Goal: Task Accomplishment & Management: Use online tool/utility

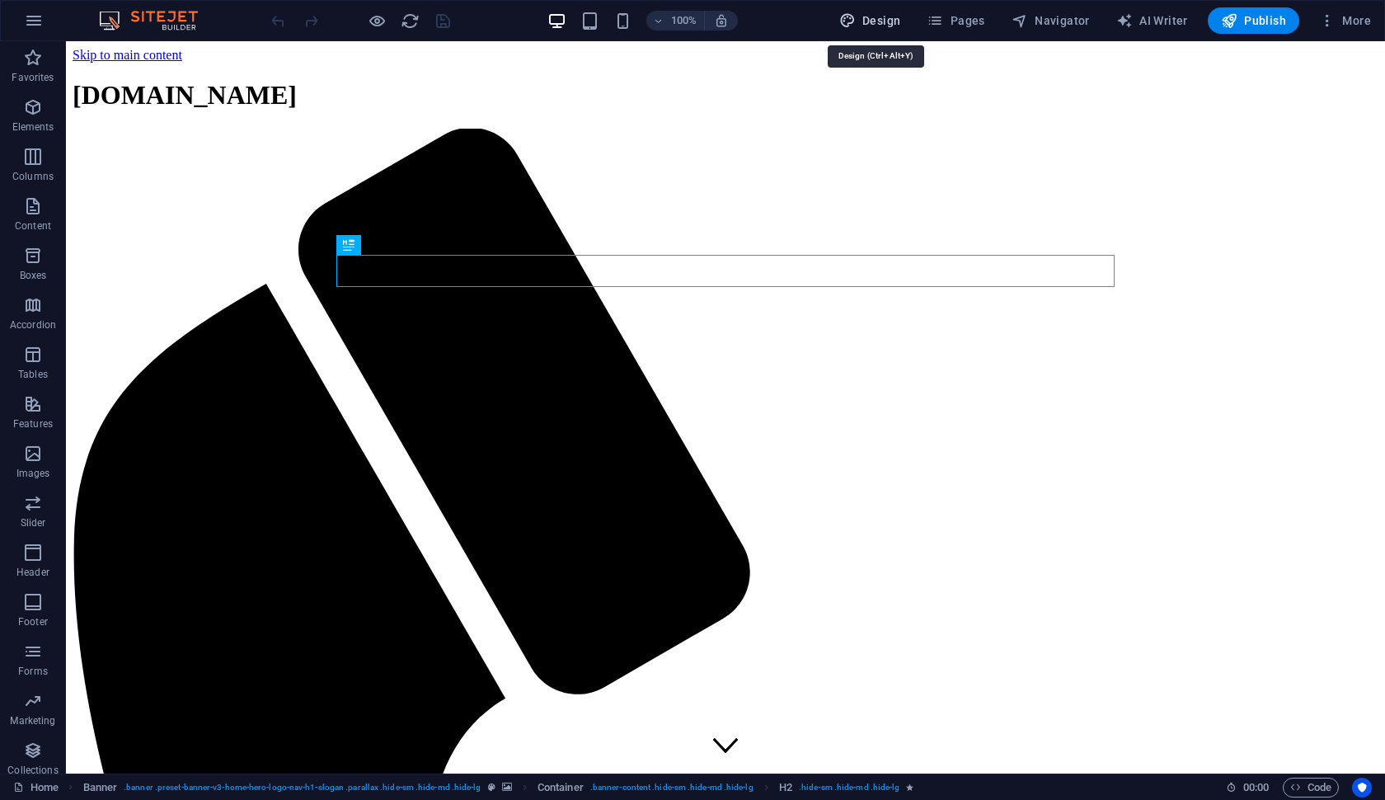
click at [898, 21] on span "Design" at bounding box center [870, 20] width 62 height 16
select select "px"
select select "200"
select select "px"
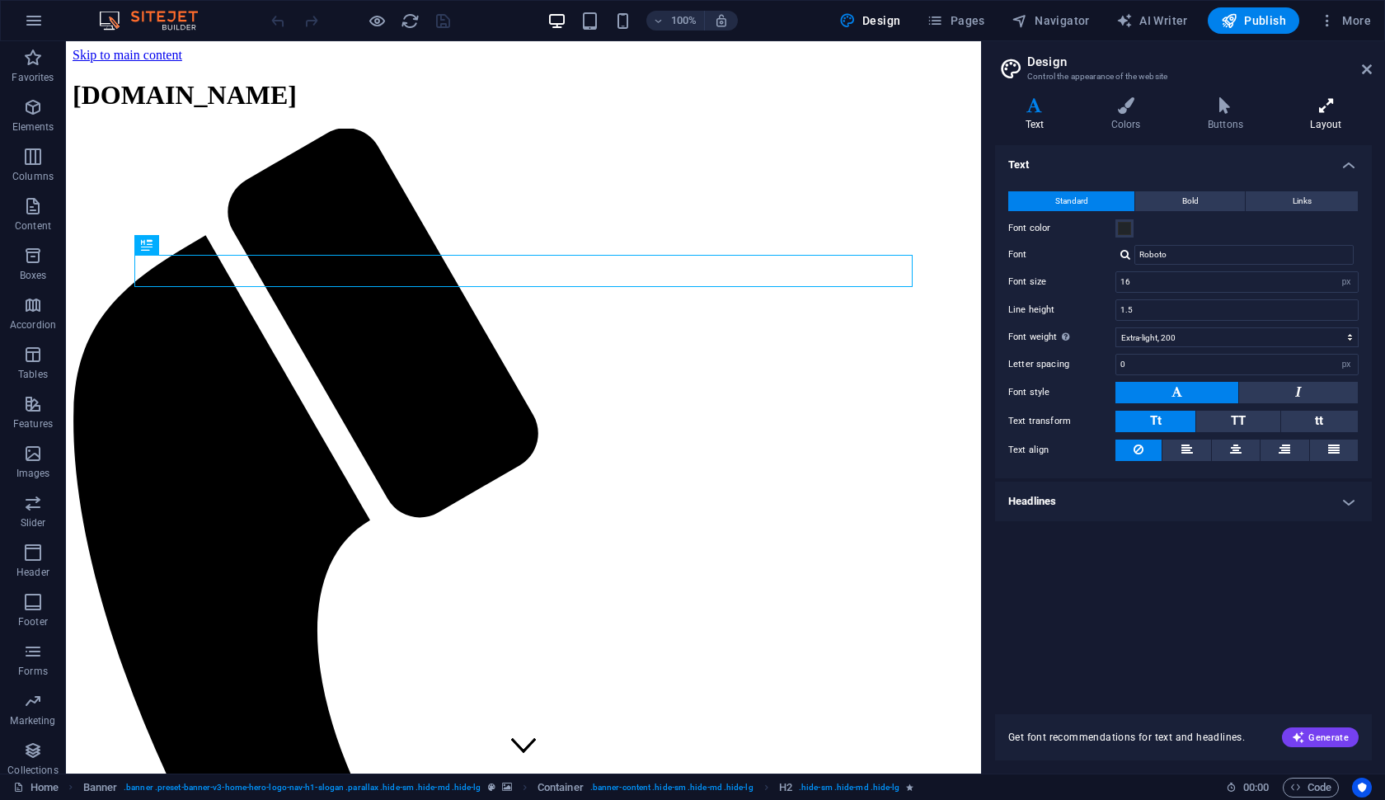
click at [1138, 110] on icon at bounding box center [1326, 105] width 92 height 16
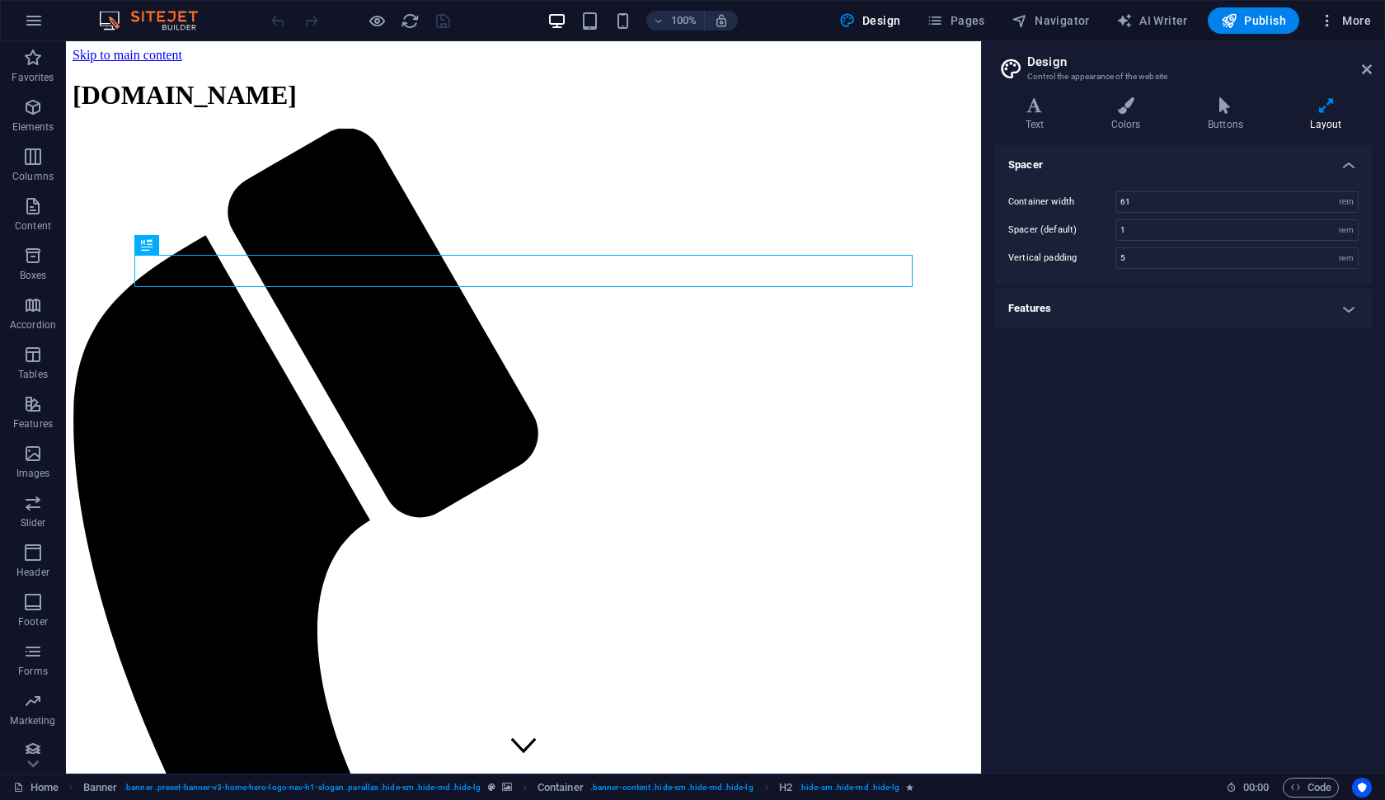
click at [1138, 16] on icon "button" at bounding box center [1327, 20] width 16 height 16
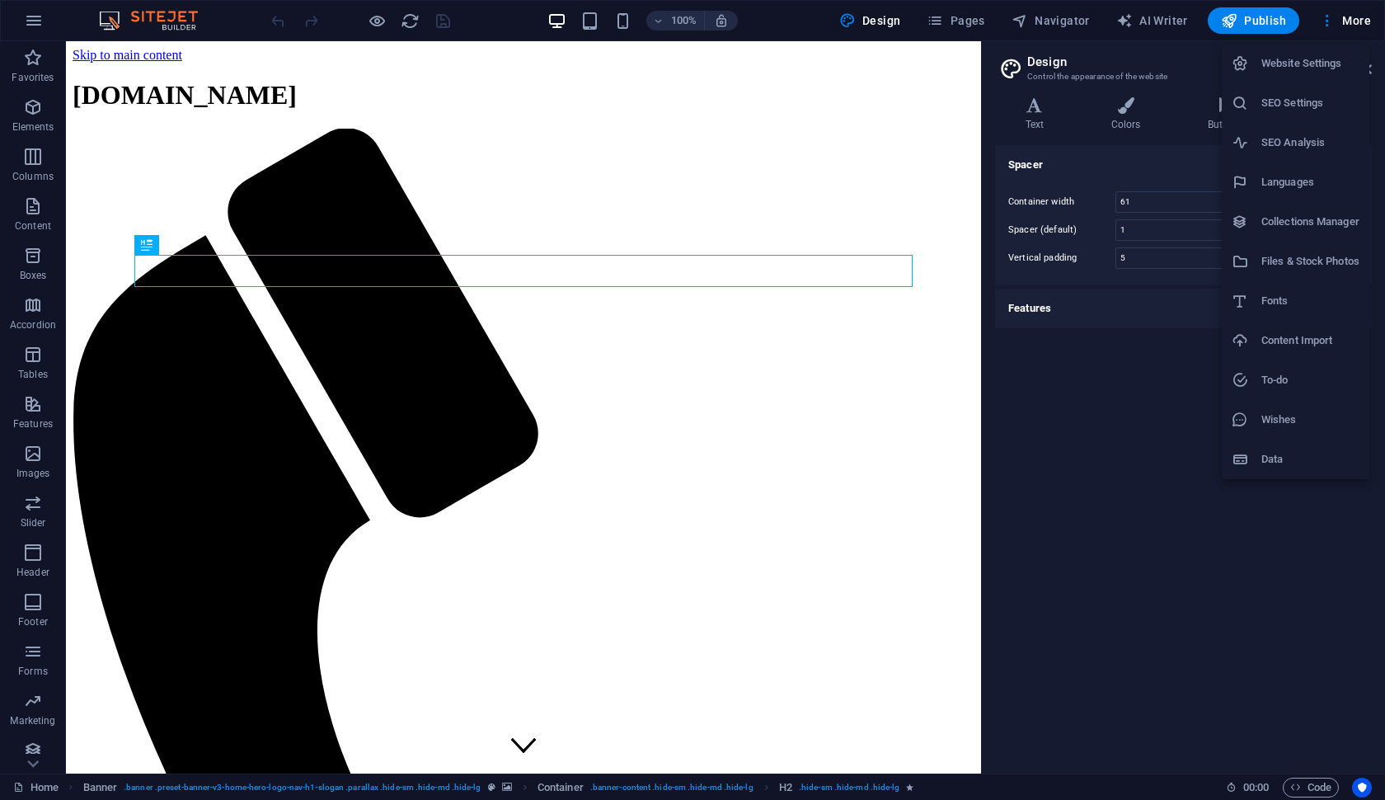
click at [31, 18] on div at bounding box center [692, 400] width 1385 height 800
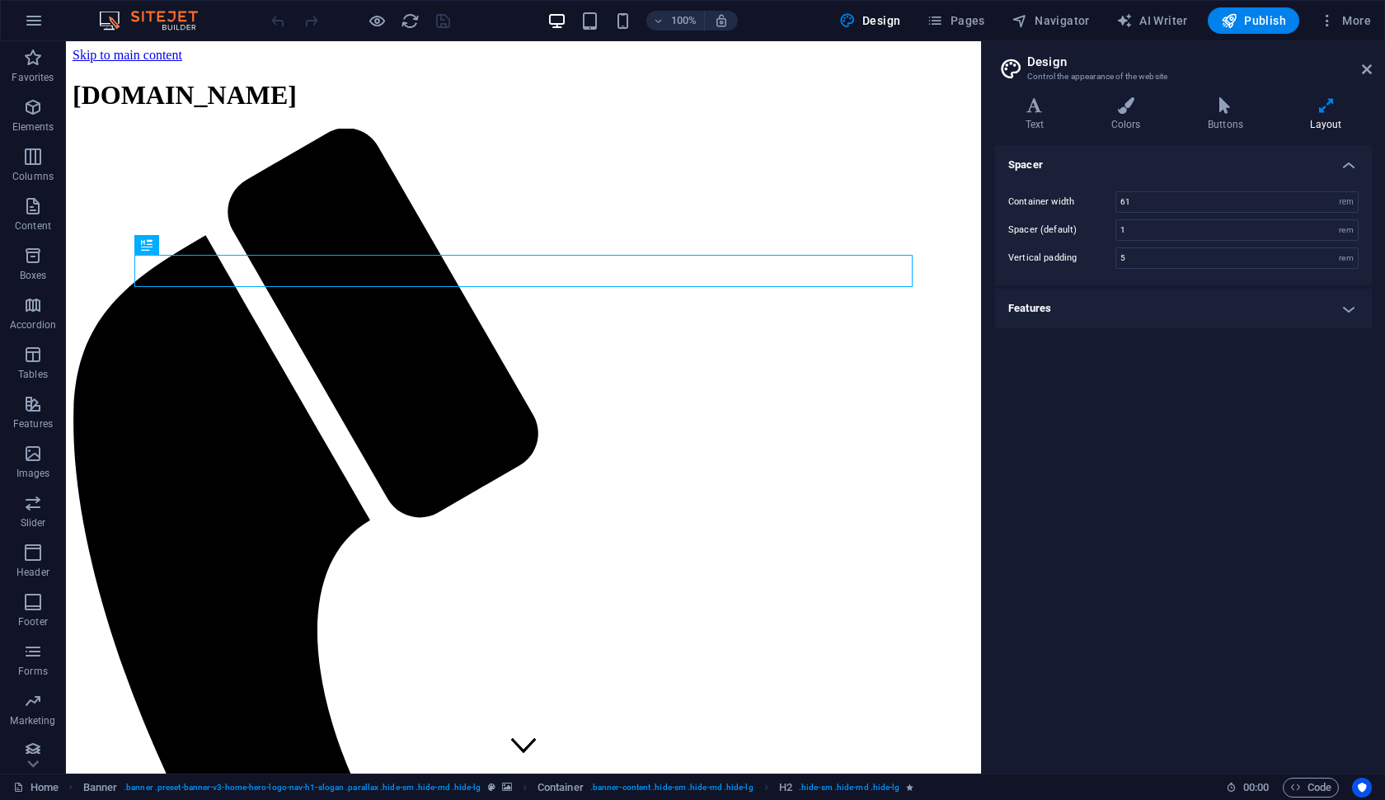
click at [31, 18] on icon "button" at bounding box center [34, 21] width 20 height 20
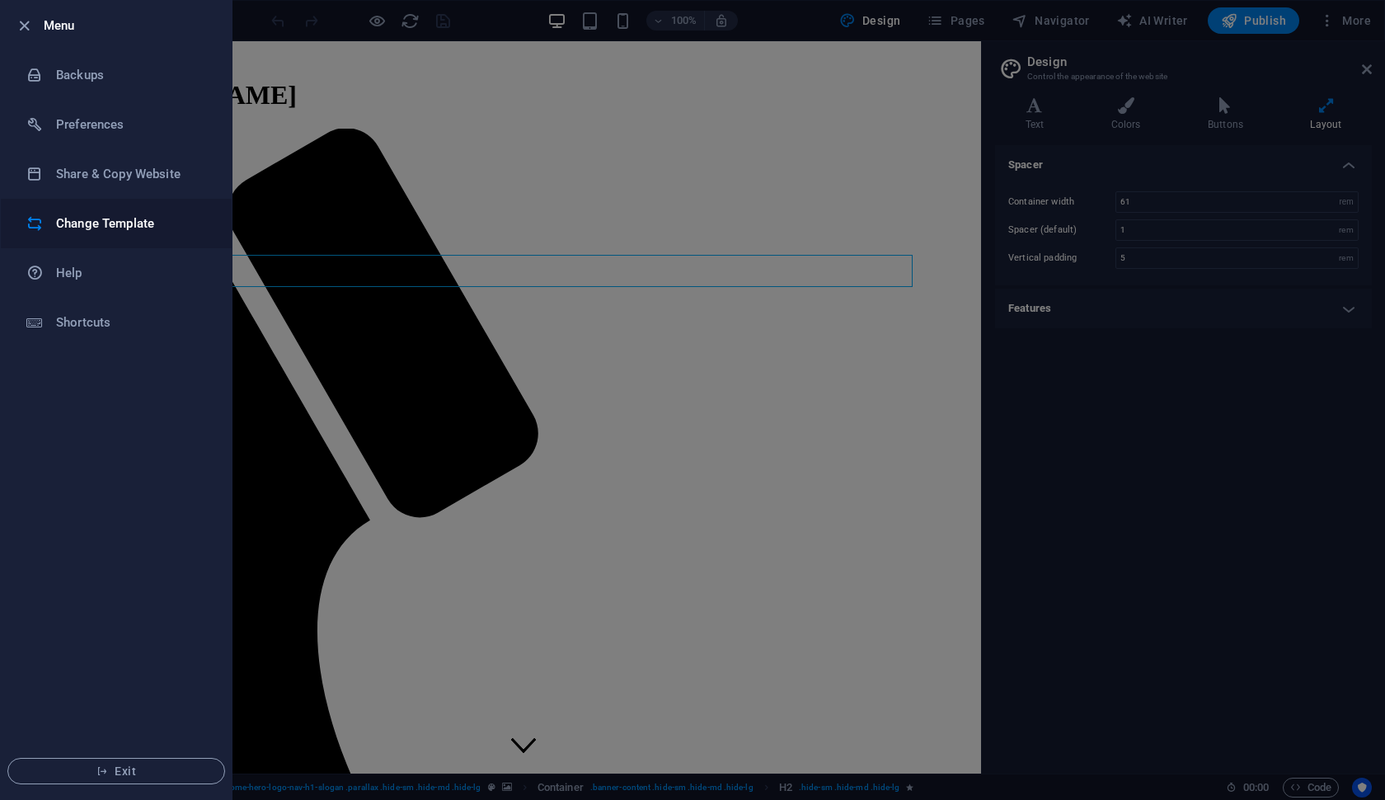
click at [87, 224] on h6 "Change Template" at bounding box center [132, 224] width 153 height 20
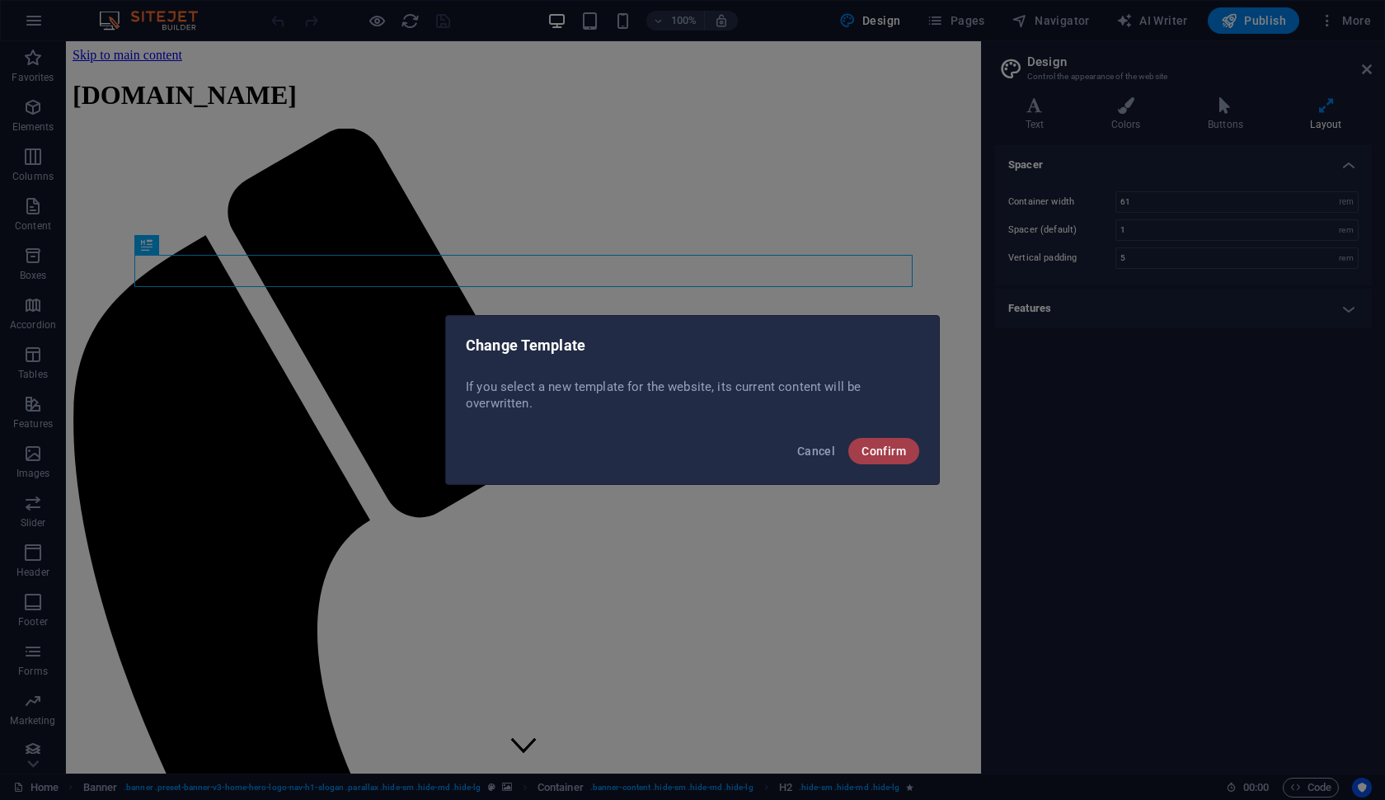
click at [875, 455] on span "Confirm" at bounding box center [883, 450] width 45 height 13
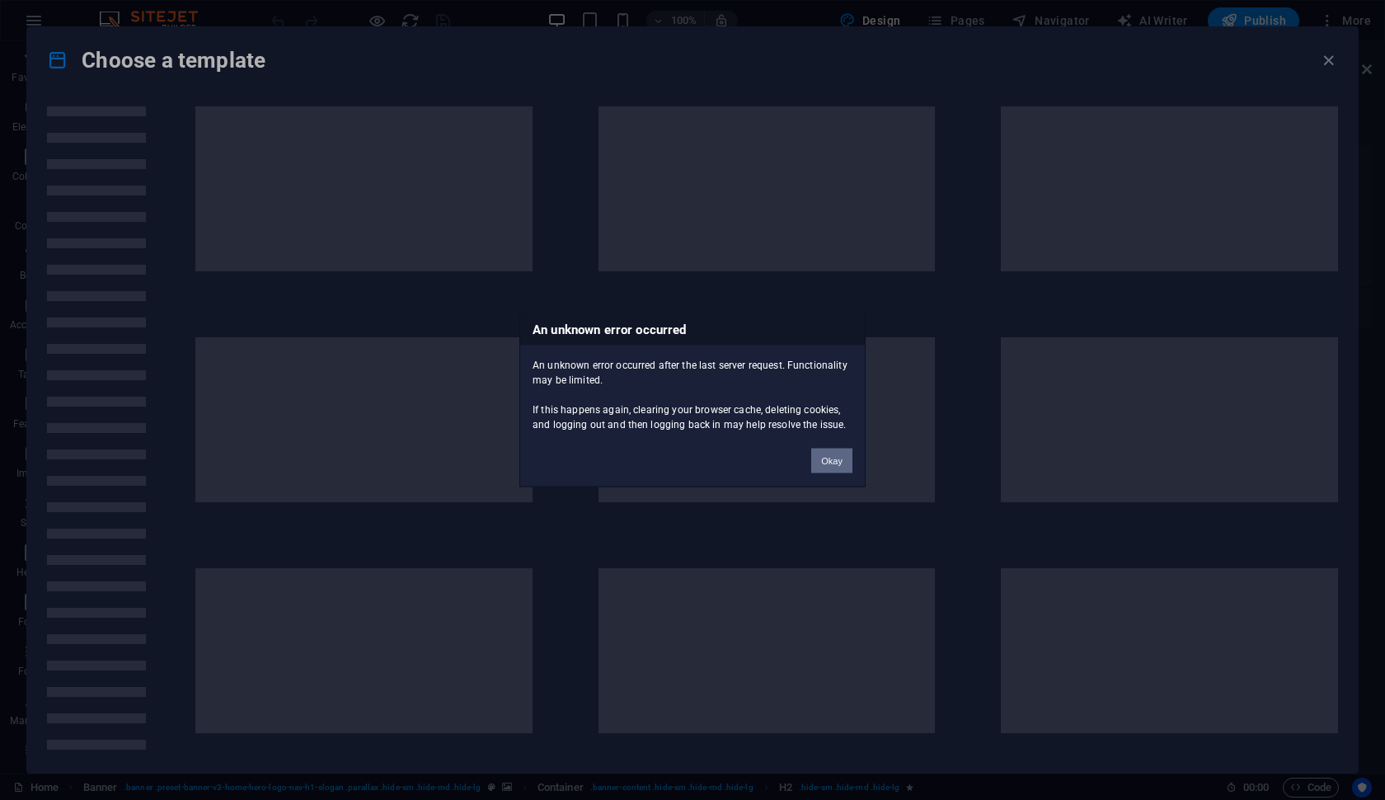
click at [833, 460] on button "Okay" at bounding box center [831, 460] width 41 height 25
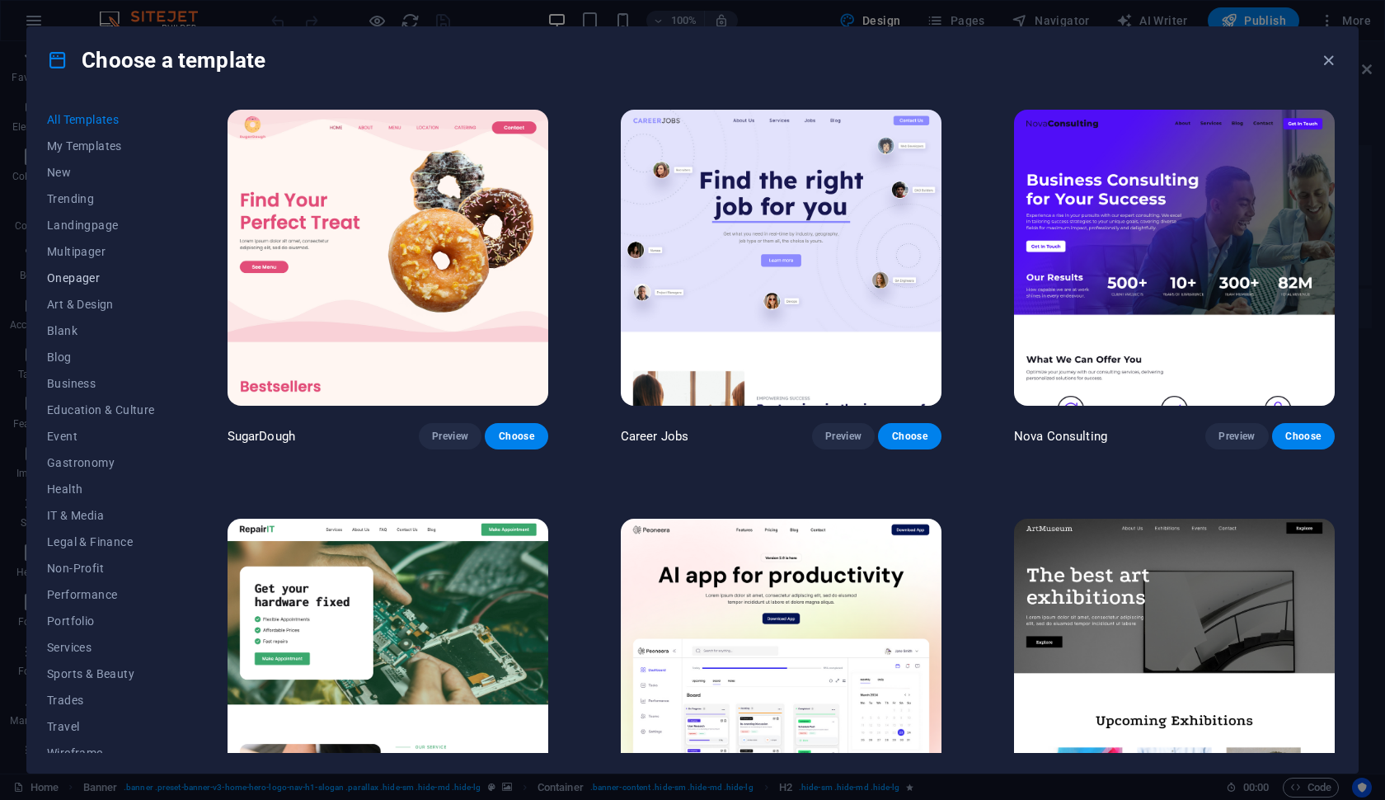
scroll to position [13, 0]
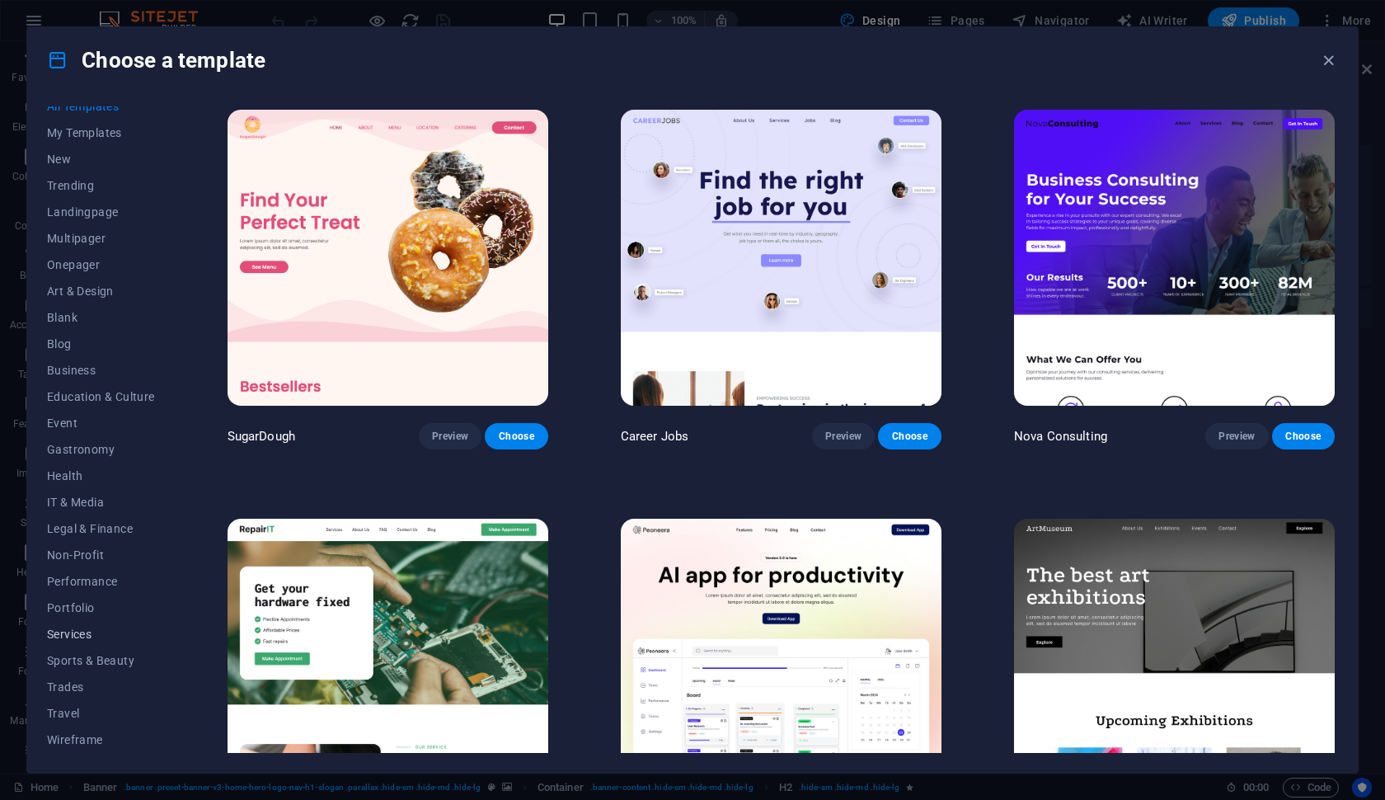
click at [72, 629] on span "Services" at bounding box center [101, 633] width 108 height 13
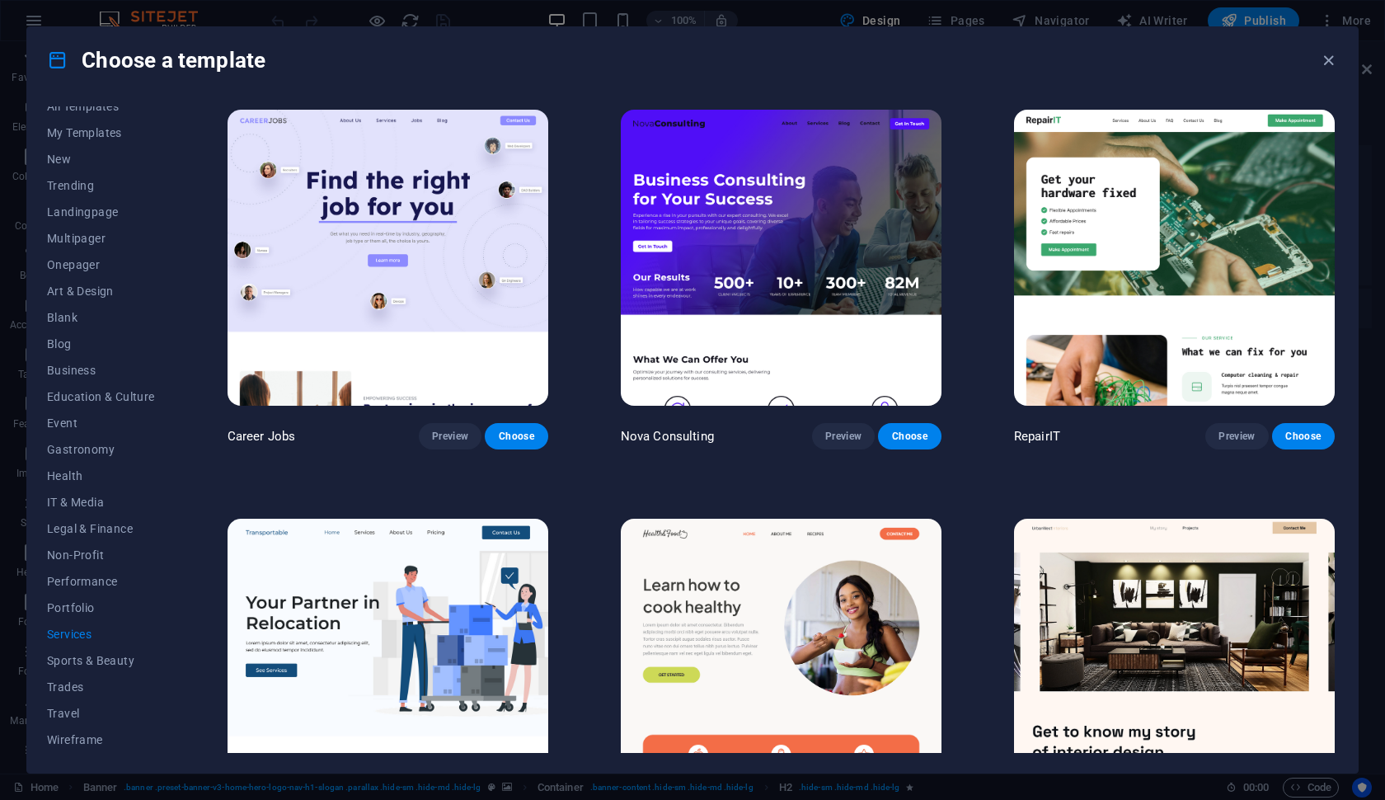
scroll to position [0, 0]
click at [1138, 63] on icon "button" at bounding box center [1328, 60] width 19 height 19
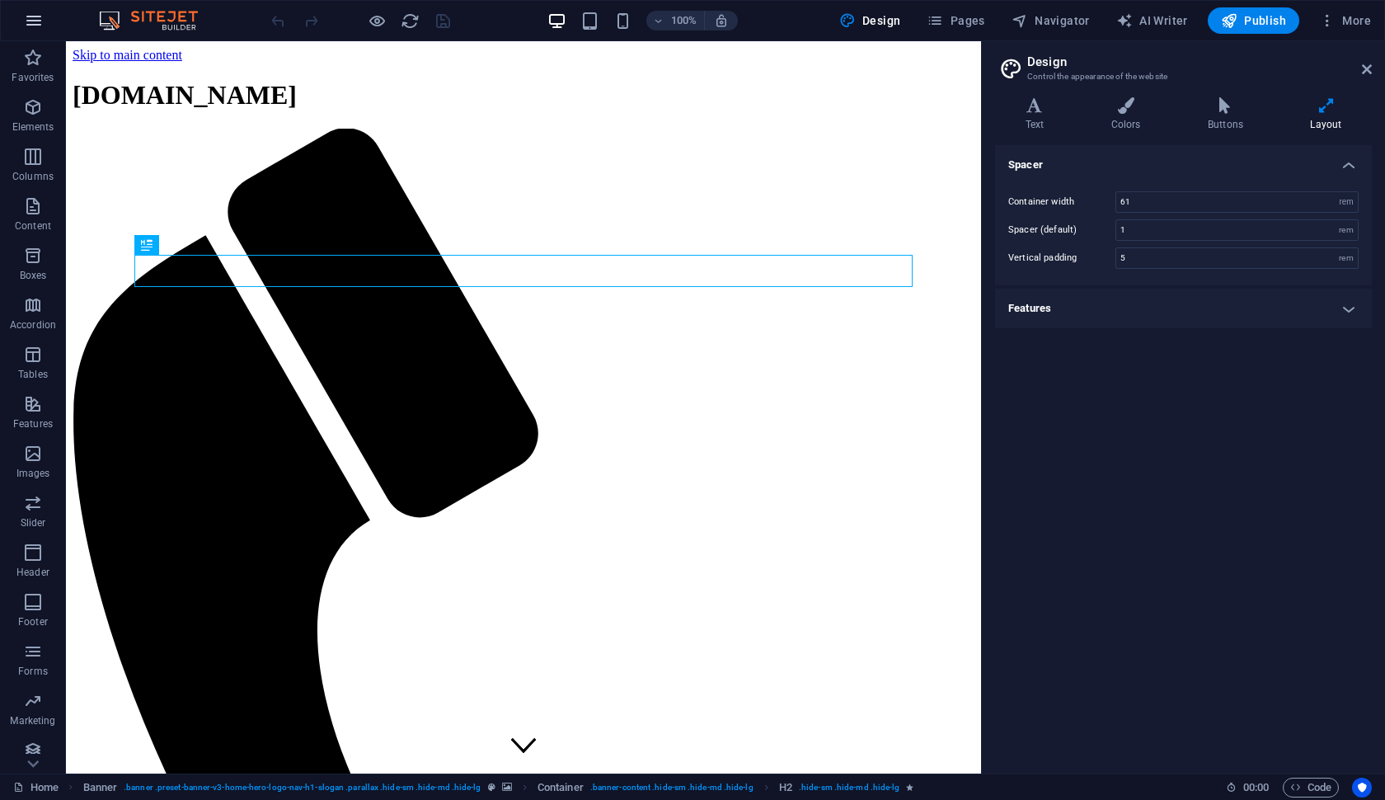
click at [35, 27] on icon "button" at bounding box center [34, 21] width 20 height 20
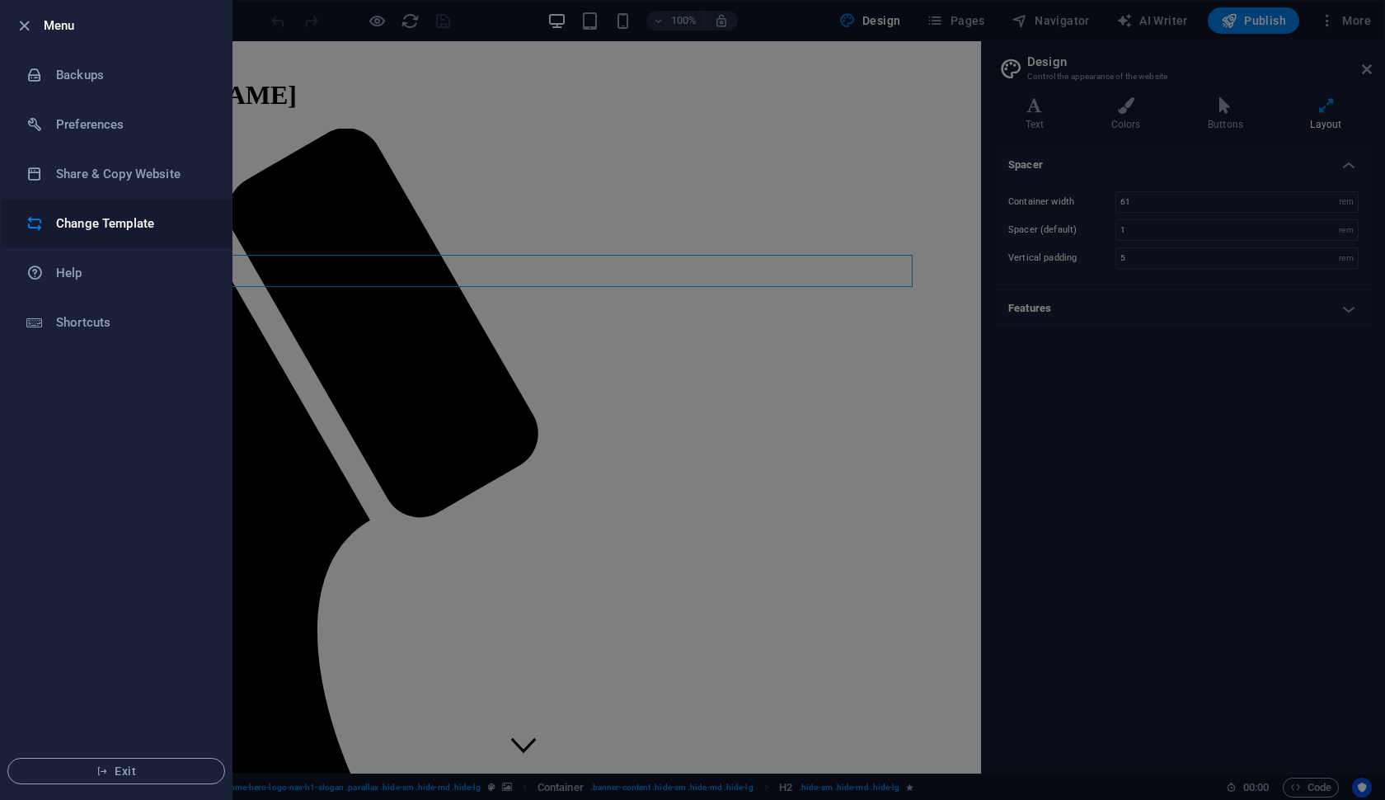
click at [112, 218] on h6 "Change Template" at bounding box center [132, 224] width 153 height 20
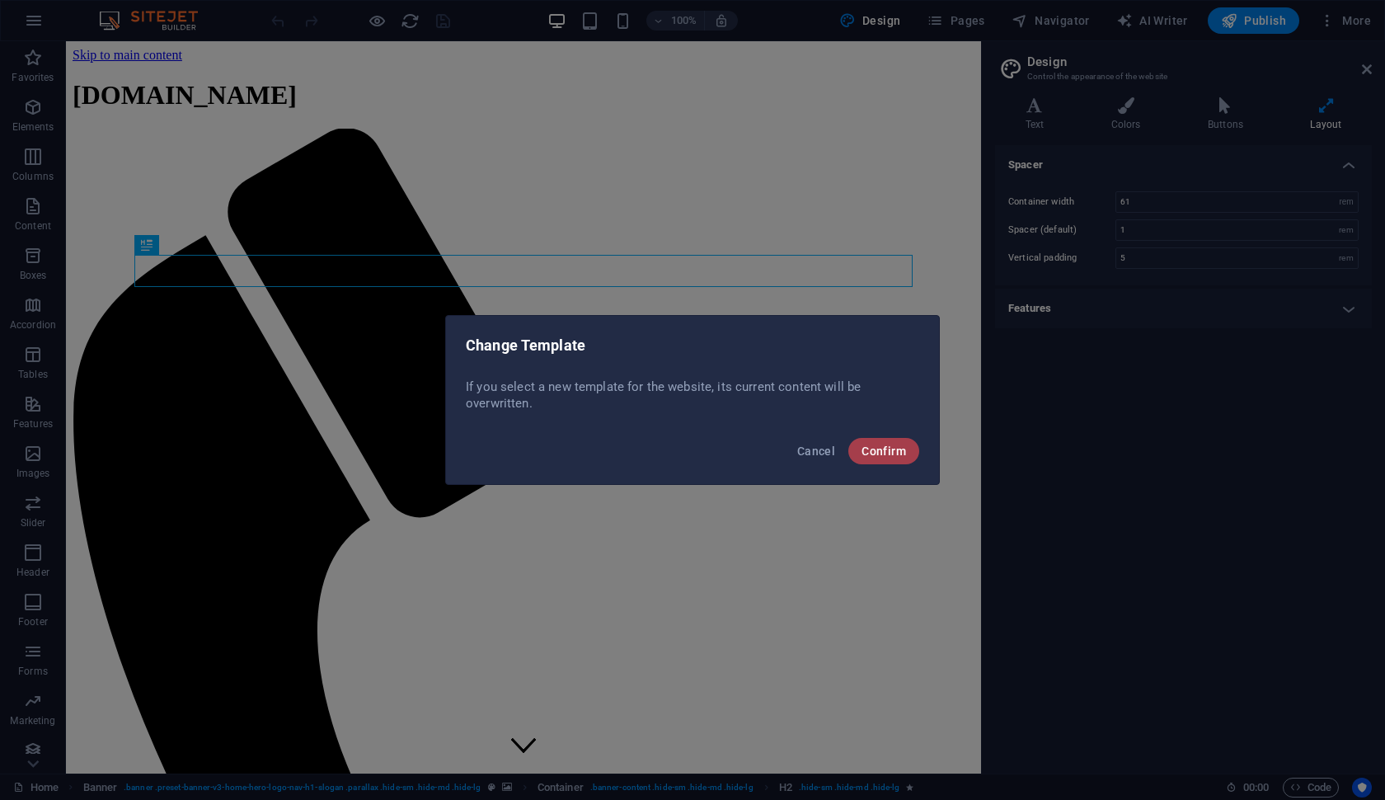
click at [878, 448] on span "Confirm" at bounding box center [883, 450] width 45 height 13
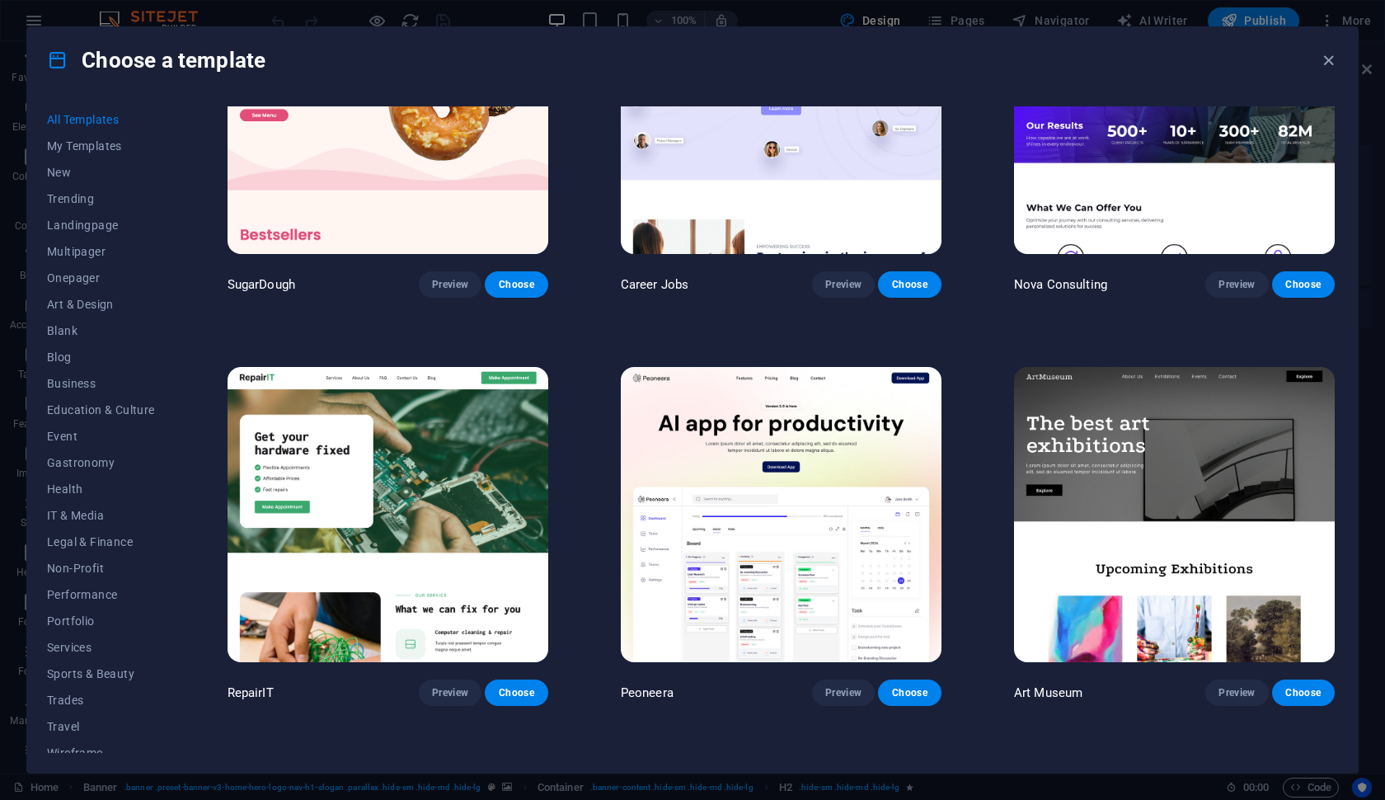
scroll to position [157, 0]
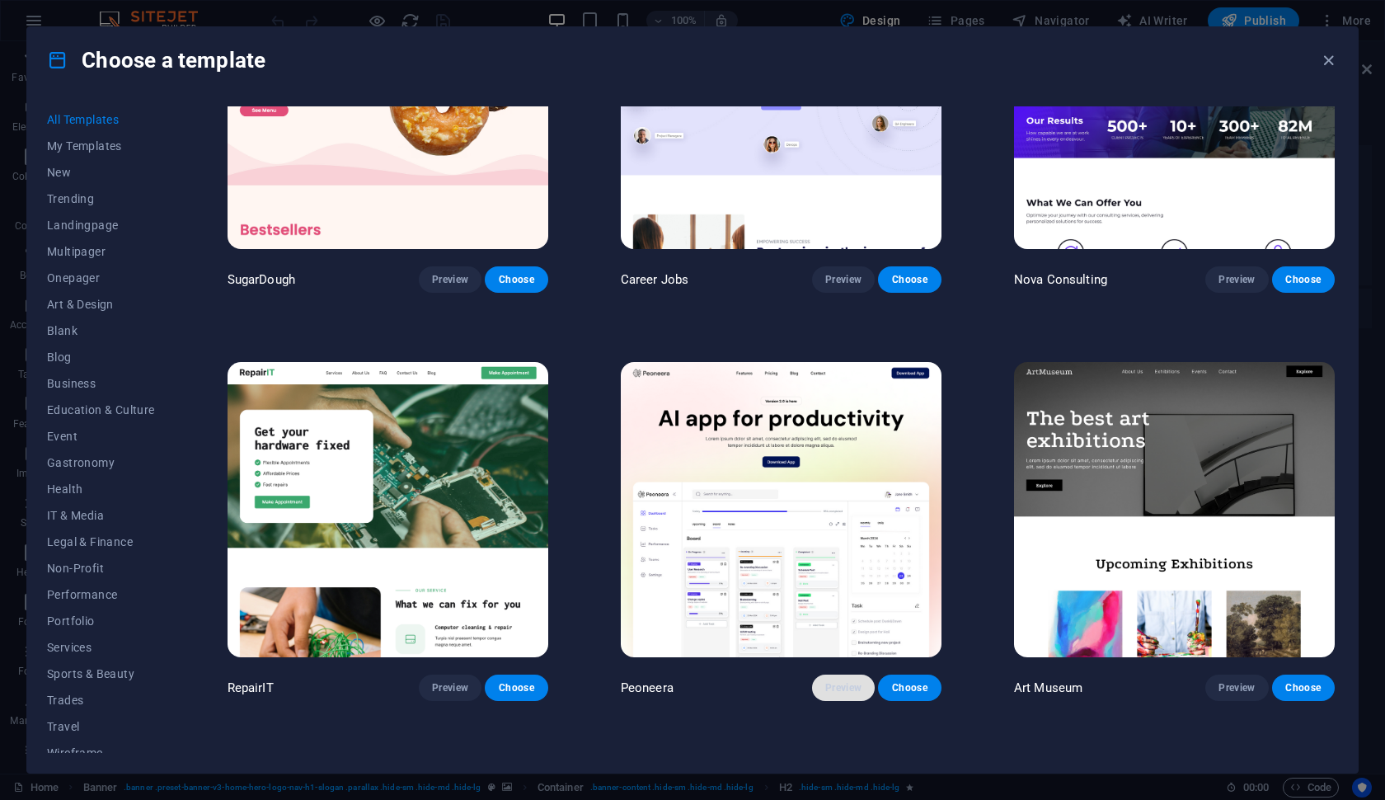
click at [856, 629] on span "Preview" at bounding box center [843, 687] width 36 height 13
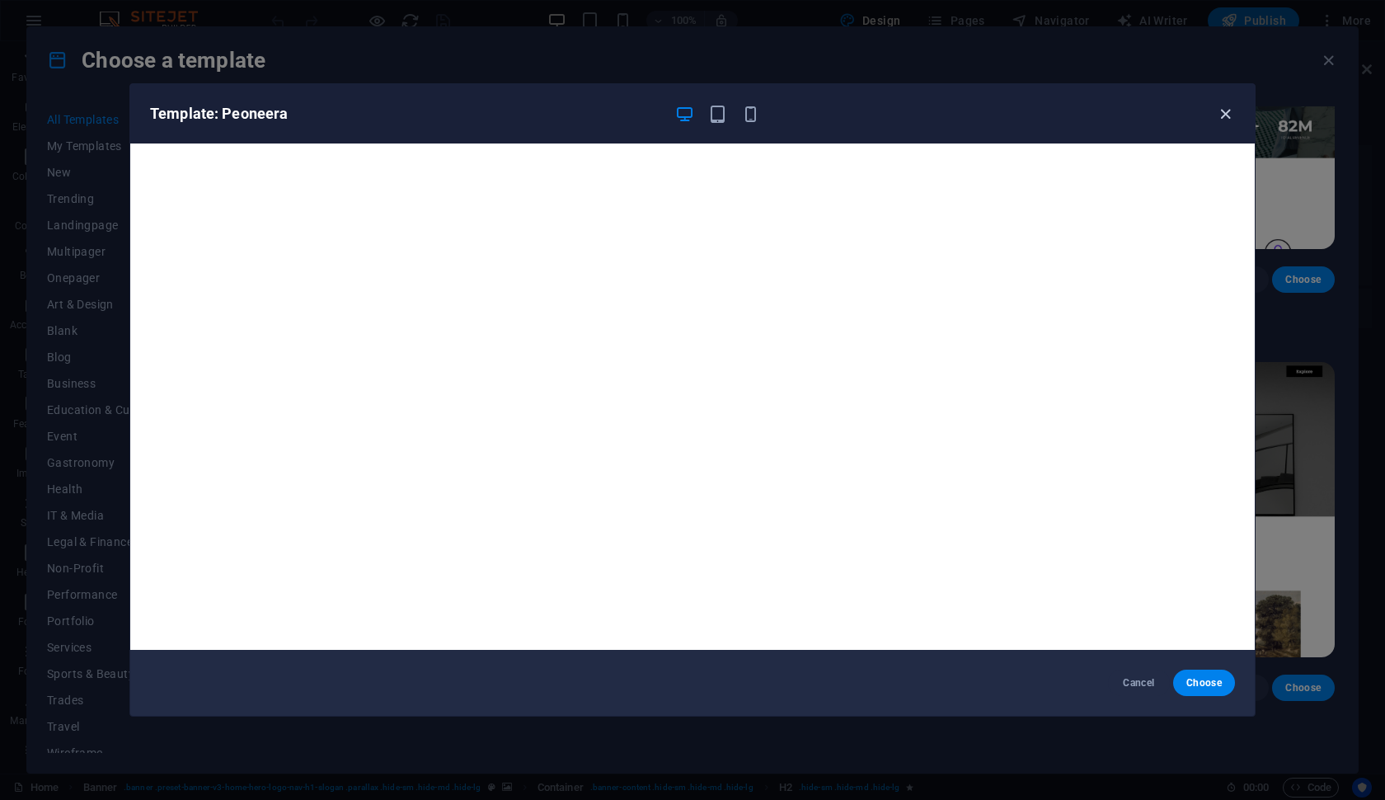
click at [1138, 111] on icon "button" at bounding box center [1225, 114] width 19 height 19
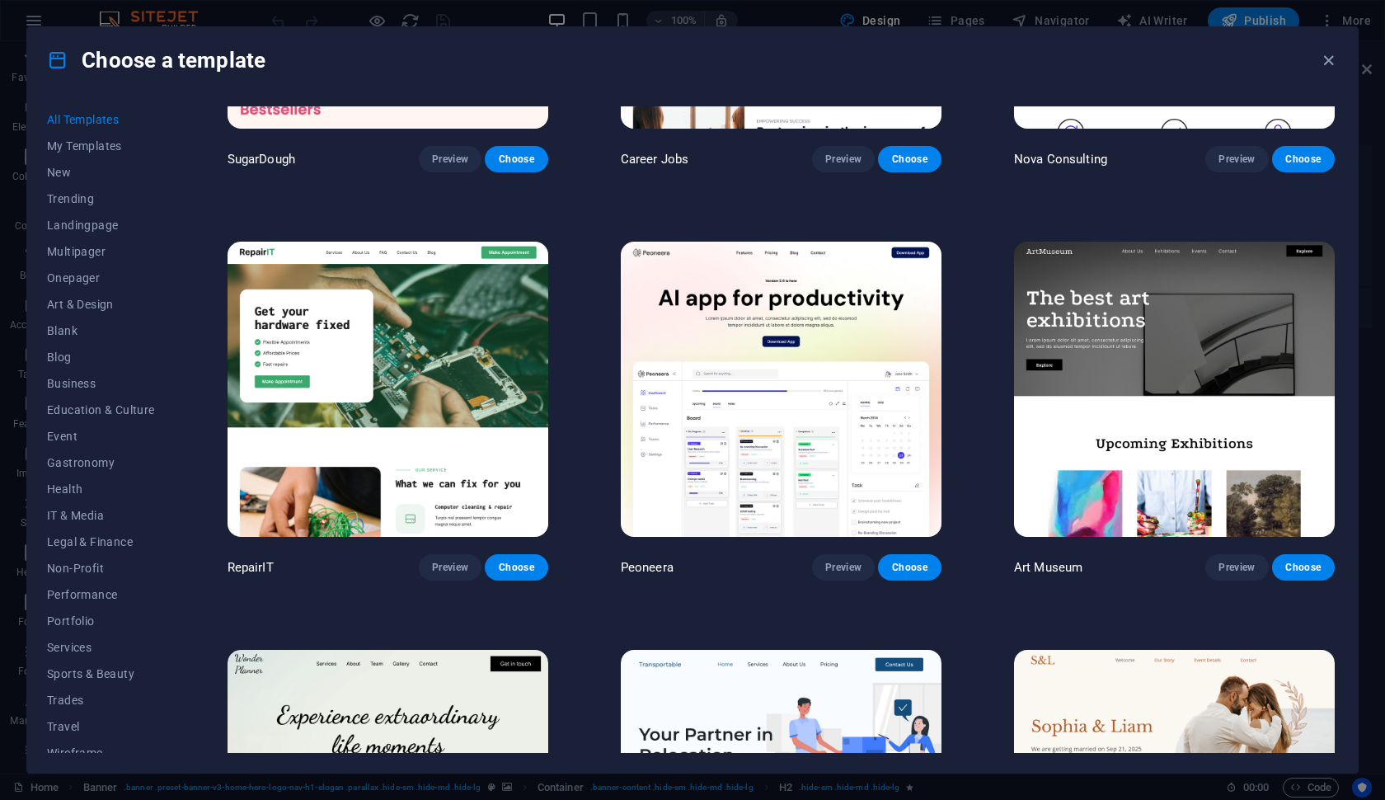
scroll to position [315, 0]
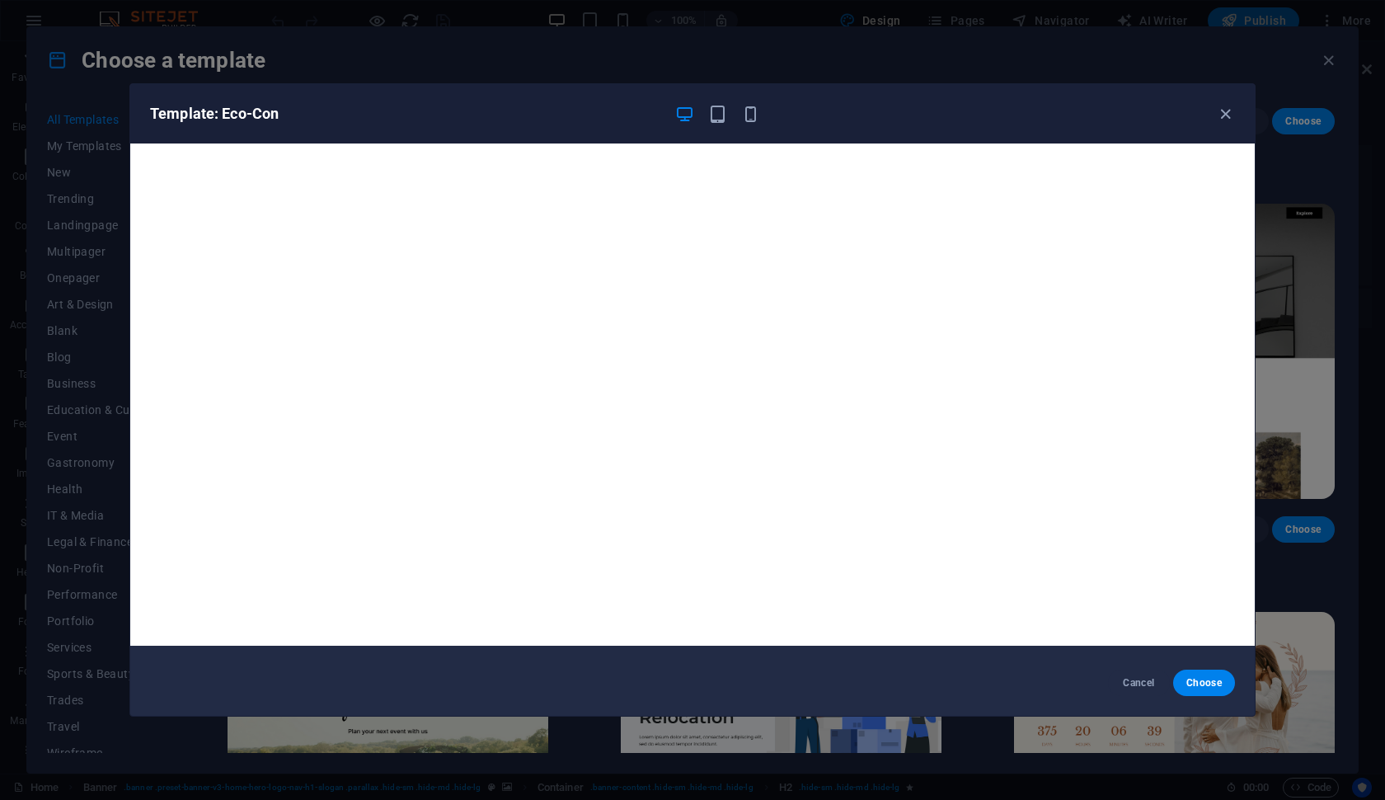
scroll to position [4, 0]
click at [1138, 117] on icon "button" at bounding box center [1225, 114] width 19 height 19
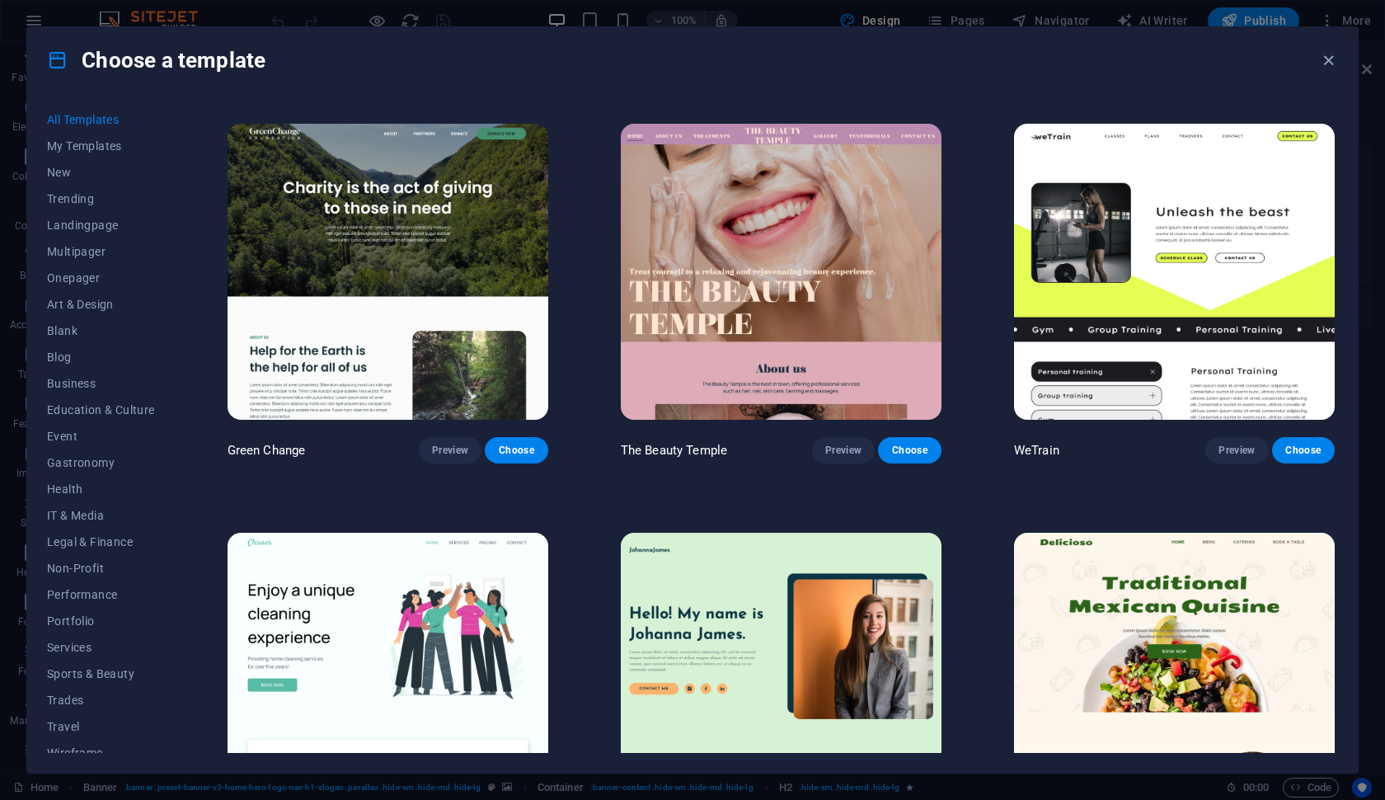
scroll to position [2540, 0]
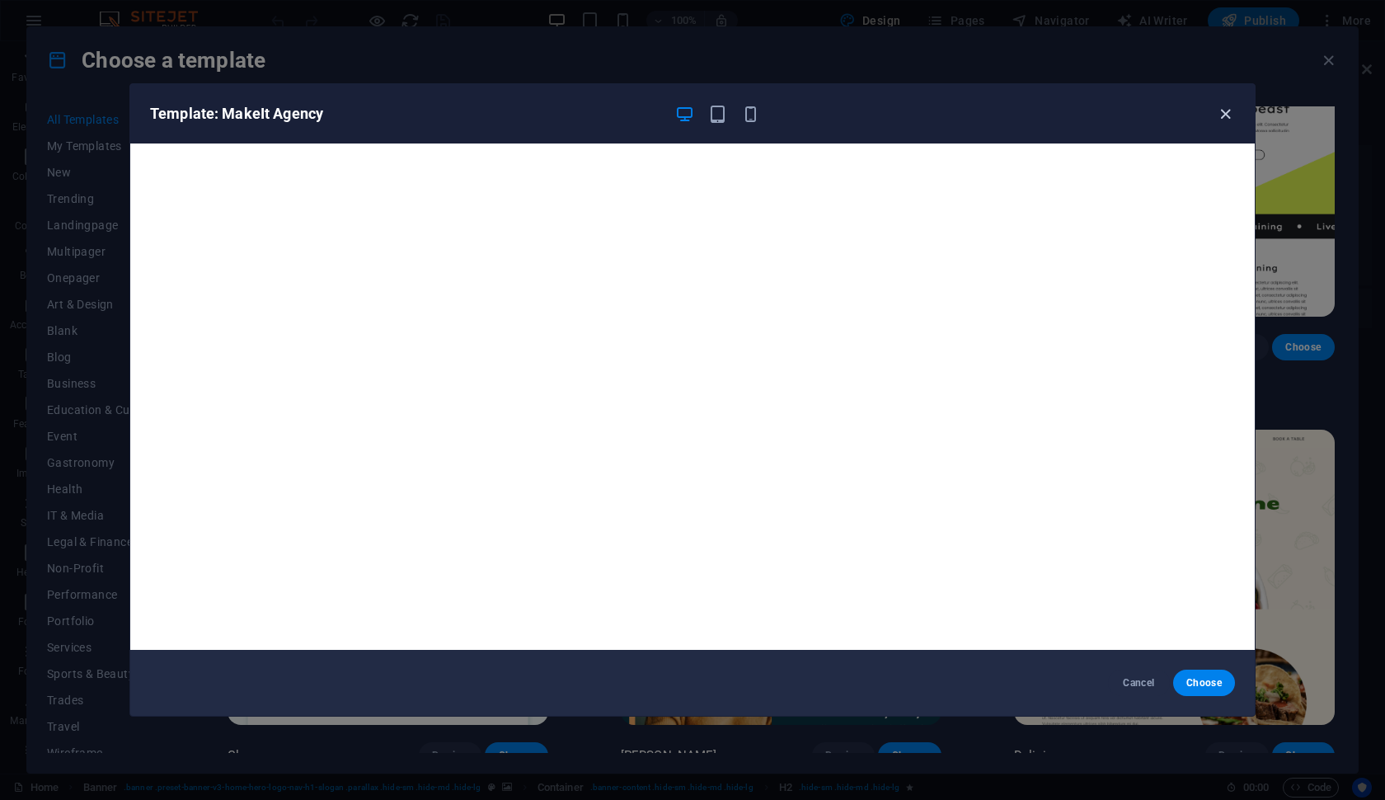
click at [1138, 108] on icon "button" at bounding box center [1225, 114] width 19 height 19
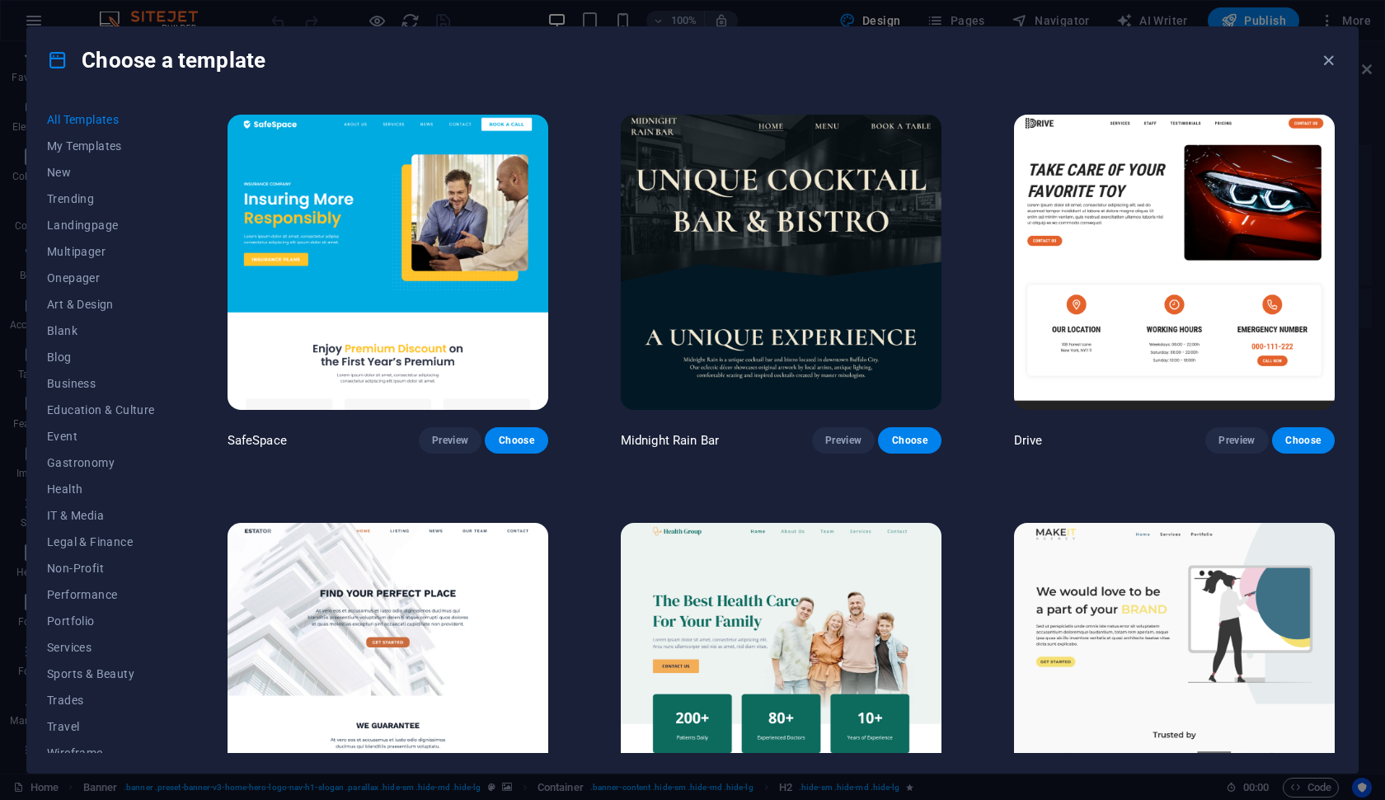
scroll to position [3679, 0]
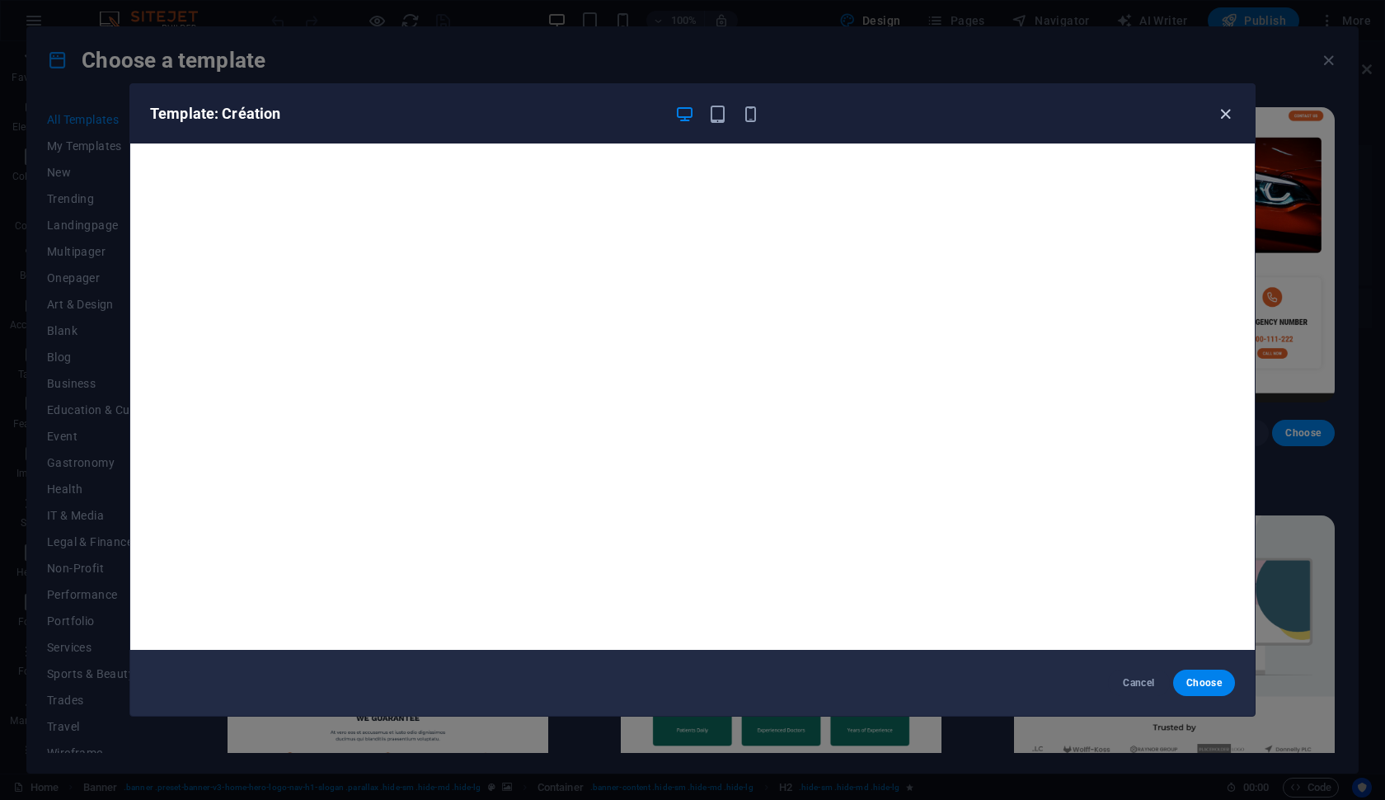
click at [1138, 110] on icon "button" at bounding box center [1225, 114] width 19 height 19
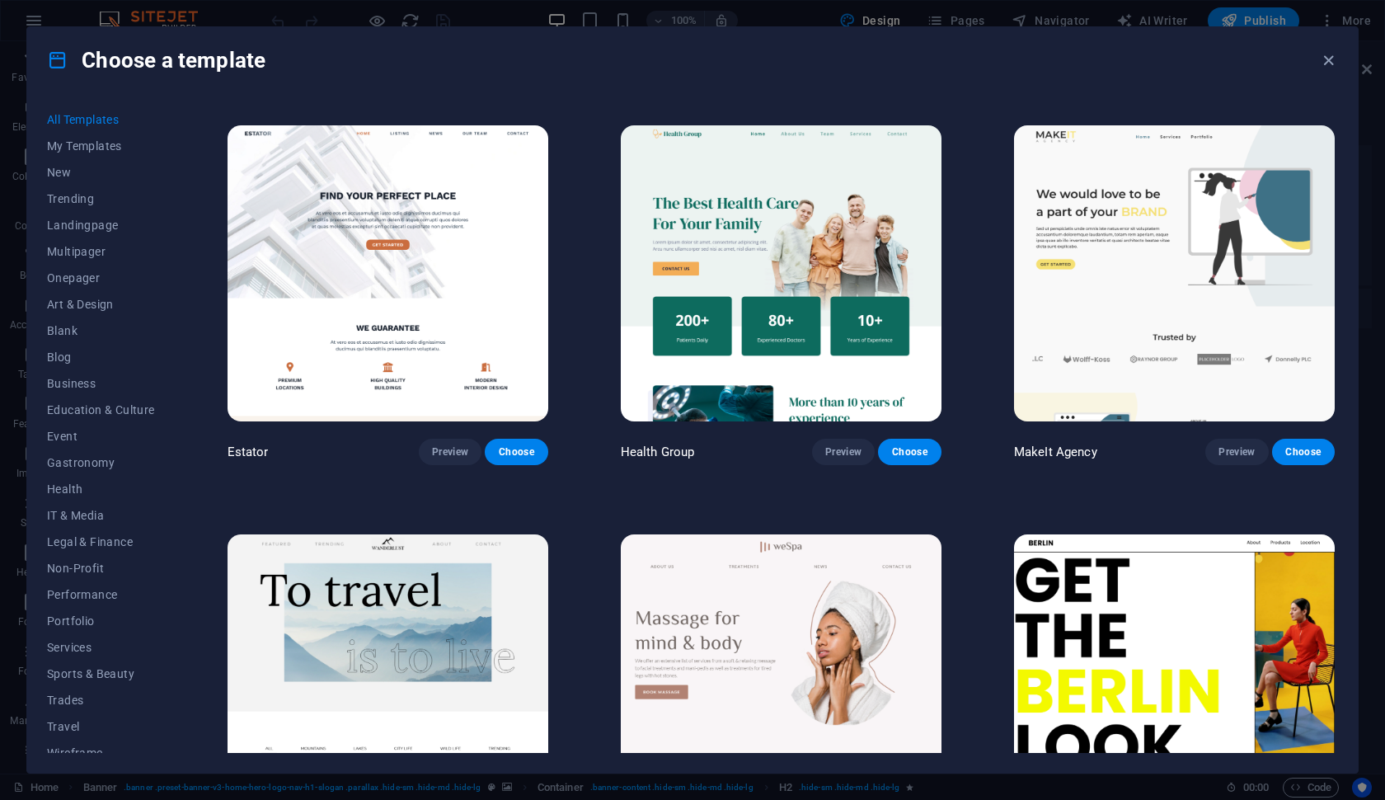
scroll to position [4071, 0]
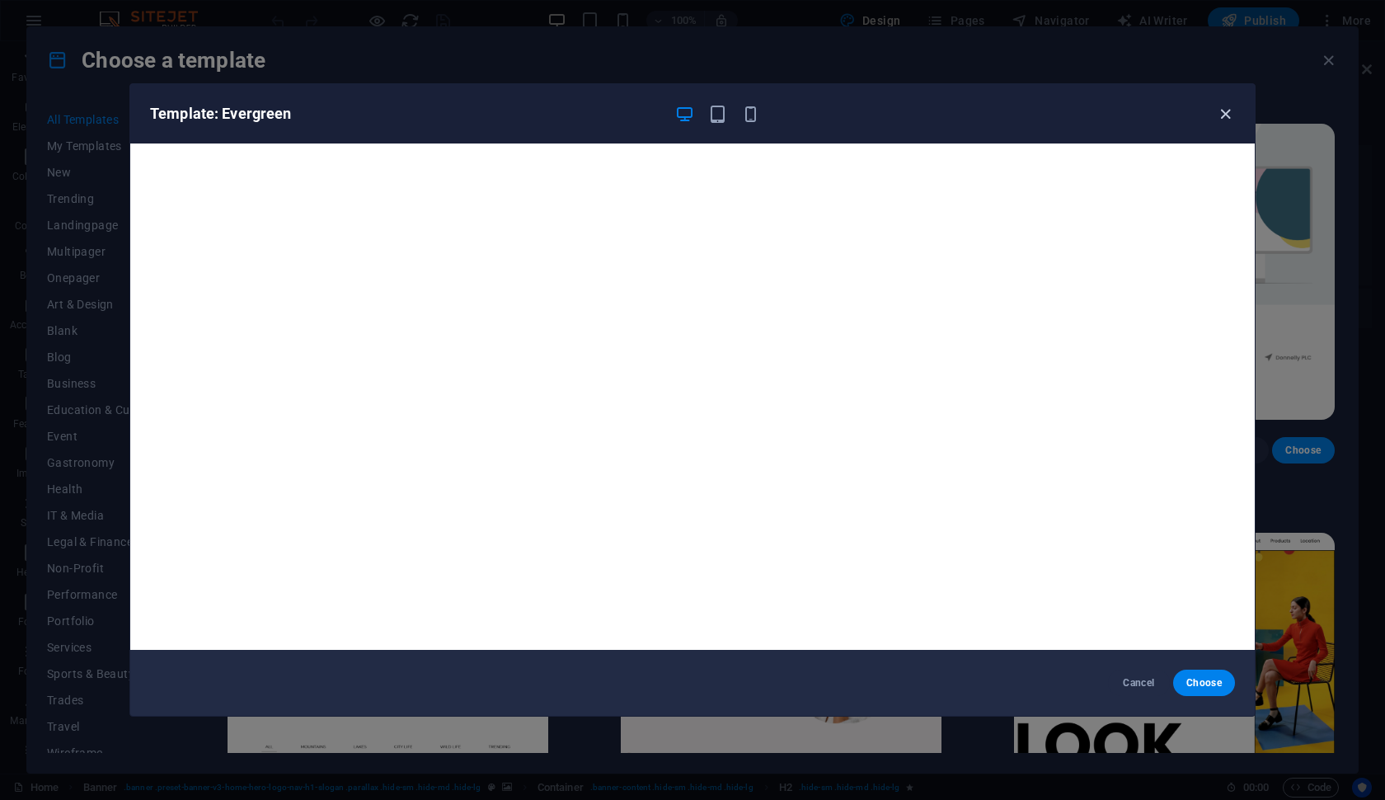
click at [1138, 118] on icon "button" at bounding box center [1225, 114] width 19 height 19
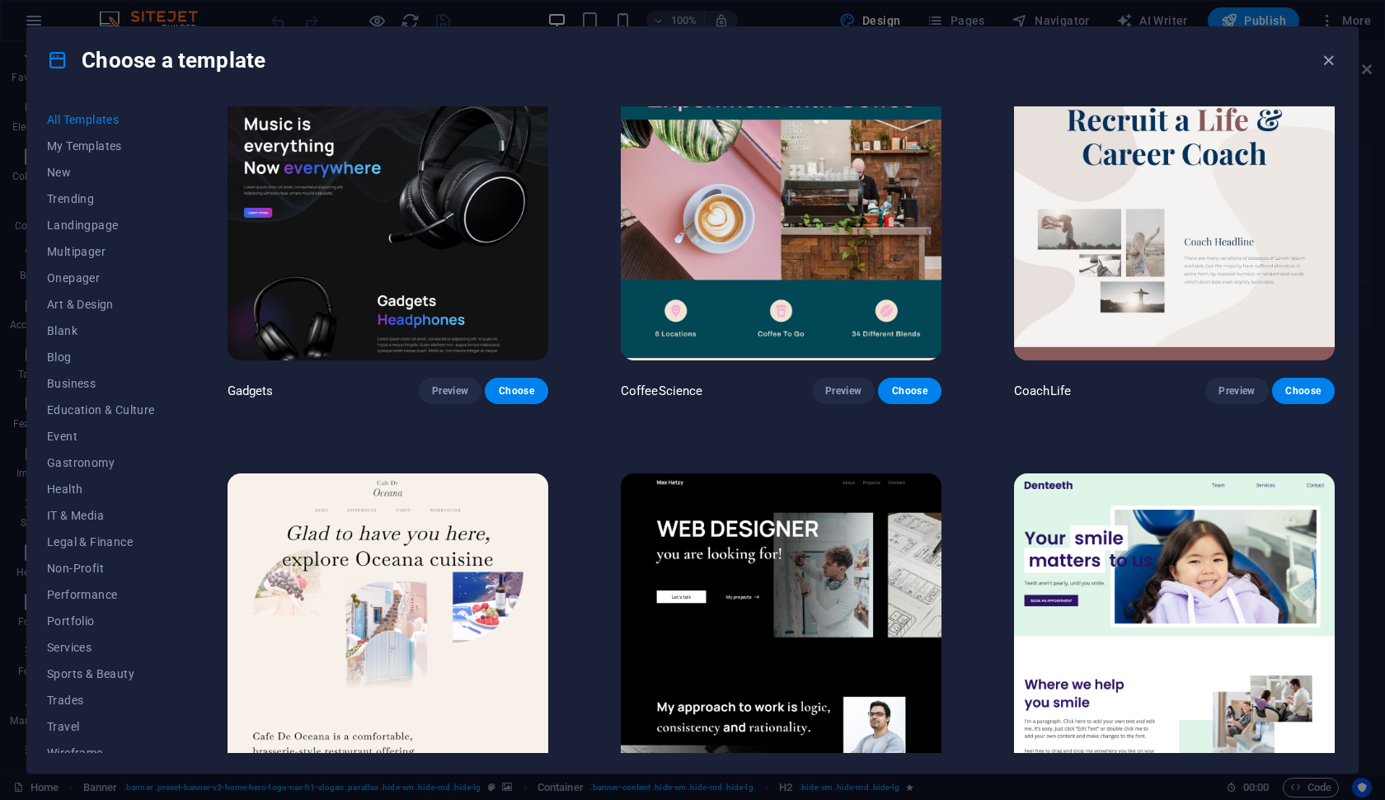
scroll to position [4948, 0]
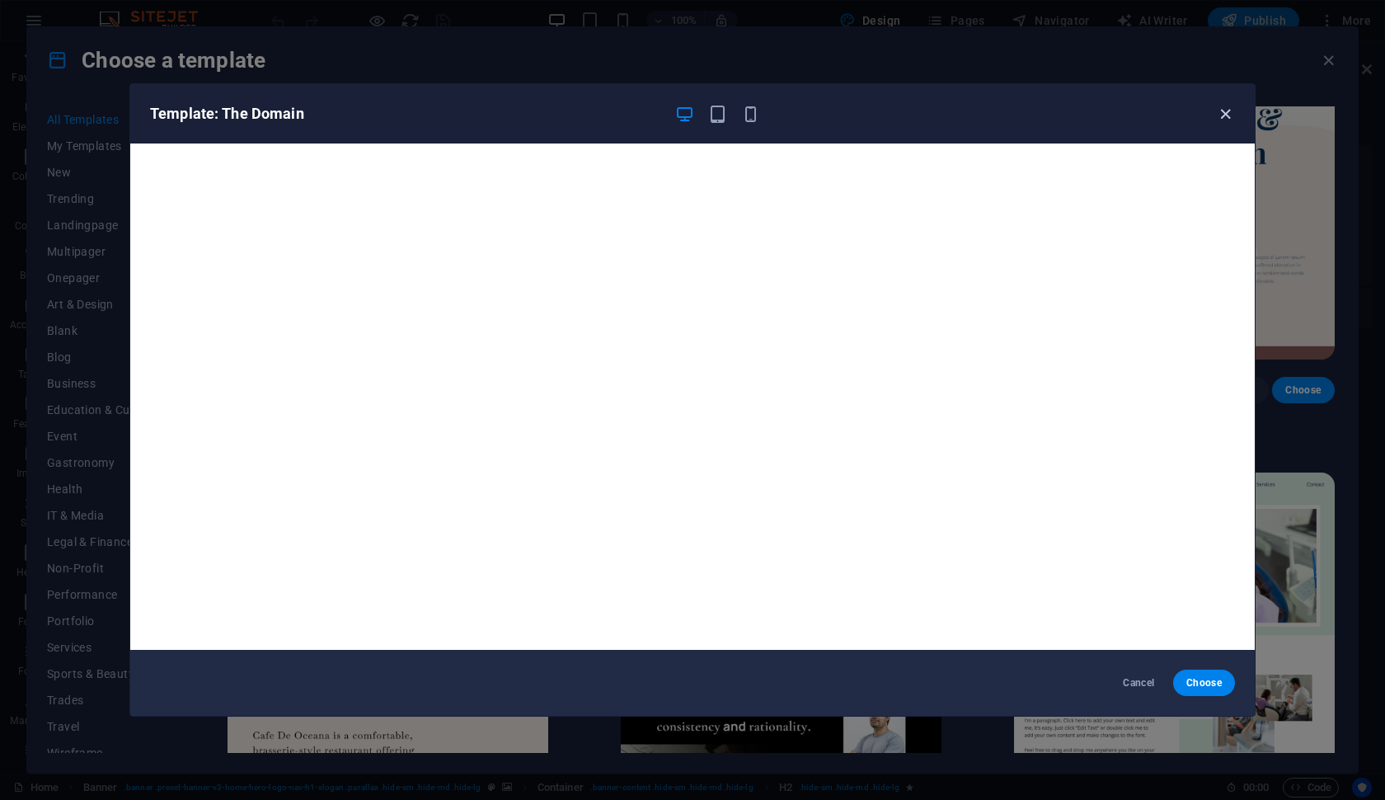
click at [1138, 117] on icon "button" at bounding box center [1225, 114] width 19 height 19
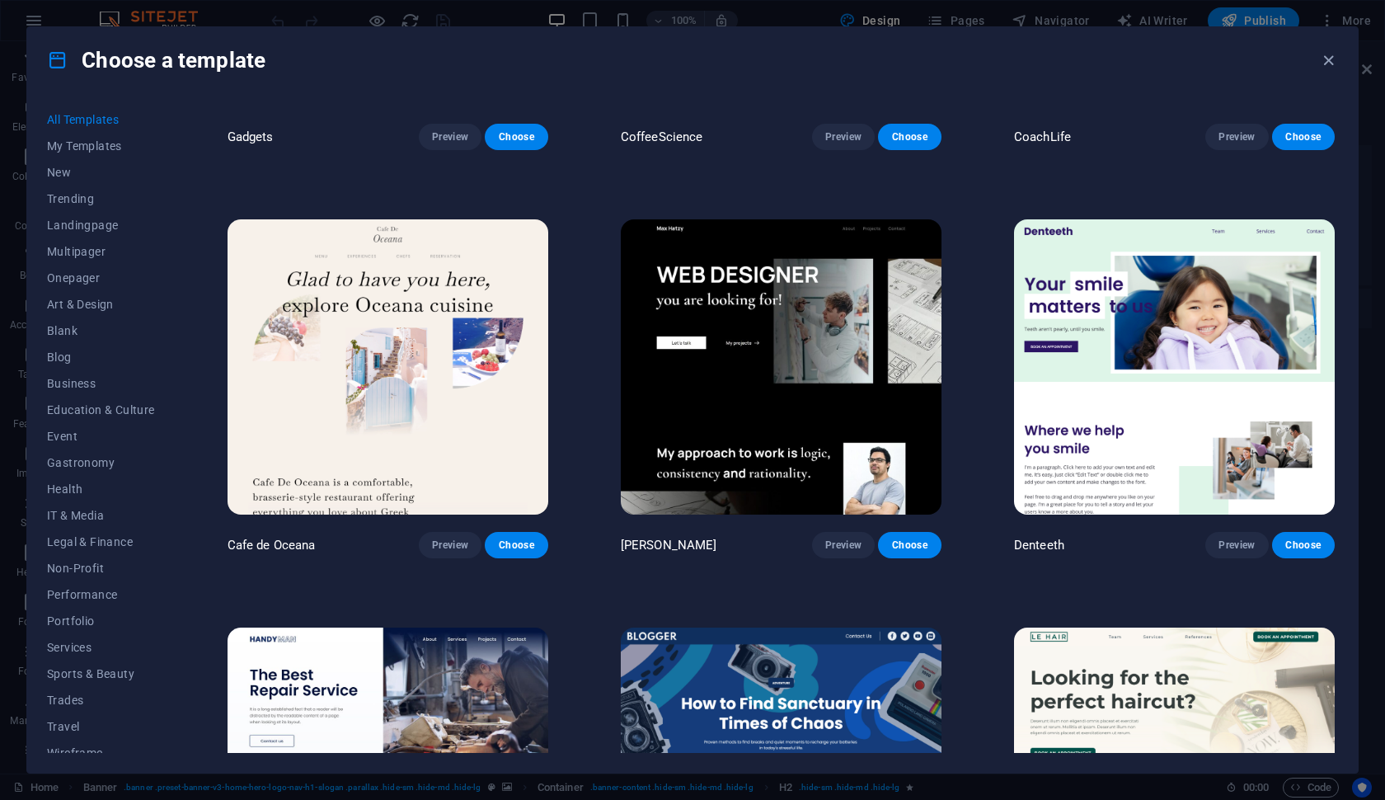
scroll to position [5206, 0]
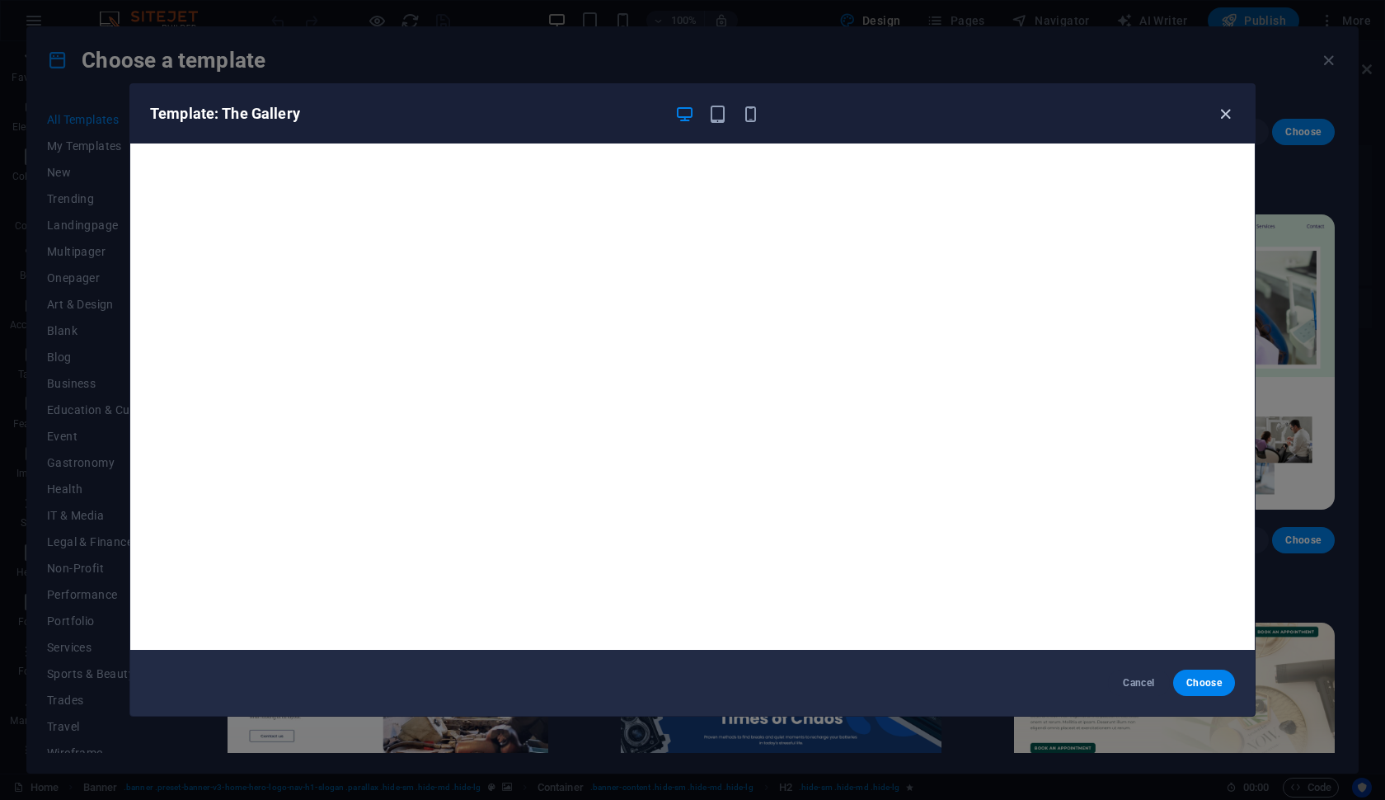
click at [1138, 119] on icon "button" at bounding box center [1225, 114] width 19 height 19
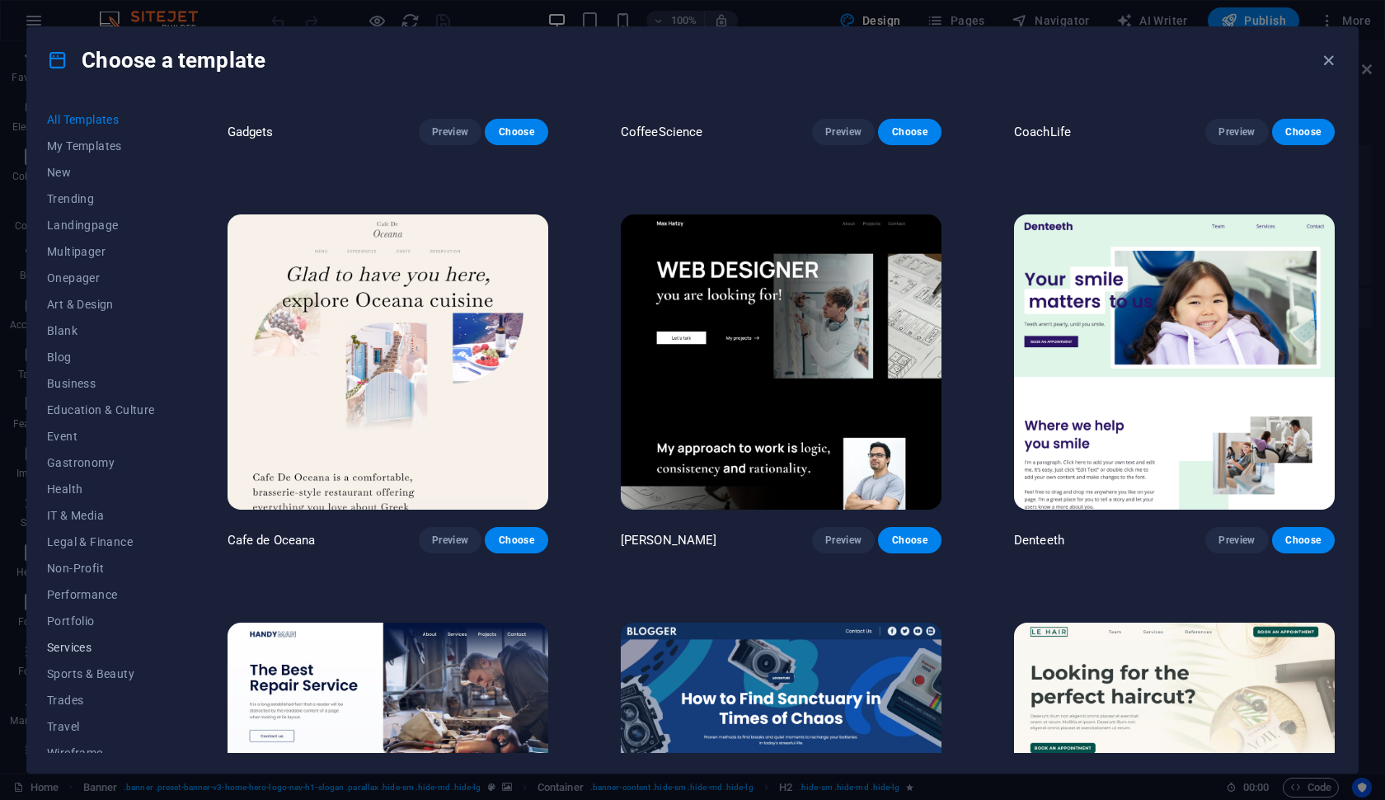
click at [79, 629] on span "Services" at bounding box center [101, 647] width 108 height 13
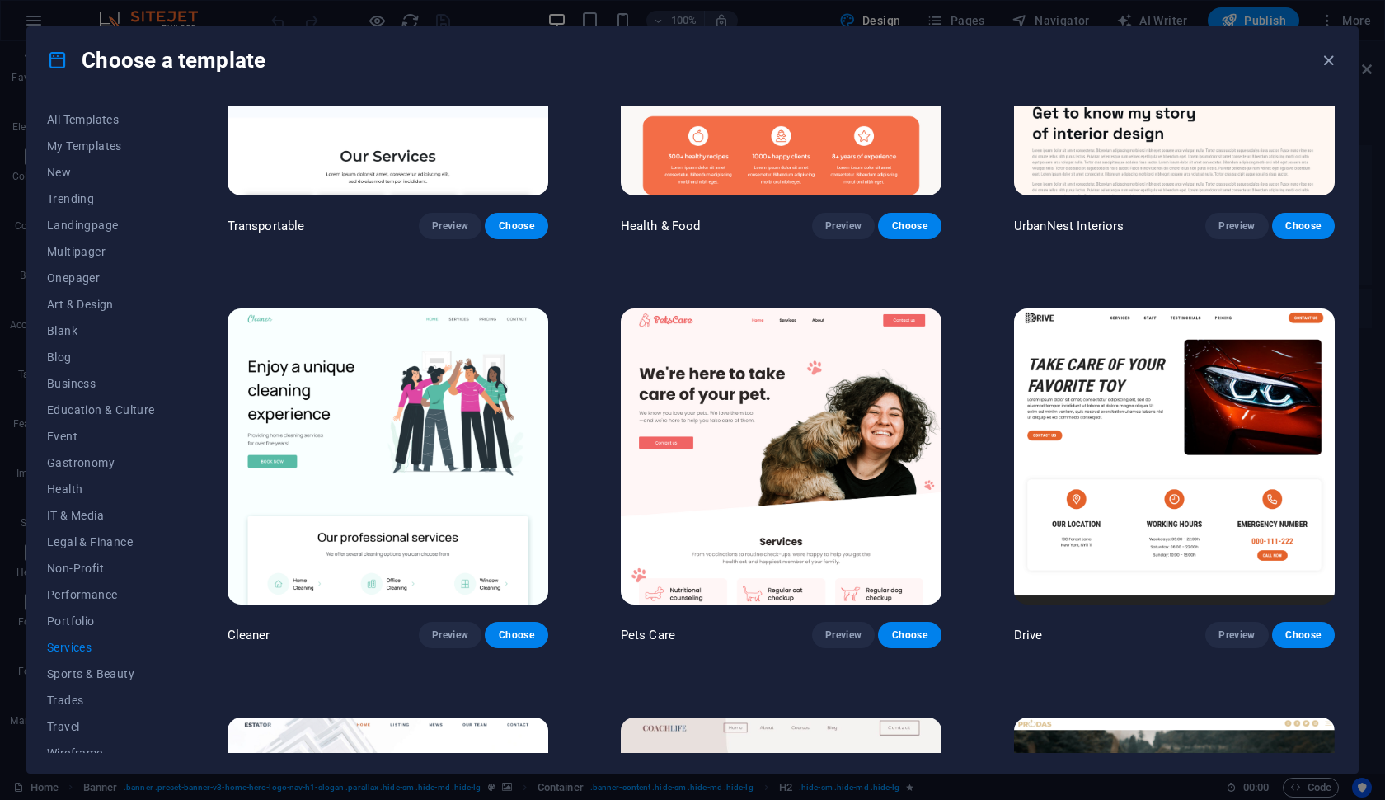
scroll to position [617, 0]
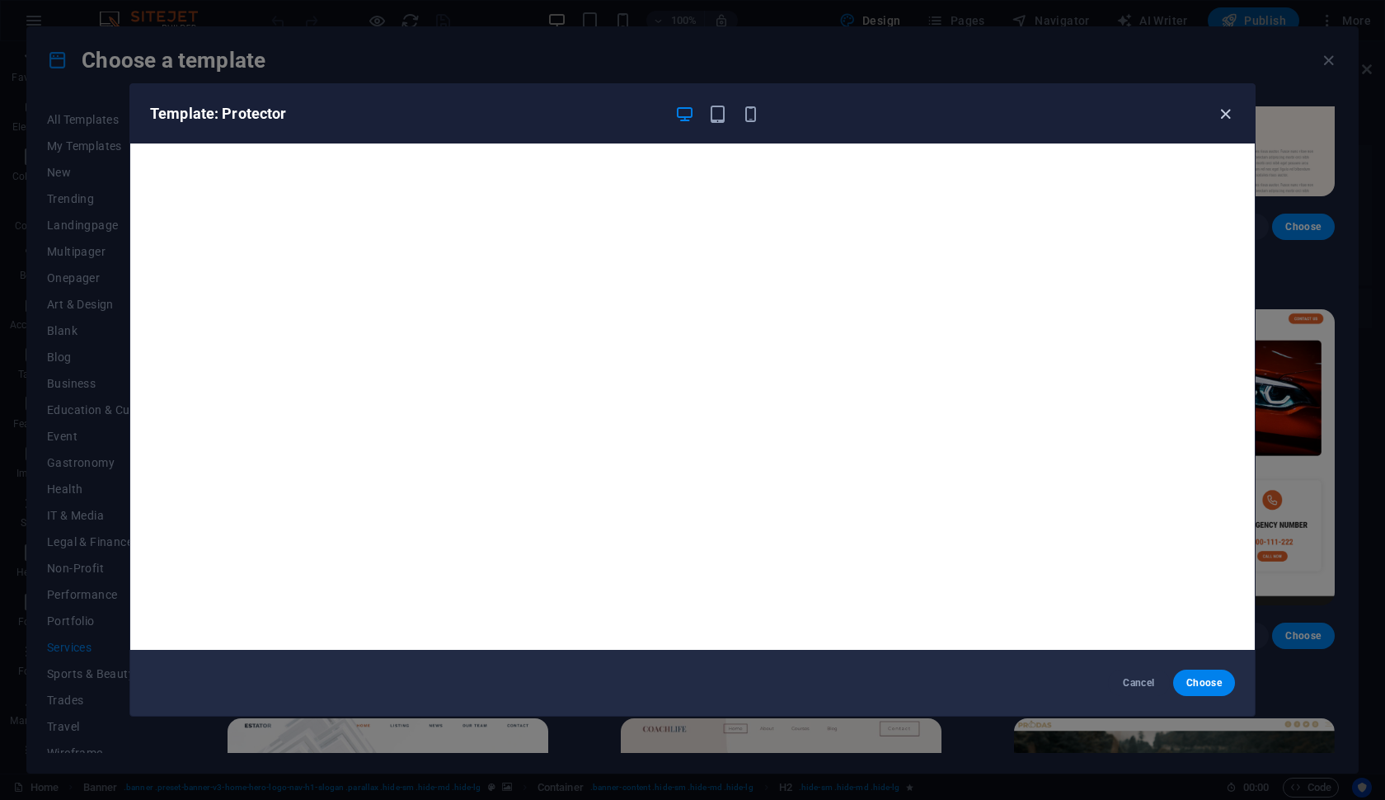
click at [1138, 116] on icon "button" at bounding box center [1225, 114] width 19 height 19
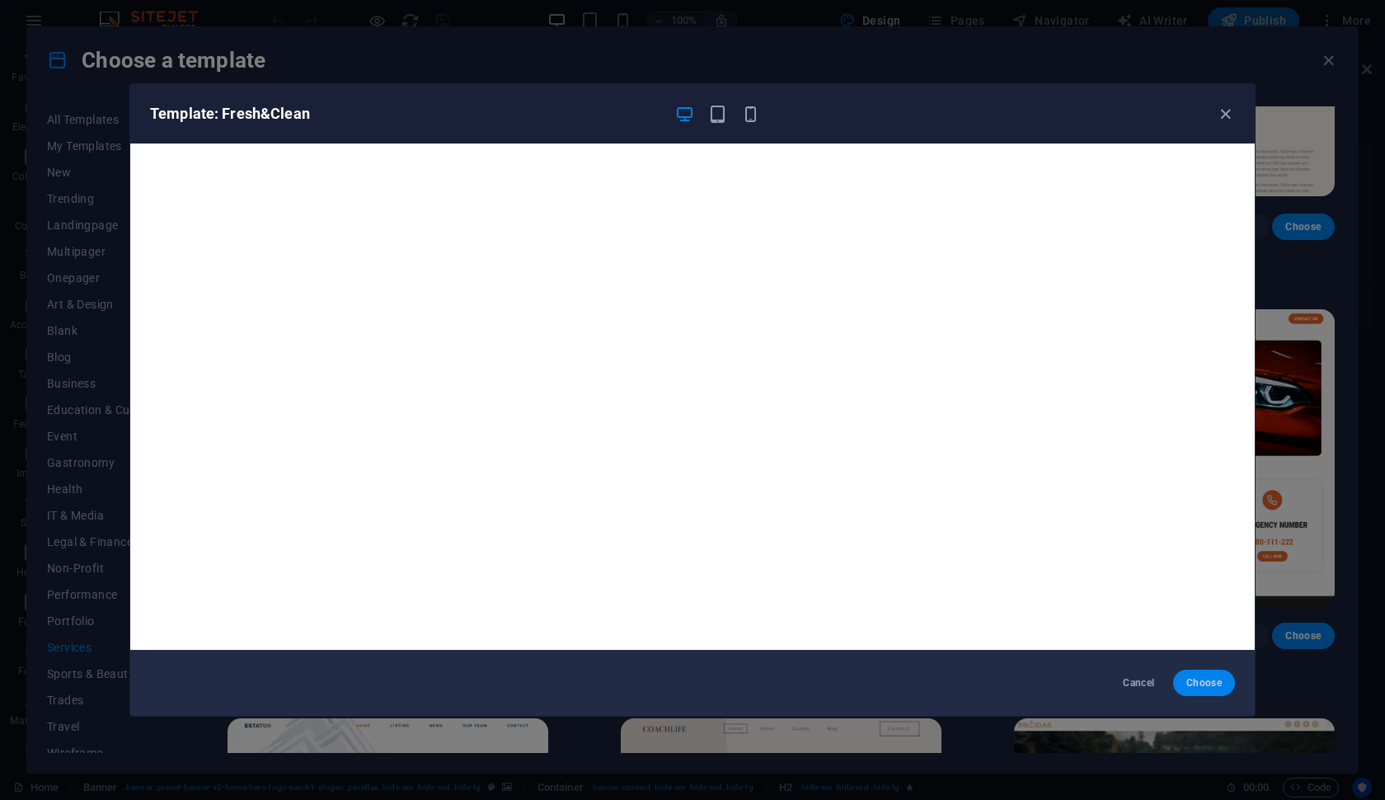
click at [1138, 629] on span "Choose" at bounding box center [1203, 682] width 35 height 13
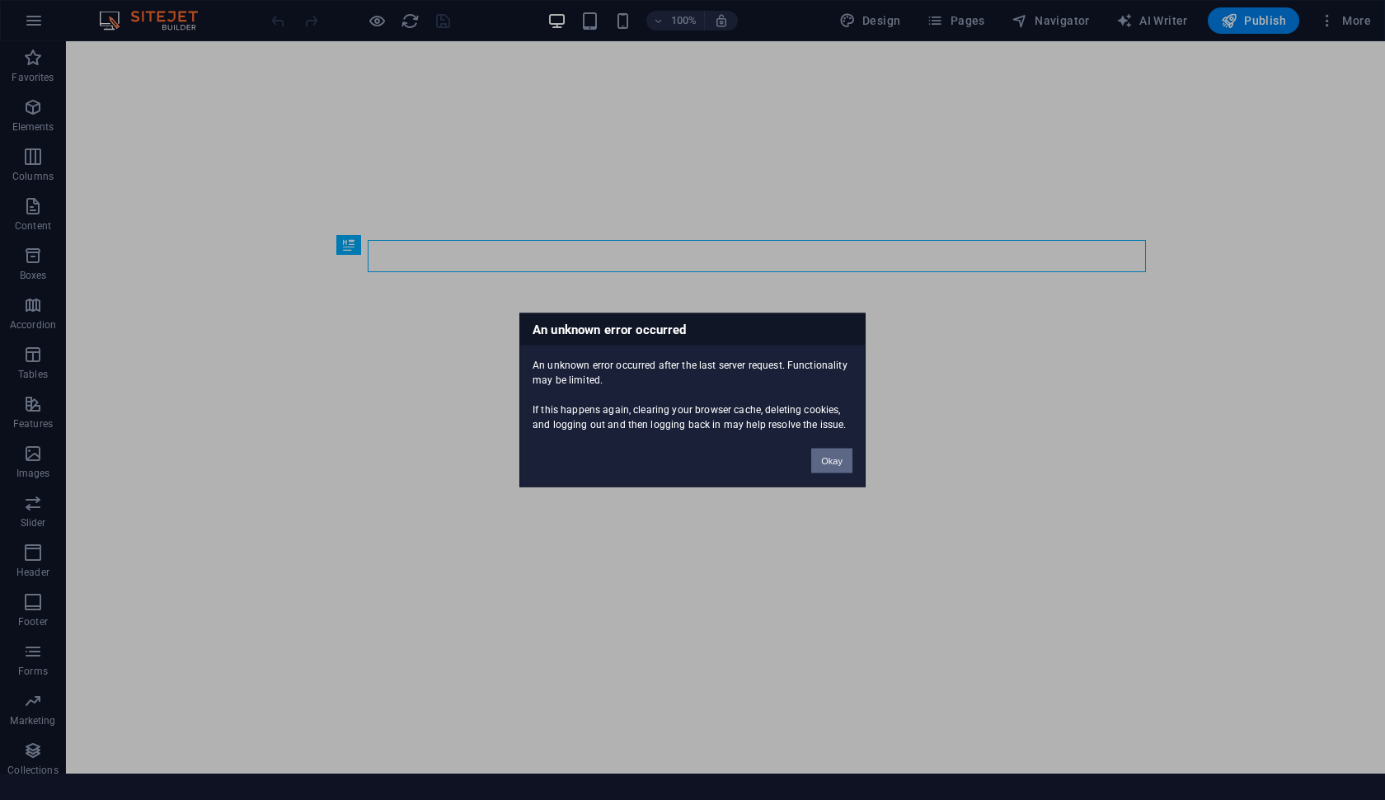
click at [828, 472] on button "Okay" at bounding box center [831, 460] width 41 height 25
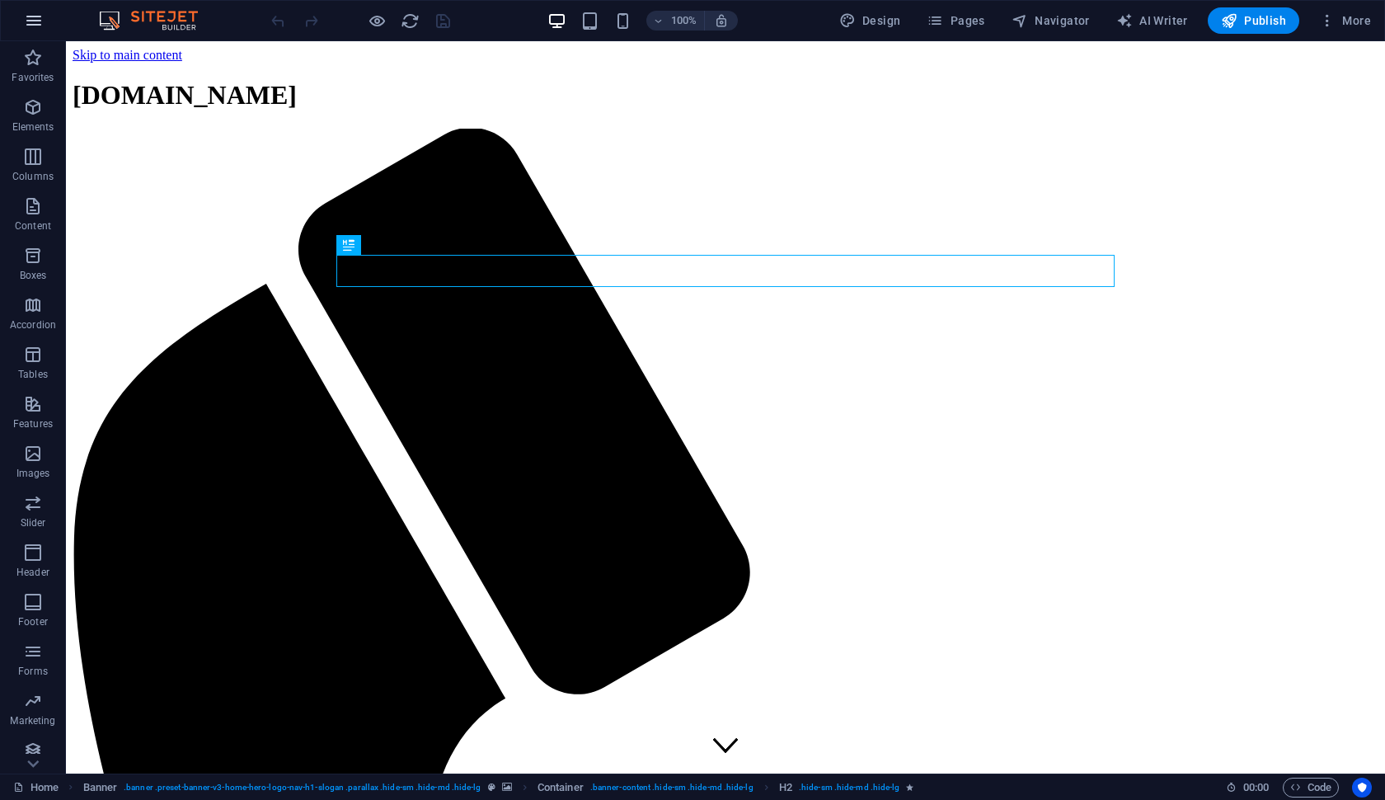
click at [30, 21] on icon "button" at bounding box center [34, 21] width 20 height 20
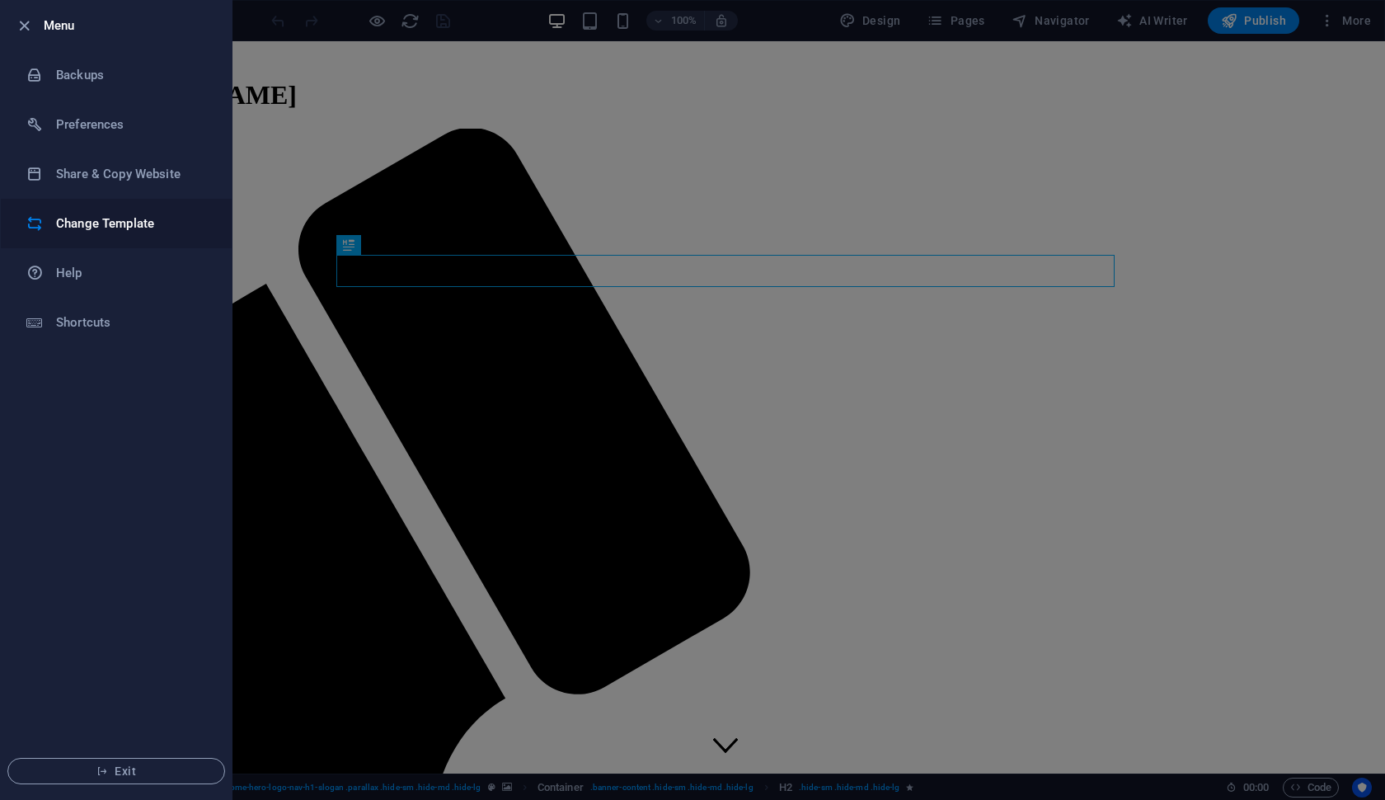
click at [140, 234] on li "Change Template" at bounding box center [116, 223] width 231 height 49
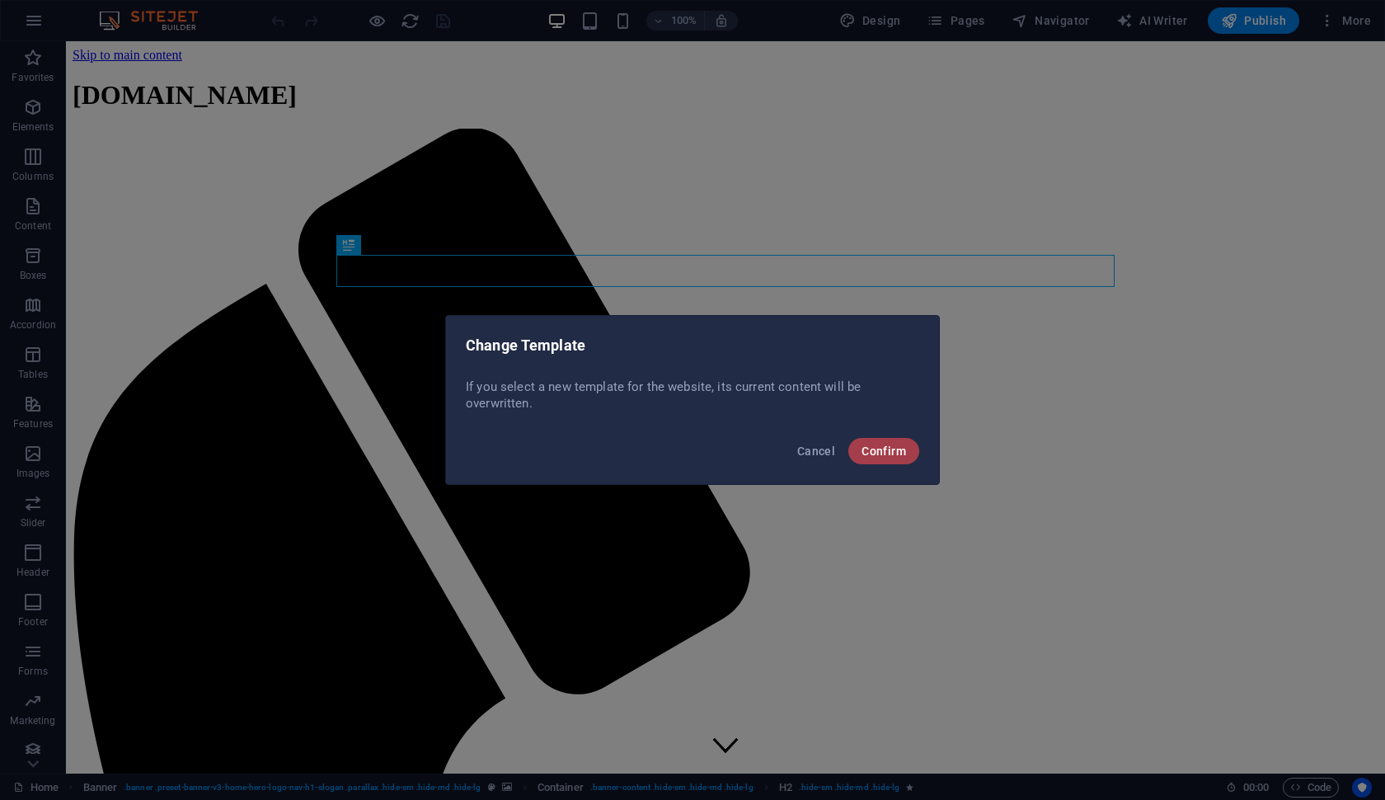
click at [870, 445] on span "Confirm" at bounding box center [883, 450] width 45 height 13
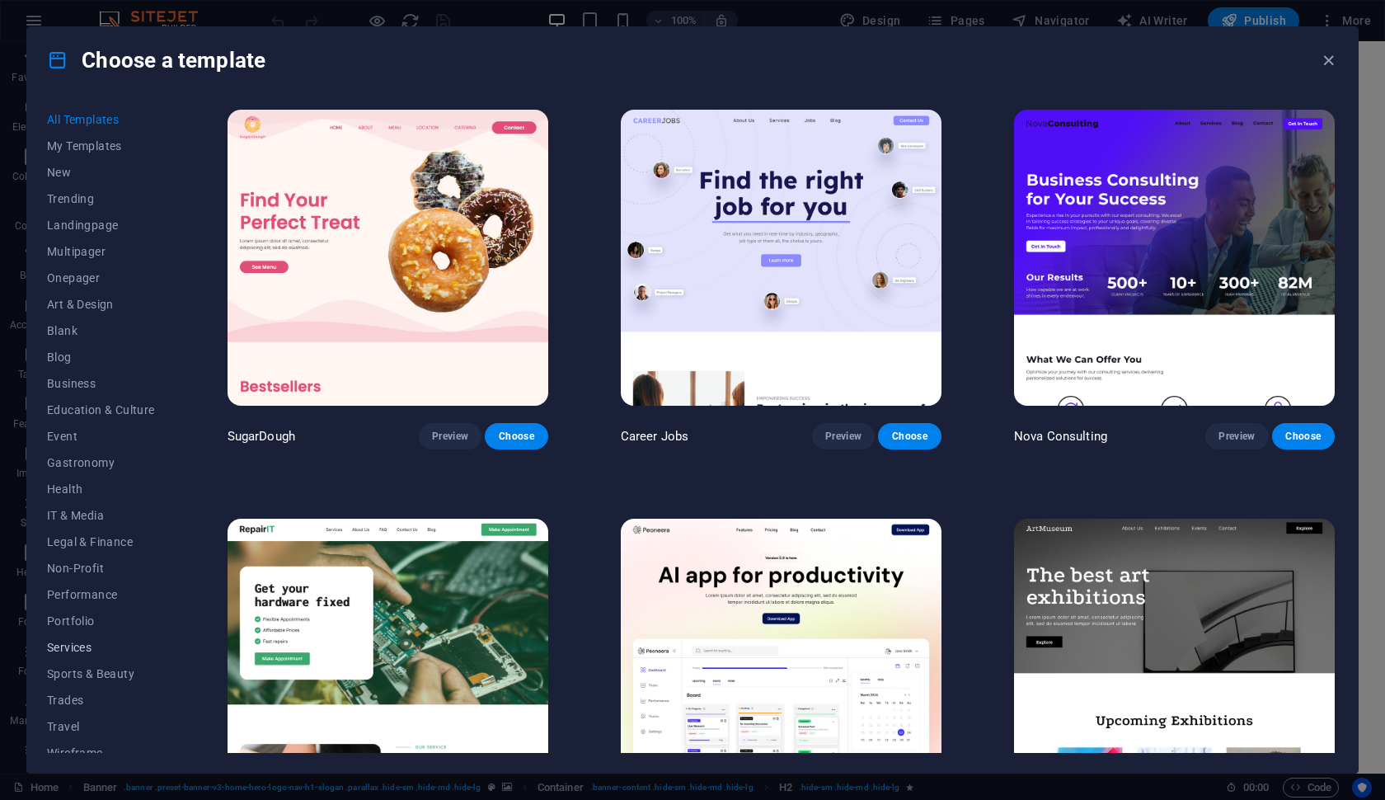
click at [92, 639] on button "Services" at bounding box center [101, 647] width 108 height 26
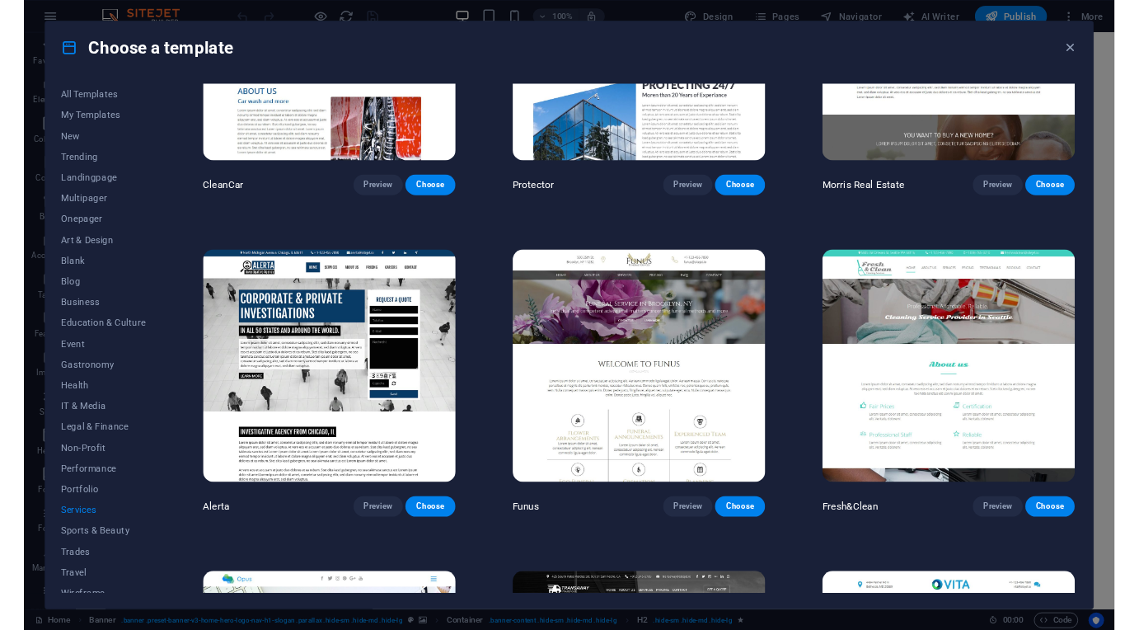
scroll to position [1837, 0]
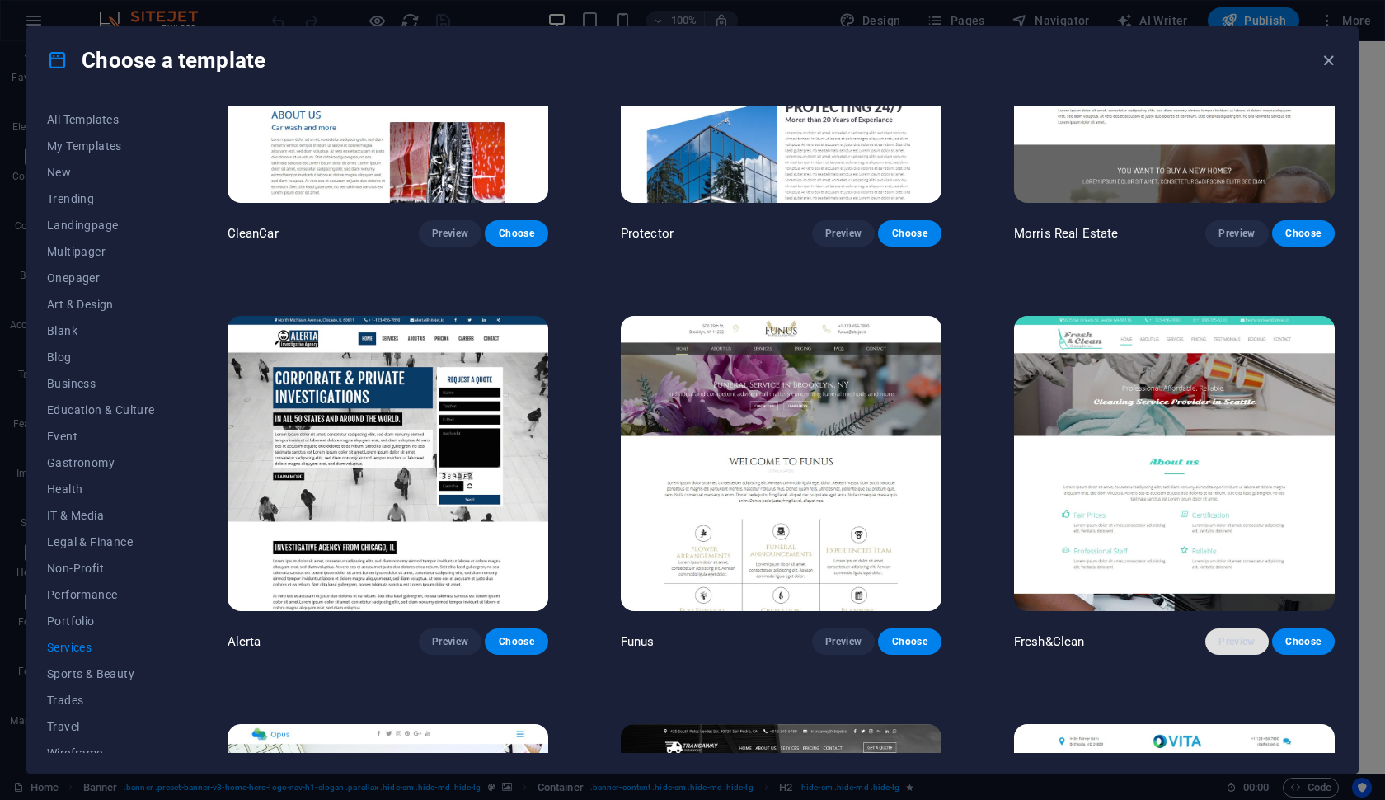
click at [1209, 628] on button "Preview" at bounding box center [1236, 641] width 63 height 26
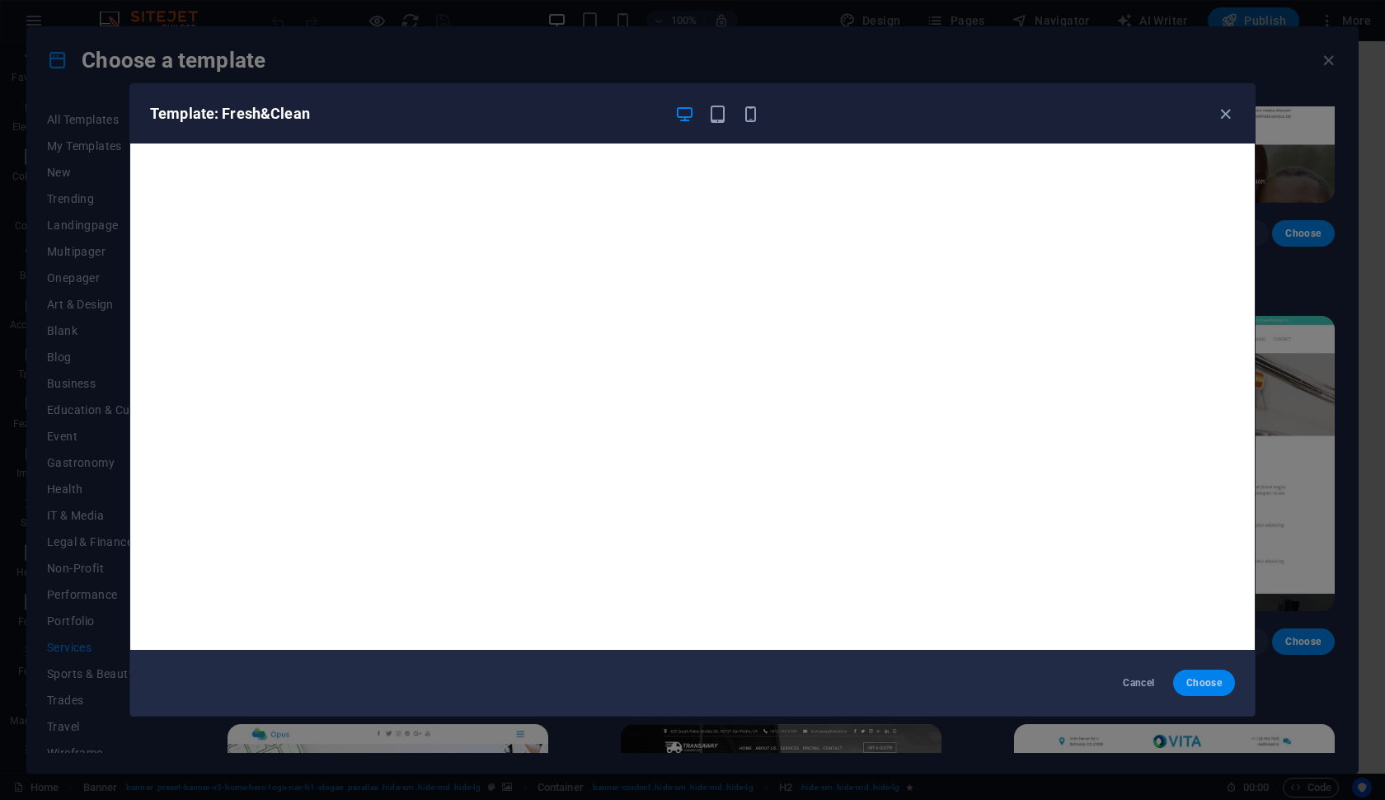
click at [1219, 673] on button "Choose" at bounding box center [1204, 682] width 62 height 26
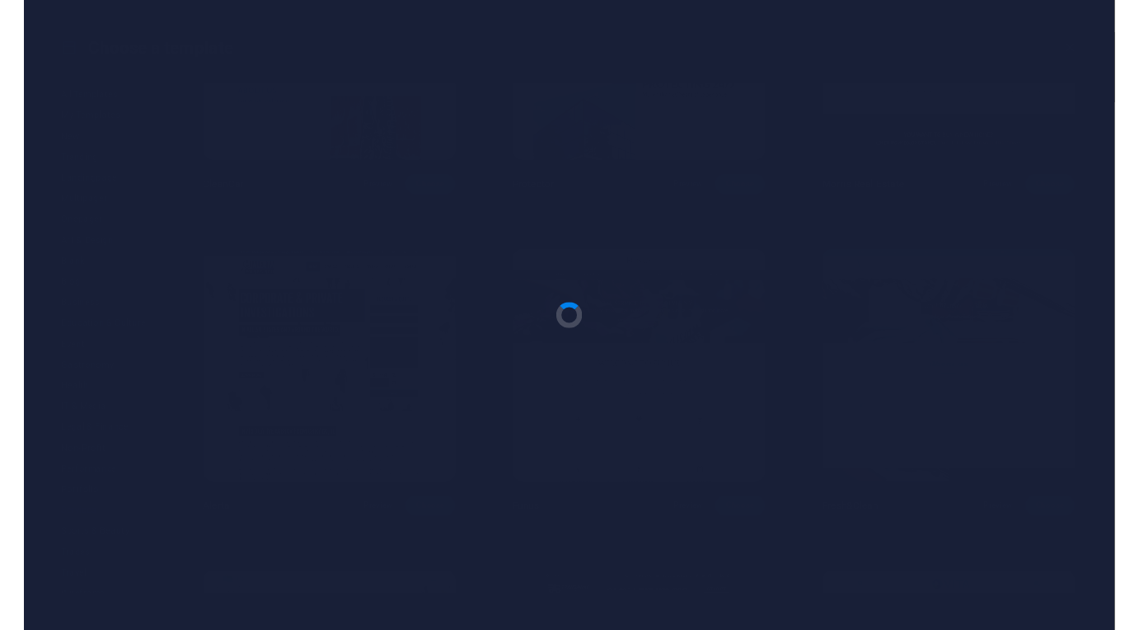
scroll to position [1317, 0]
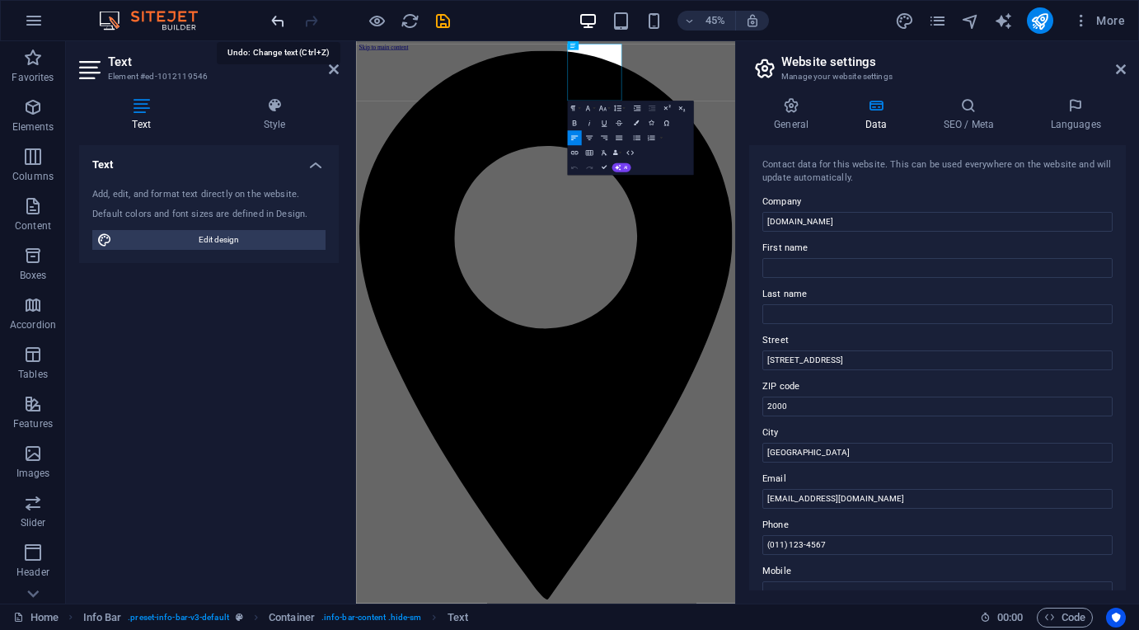
click at [282, 16] on icon "undo" at bounding box center [278, 21] width 19 height 19
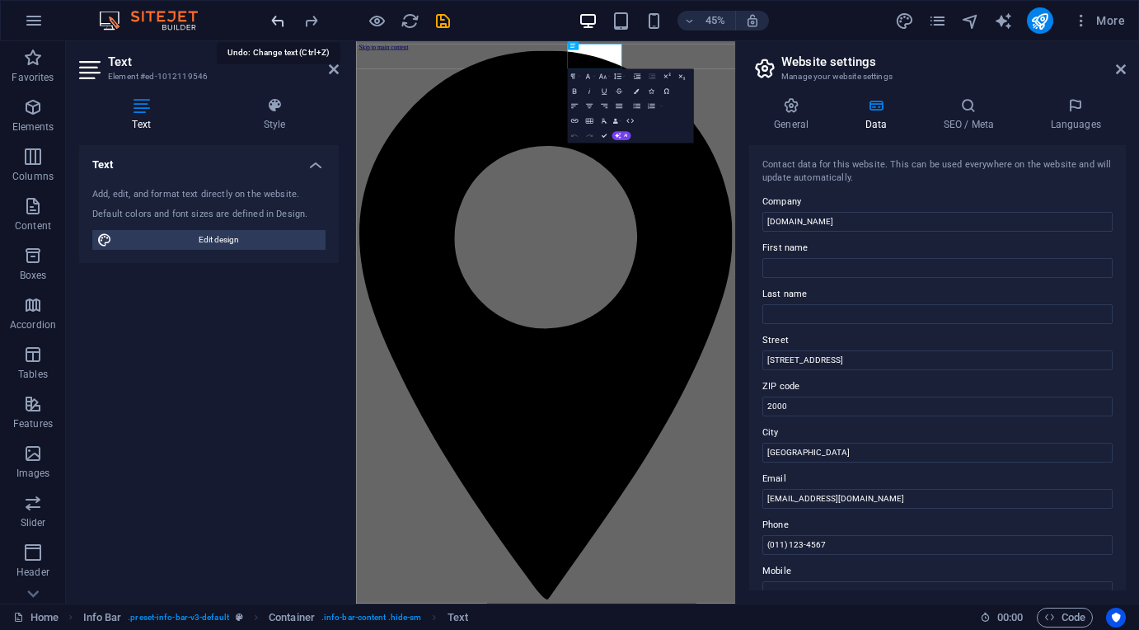
click at [282, 16] on icon "undo" at bounding box center [278, 21] width 19 height 19
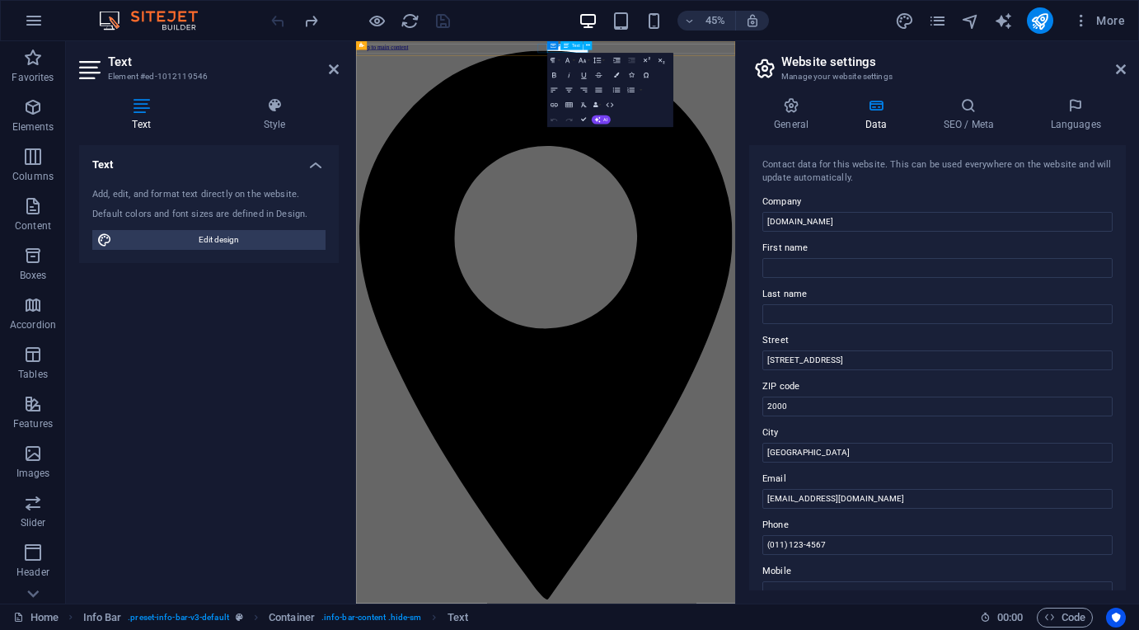
click at [1123, 69] on icon at bounding box center [1121, 69] width 10 height 13
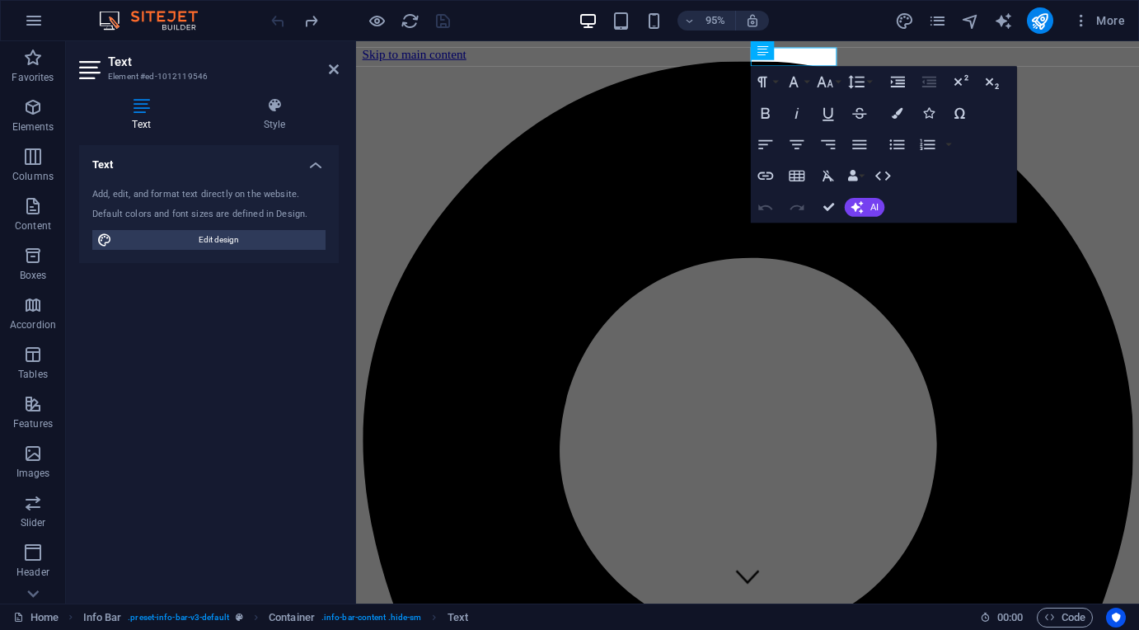
click at [798, 56] on div "Text" at bounding box center [802, 50] width 47 height 19
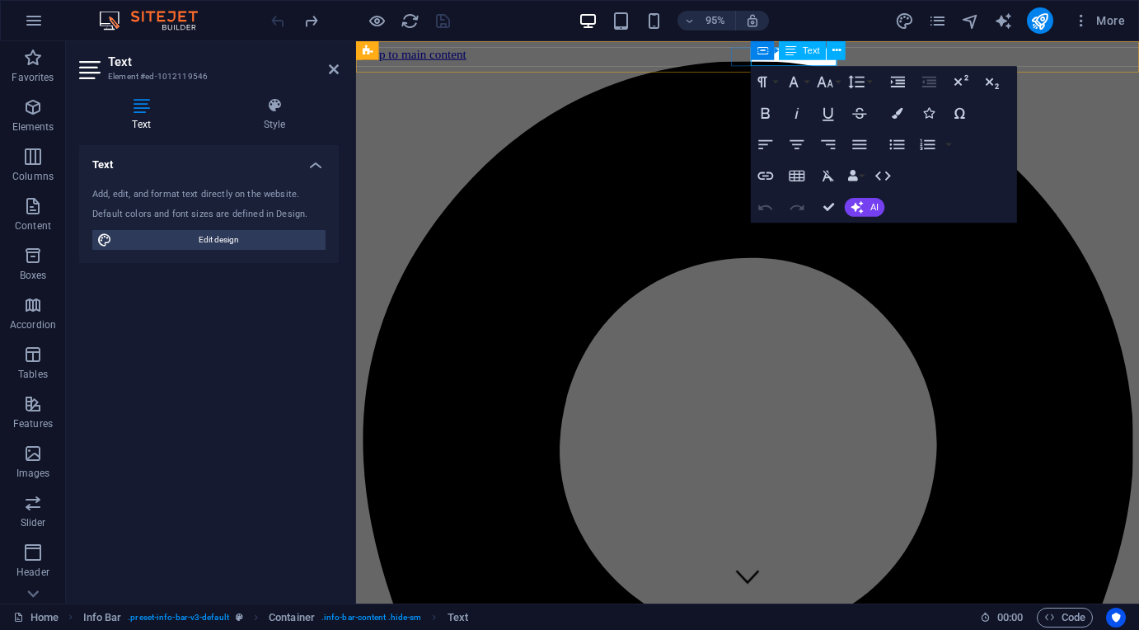
click at [798, 56] on div "Text" at bounding box center [802, 50] width 47 height 19
click at [225, 242] on span "Edit design" at bounding box center [219, 240] width 204 height 20
select select "px"
select select "300"
select select "px"
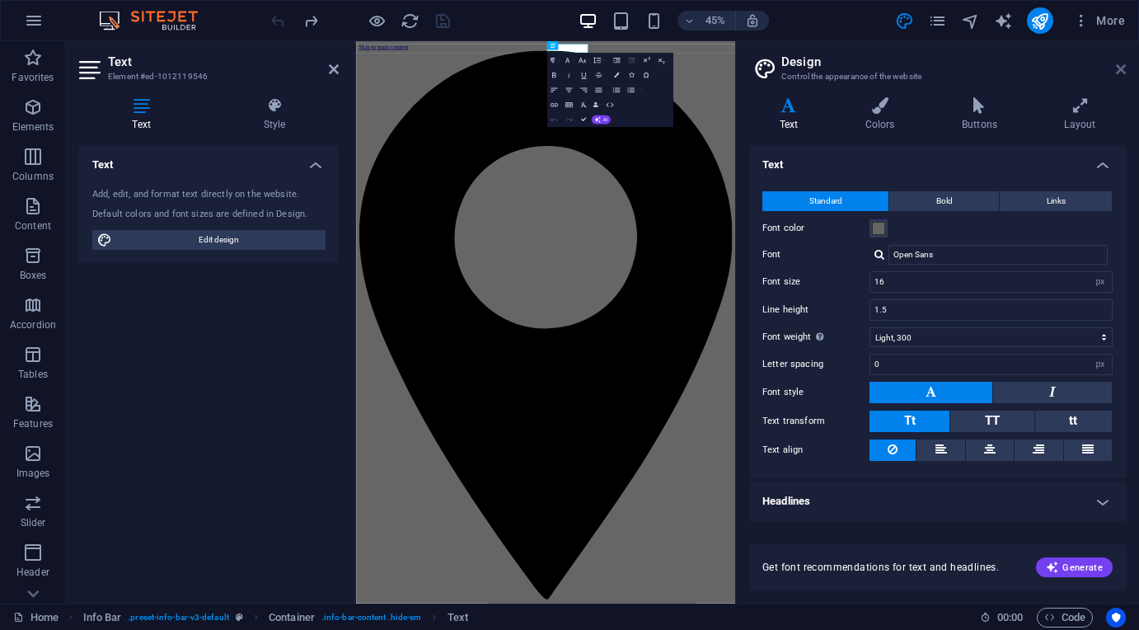
click at [1119, 73] on icon at bounding box center [1121, 69] width 10 height 13
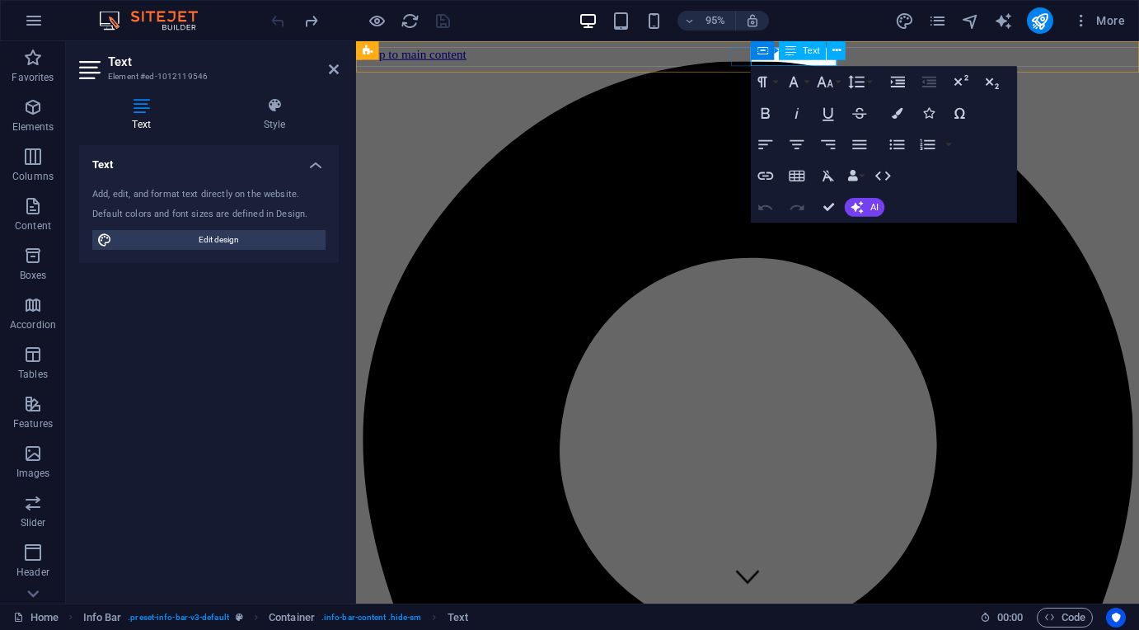
click at [813, 50] on span "Text" at bounding box center [811, 50] width 17 height 9
click at [839, 49] on icon at bounding box center [837, 50] width 8 height 16
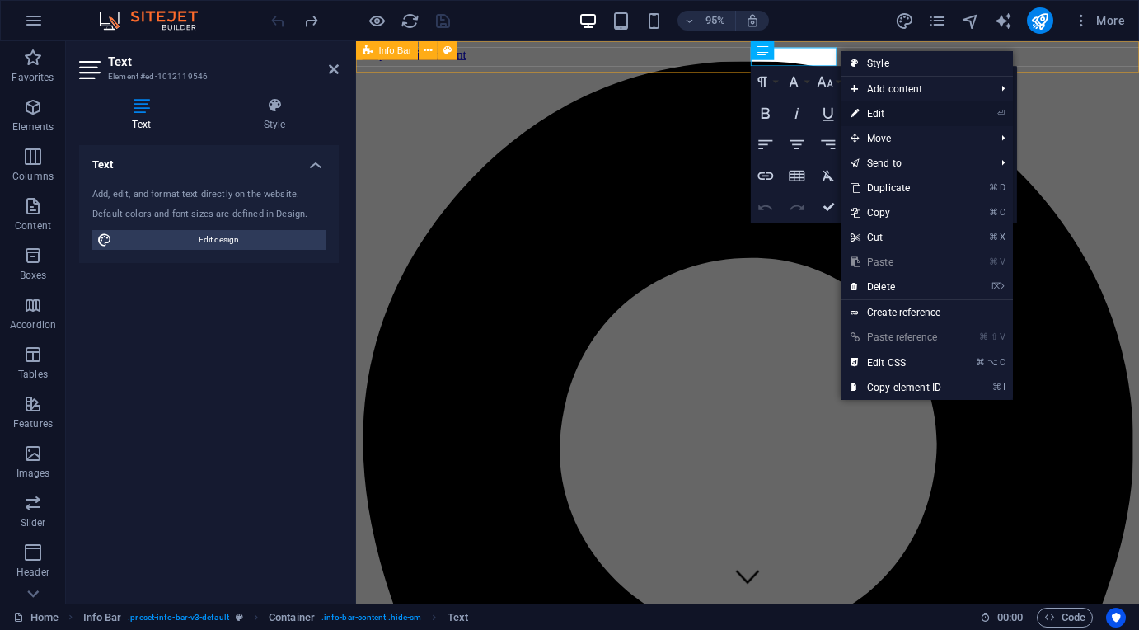
click at [875, 112] on link "⏎ Edit" at bounding box center [896, 113] width 110 height 25
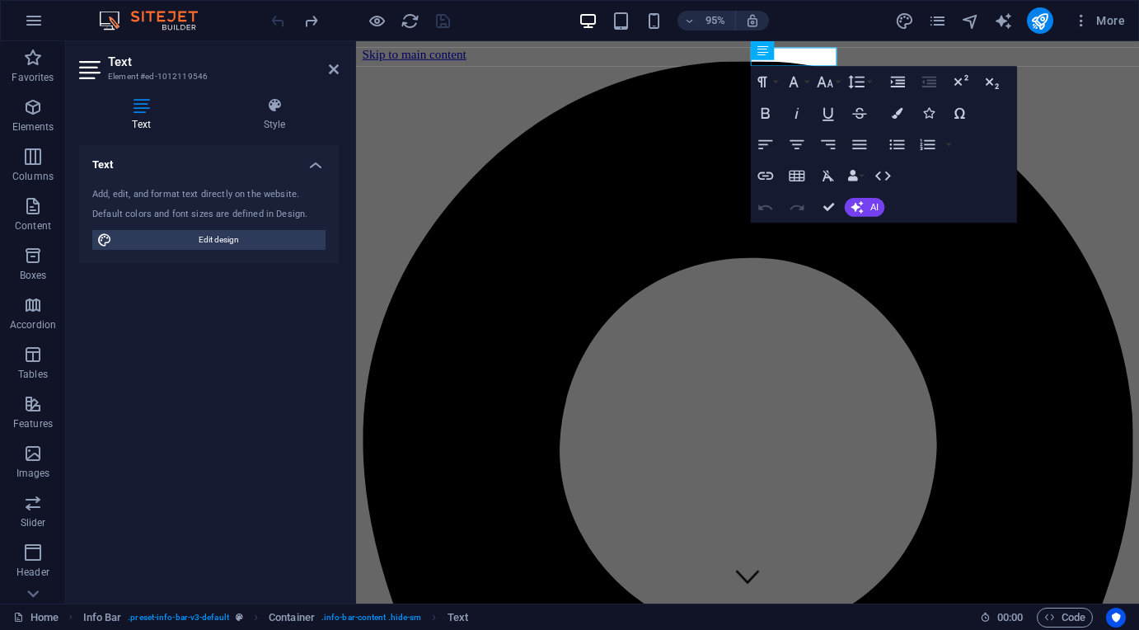
click at [196, 73] on h3 "Element #ed-1012119546" at bounding box center [207, 76] width 198 height 15
click at [276, 120] on h4 "Style" at bounding box center [274, 114] width 129 height 35
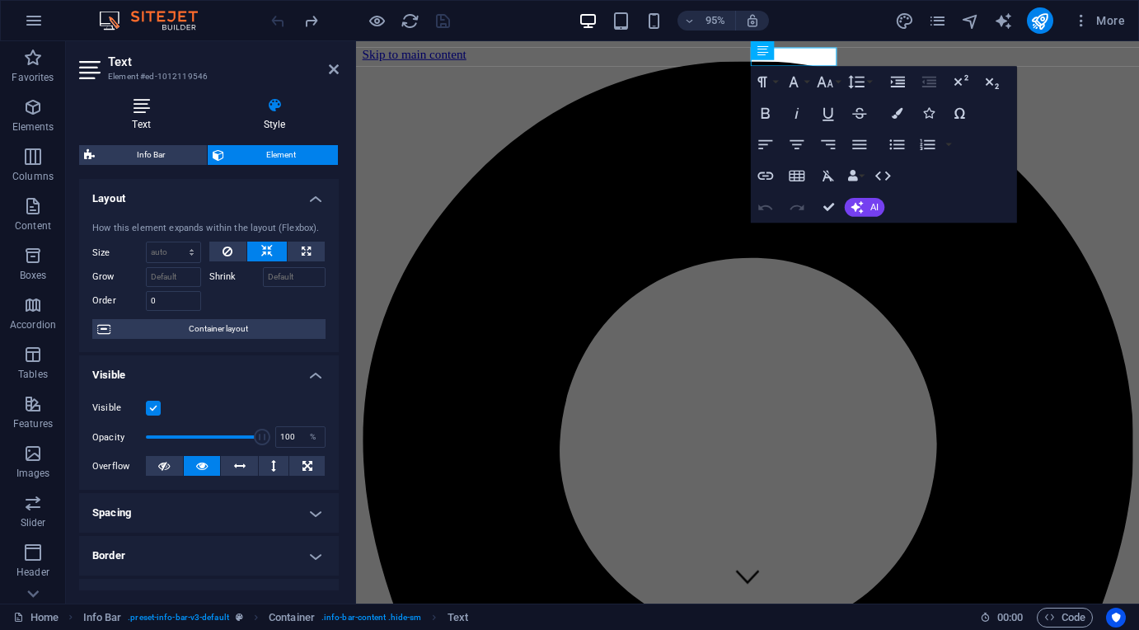
click at [147, 124] on h4 "Text" at bounding box center [144, 114] width 131 height 35
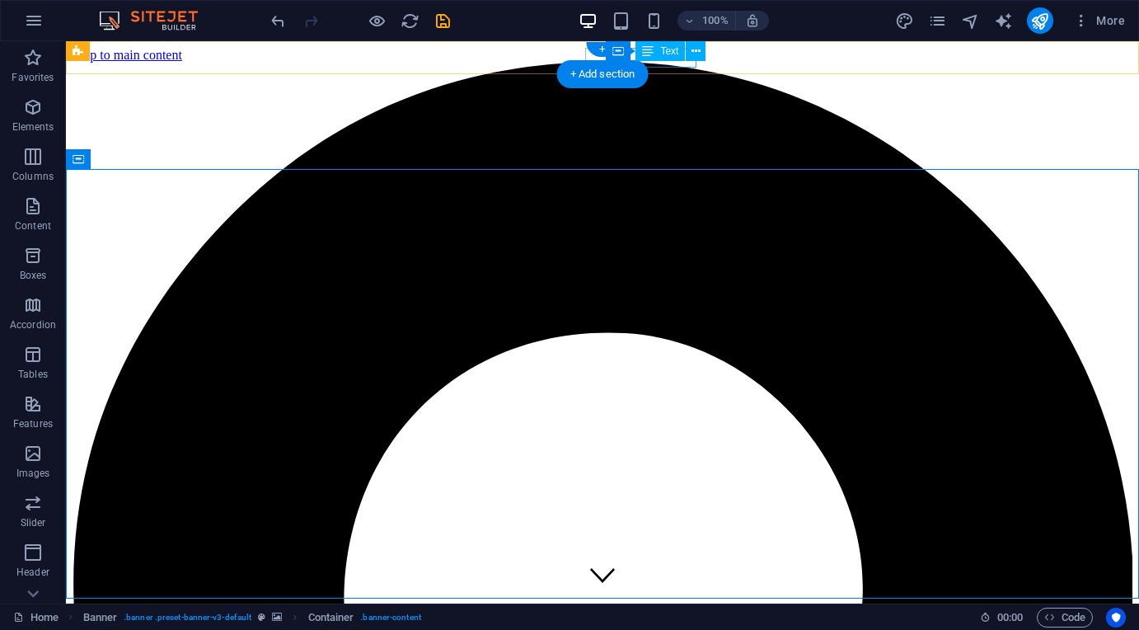
click at [675, 59] on div "Text" at bounding box center [660, 51] width 49 height 20
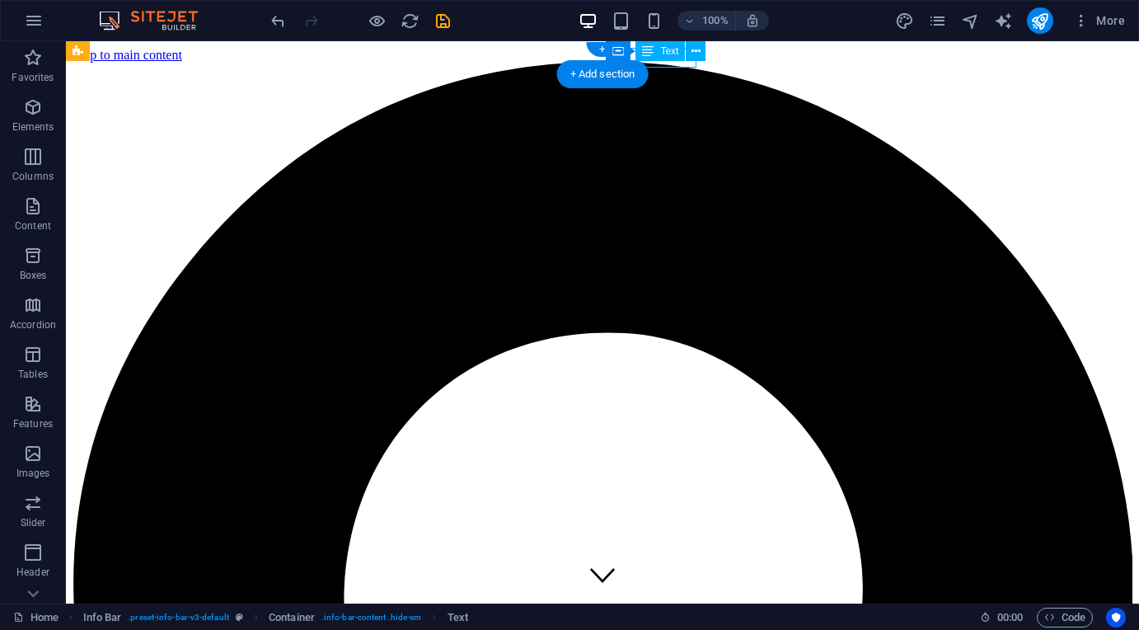
click at [675, 59] on div "Text" at bounding box center [660, 51] width 49 height 20
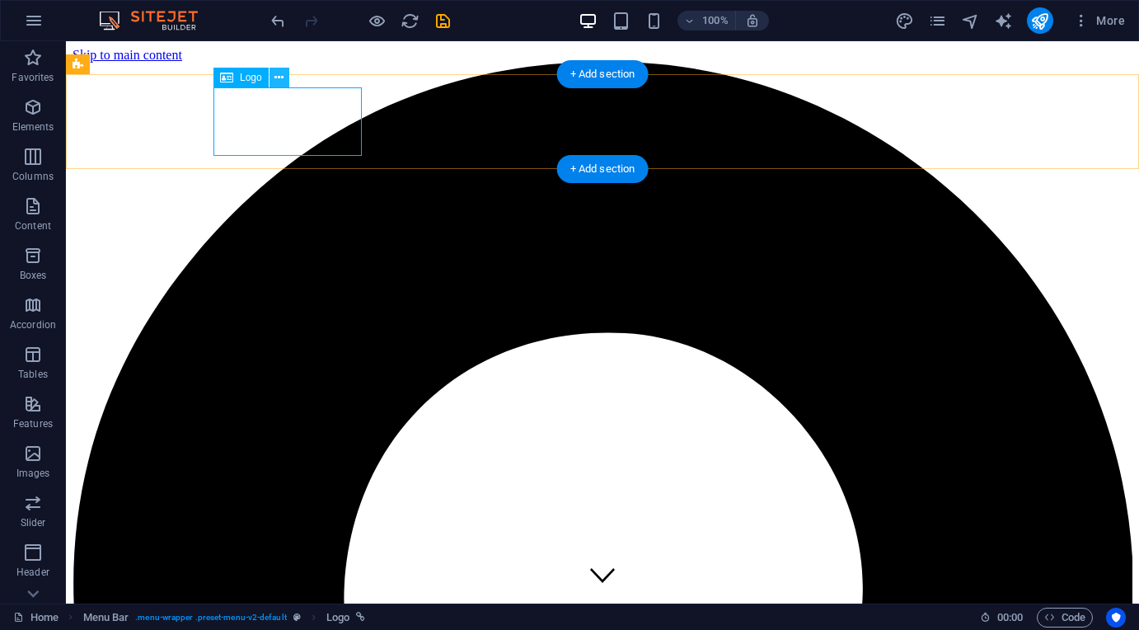
click at [273, 75] on button at bounding box center [280, 78] width 20 height 20
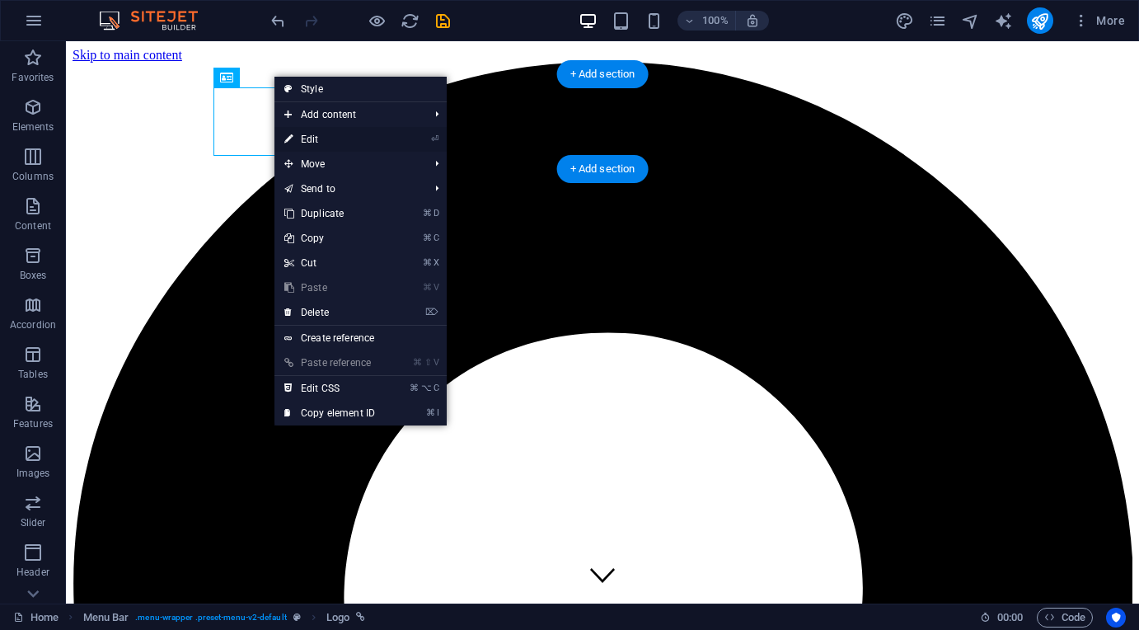
click at [354, 131] on link "⏎ Edit" at bounding box center [330, 139] width 110 height 25
select select "px"
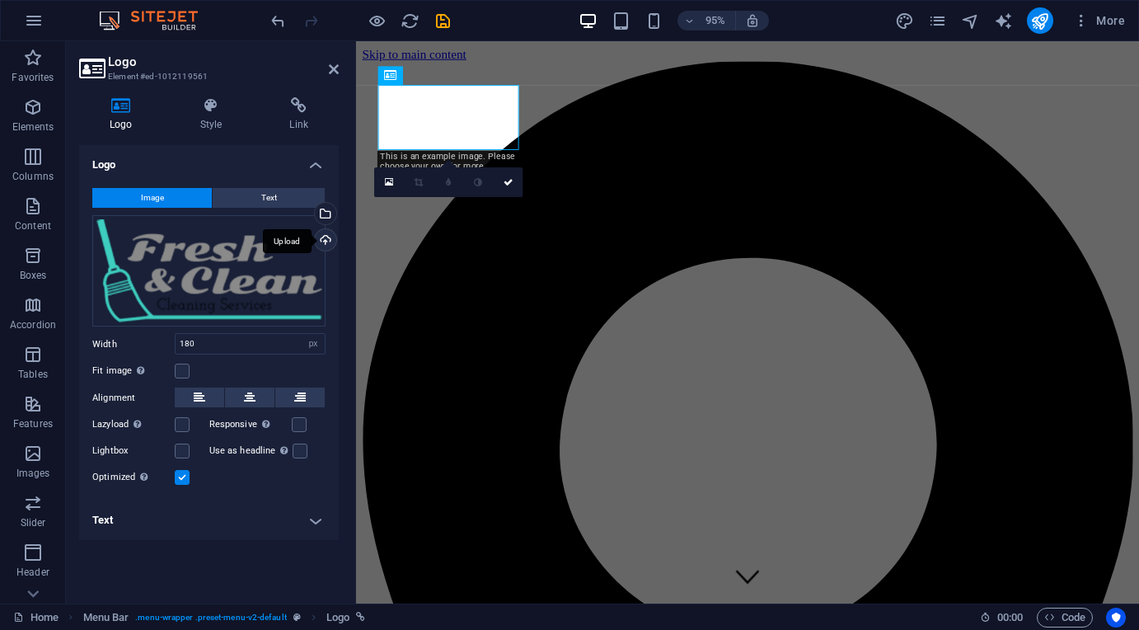
click at [326, 237] on div "Upload" at bounding box center [324, 241] width 25 height 25
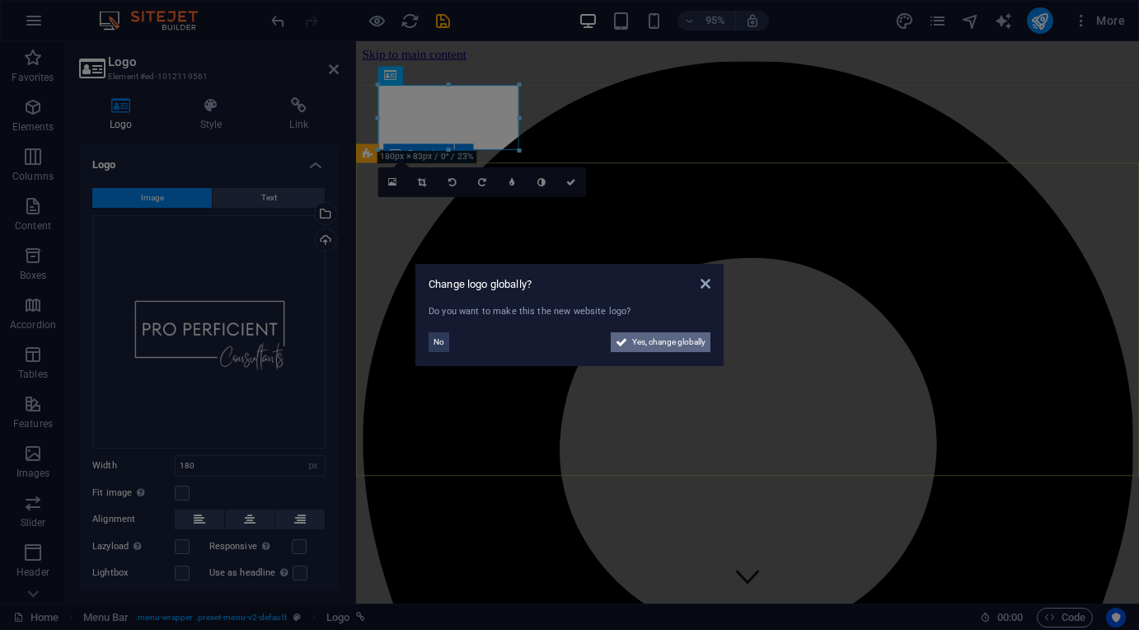
click at [691, 341] on span "Yes, change globally" at bounding box center [668, 342] width 73 height 20
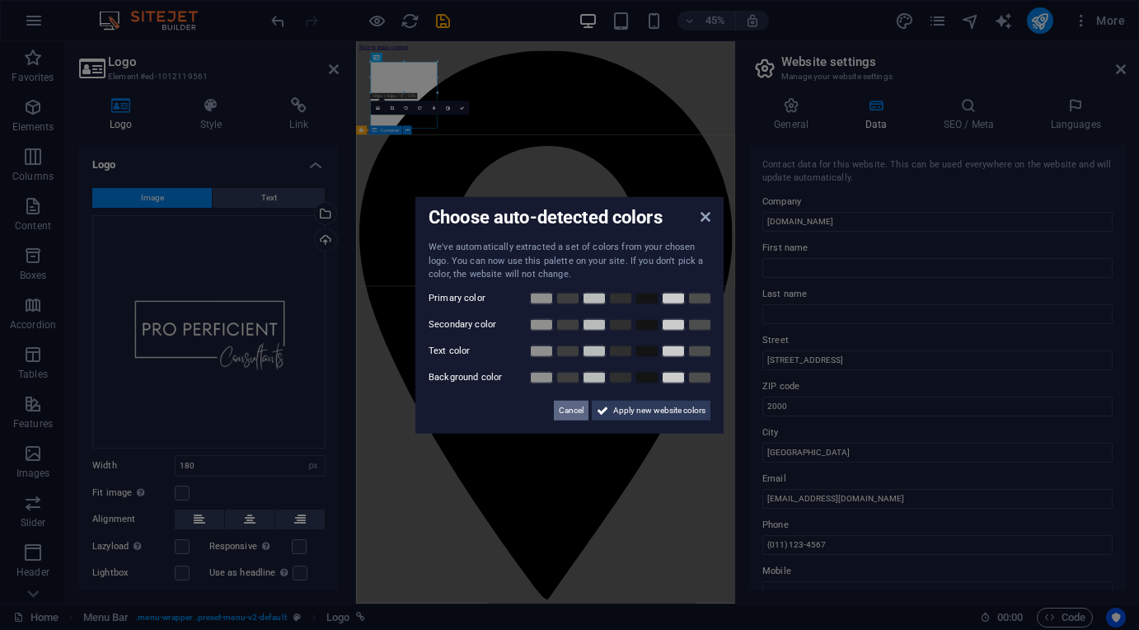
click at [577, 406] on span "Cancel" at bounding box center [571, 410] width 25 height 20
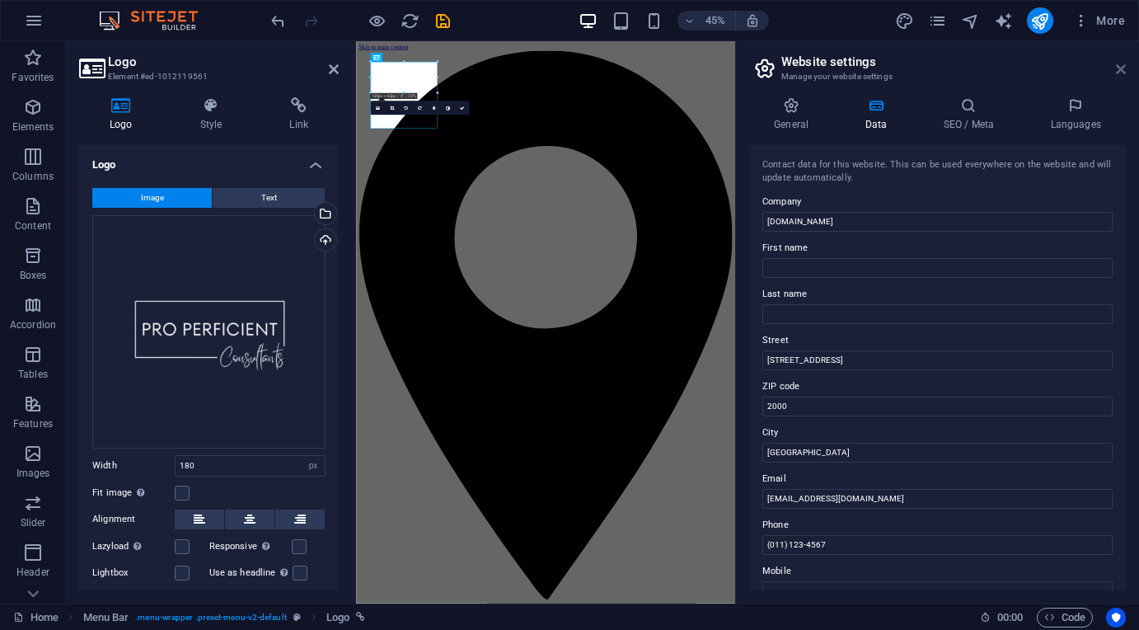
click at [1123, 68] on icon at bounding box center [1121, 69] width 10 height 13
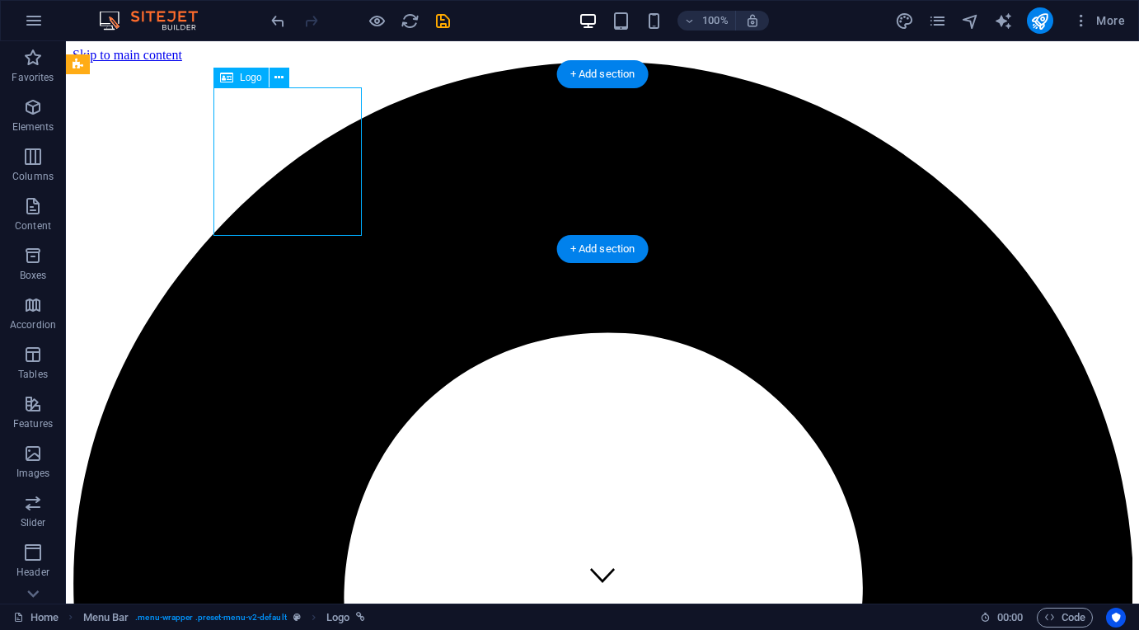
click at [284, 79] on icon at bounding box center [279, 77] width 9 height 17
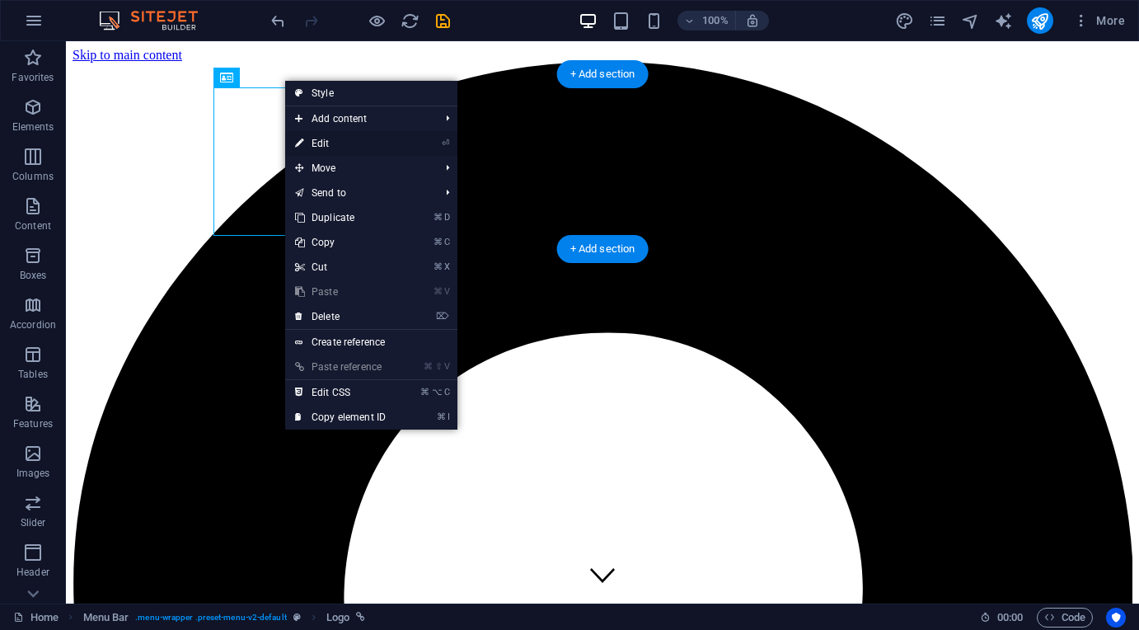
click at [350, 145] on link "⏎ Edit" at bounding box center [340, 143] width 110 height 25
select select "px"
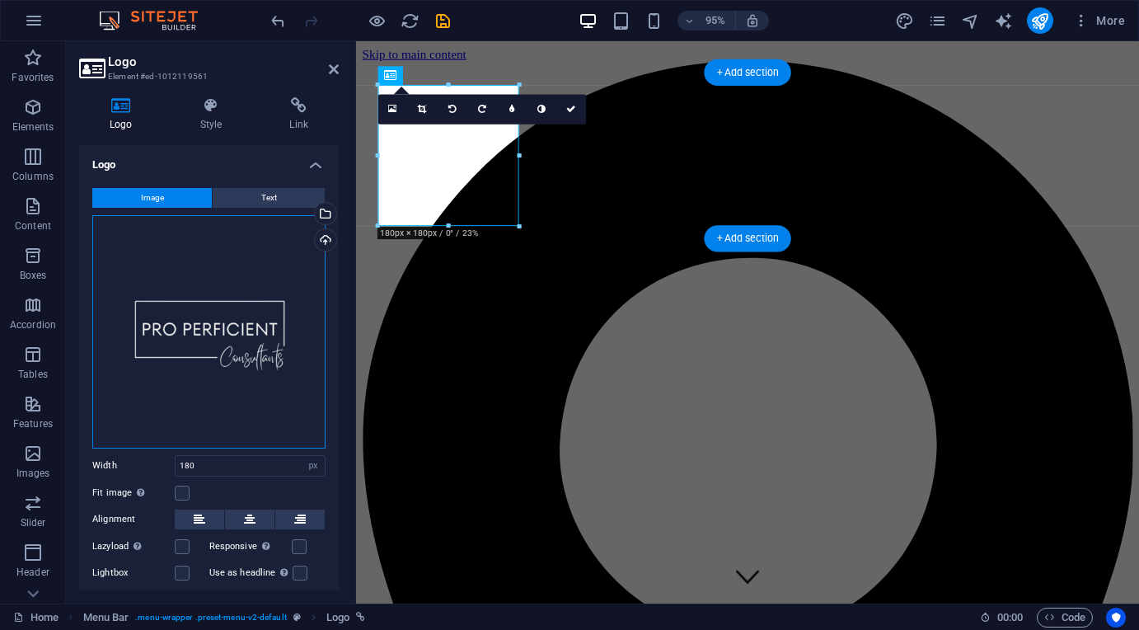
click at [228, 345] on div "Drag files here, click to choose files or select files from Files or our free s…" at bounding box center [208, 331] width 233 height 233
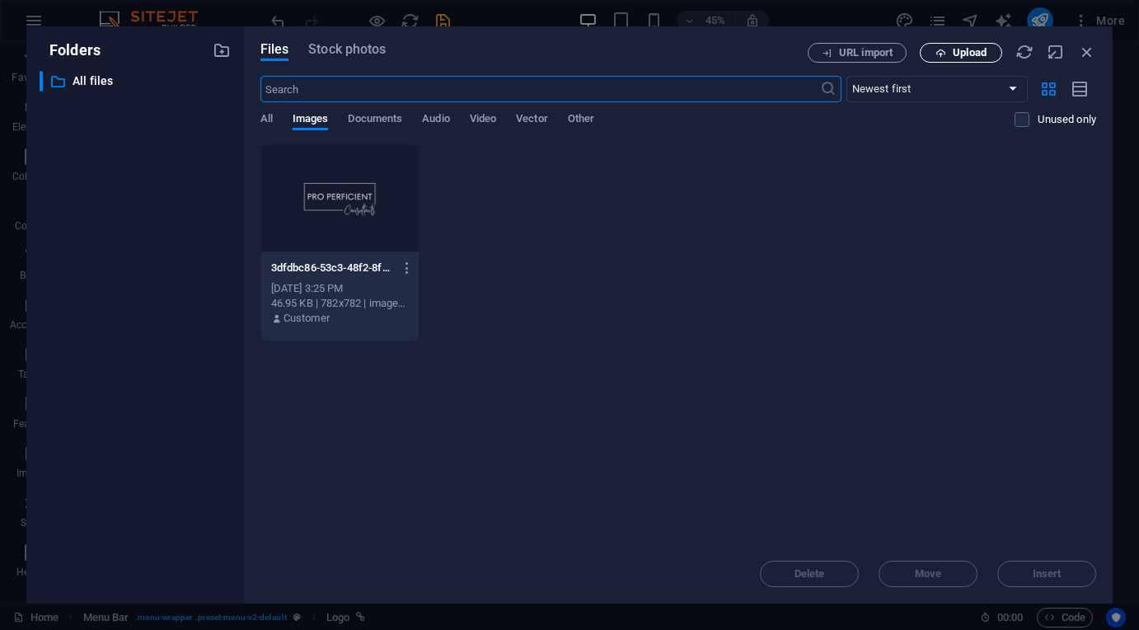
click at [950, 60] on button "Upload" at bounding box center [961, 53] width 82 height 20
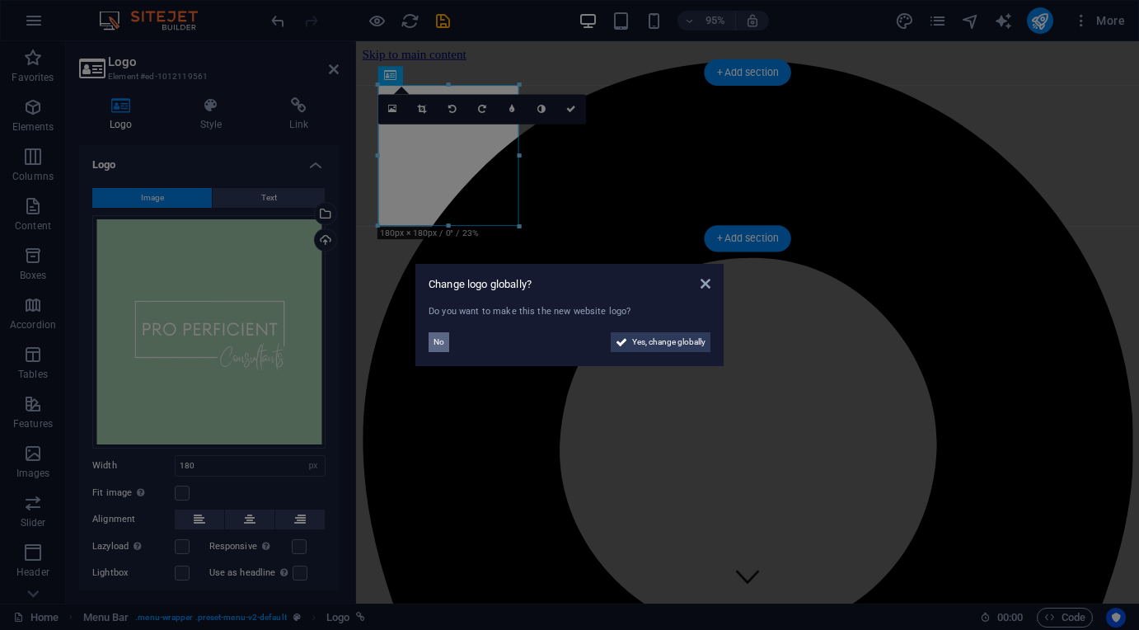
click at [443, 338] on span "No" at bounding box center [439, 342] width 11 height 20
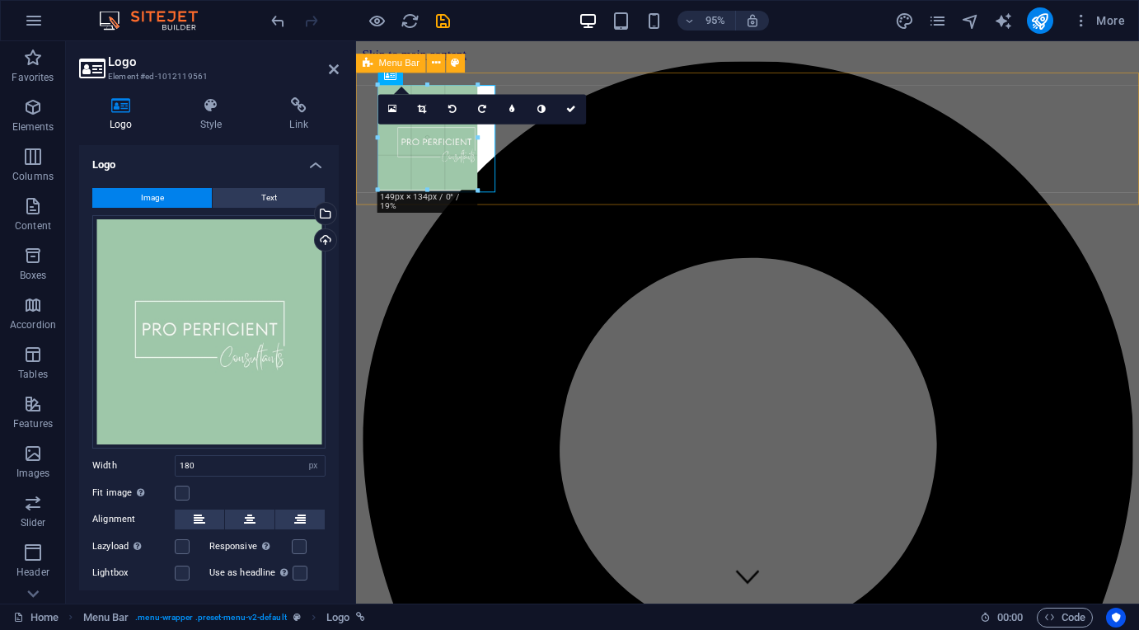
drag, startPoint x: 521, startPoint y: 223, endPoint x: 474, endPoint y: 172, distance: 69.4
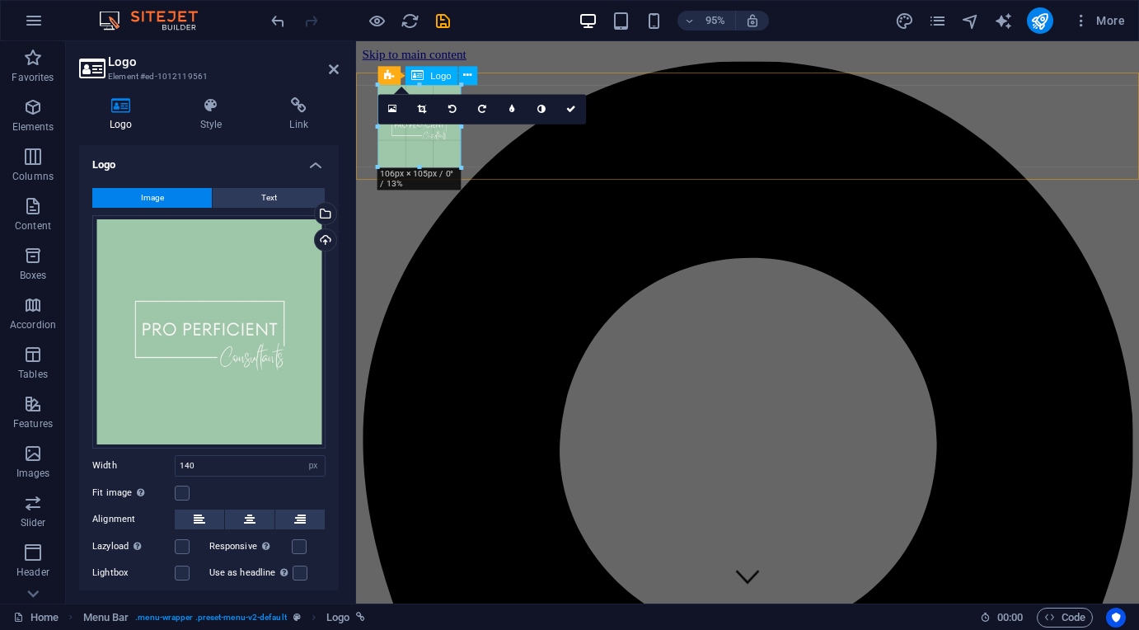
drag, startPoint x: 433, startPoint y: 198, endPoint x: 429, endPoint y: 167, distance: 31.5
type input "105"
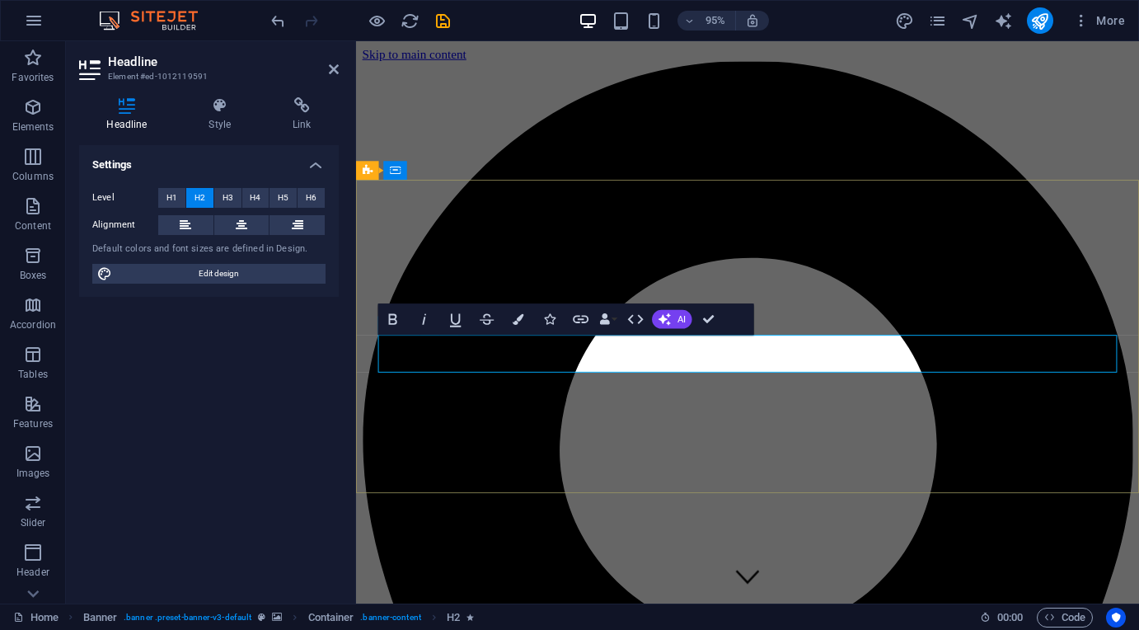
click at [224, 118] on h4 "Style" at bounding box center [223, 114] width 84 height 35
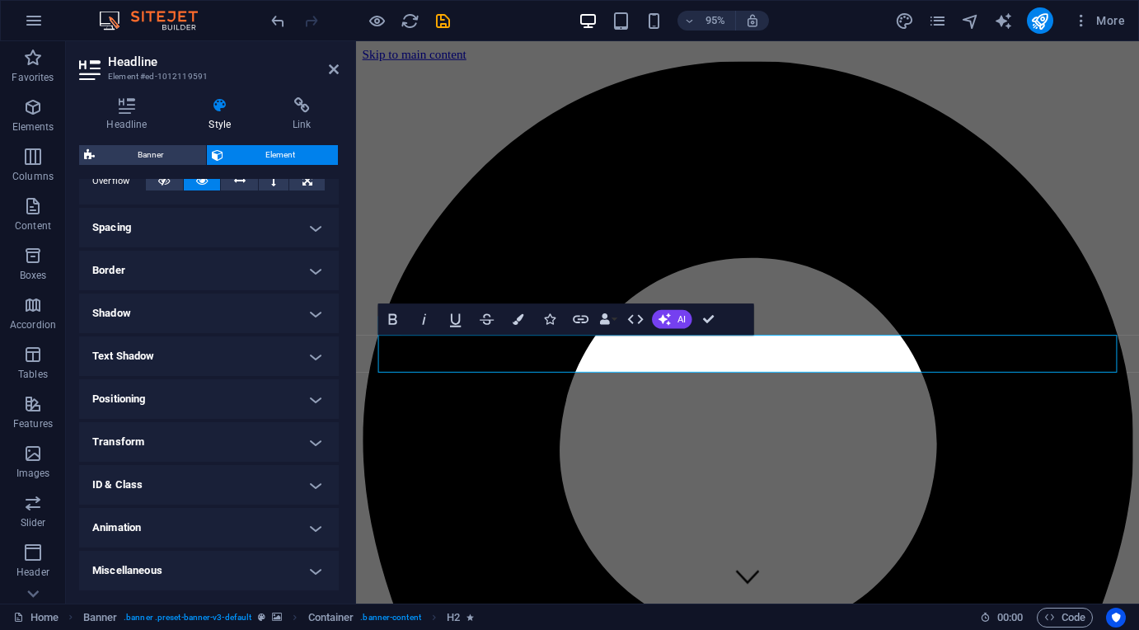
scroll to position [284, 0]
click at [302, 528] on h4 "Animation" at bounding box center [209, 529] width 260 height 40
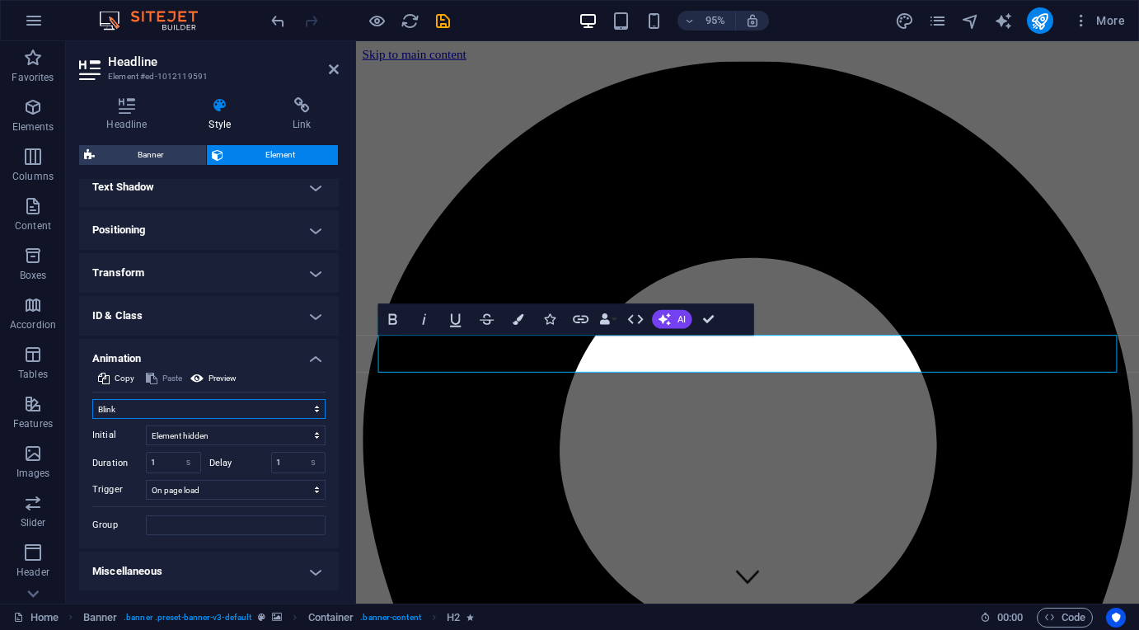
scroll to position [434, 0]
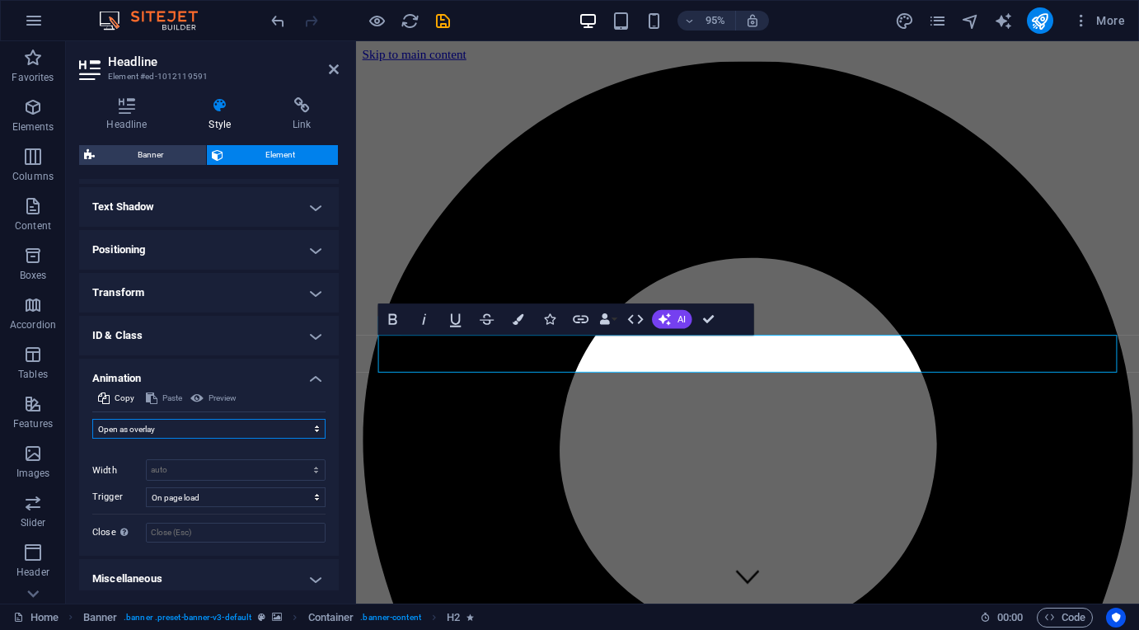
click at [223, 427] on select "Don't animate Show / Hide Slide up/down Zoom in/out Slide left to right Slide r…" at bounding box center [208, 429] width 233 height 20
select select "pulse"
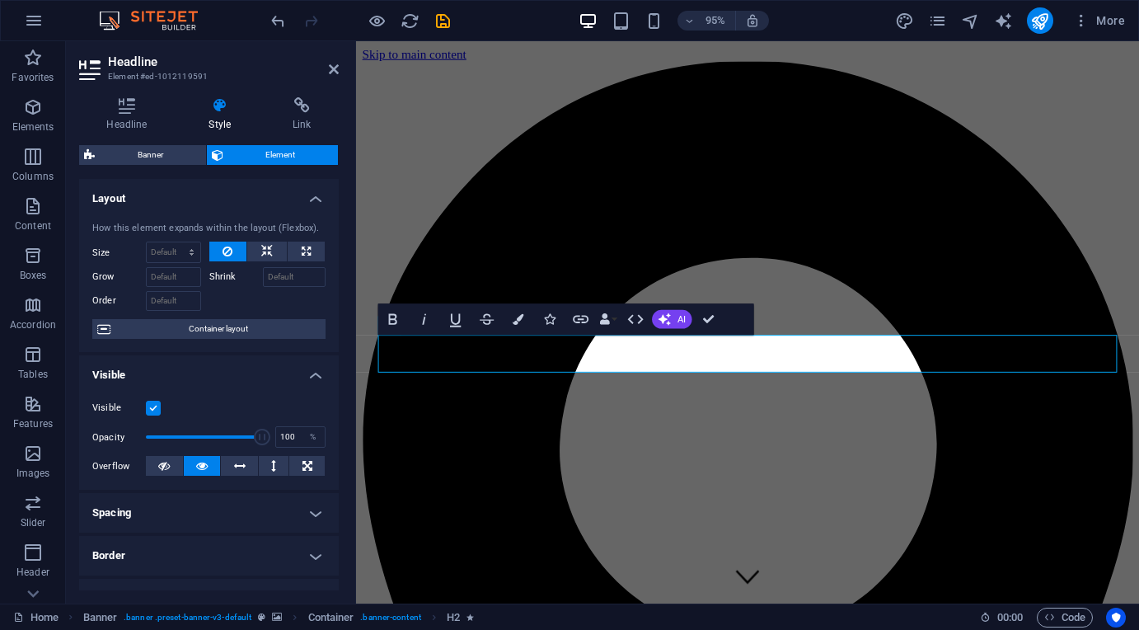
scroll to position [0, 0]
click at [127, 114] on h4 "Headline" at bounding box center [130, 114] width 102 height 35
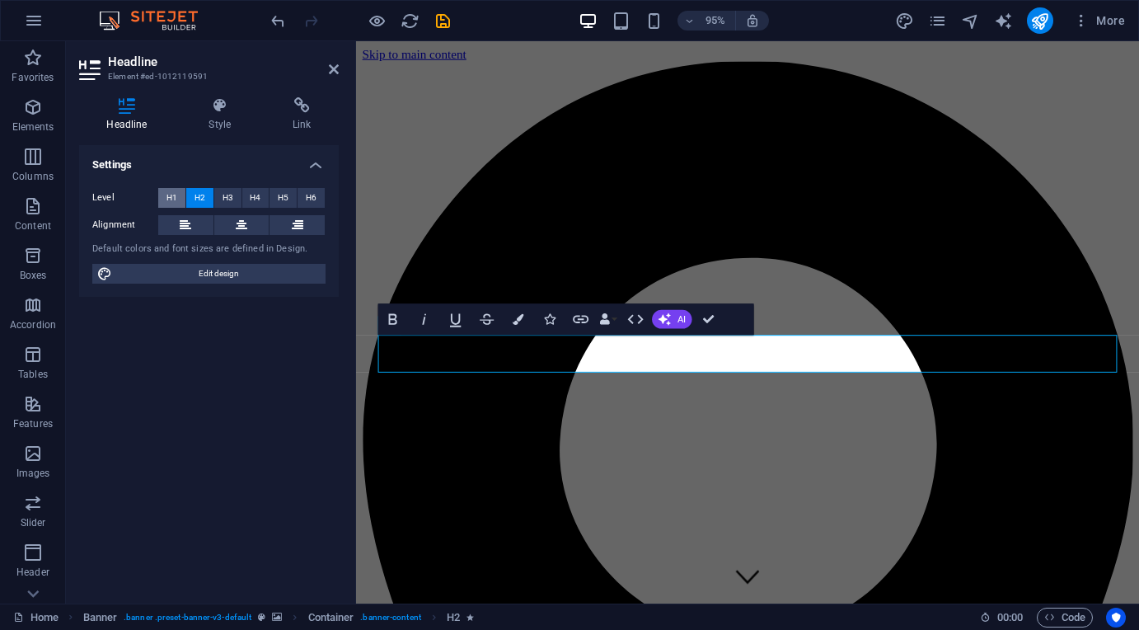
click at [176, 200] on span "H1" at bounding box center [172, 198] width 11 height 20
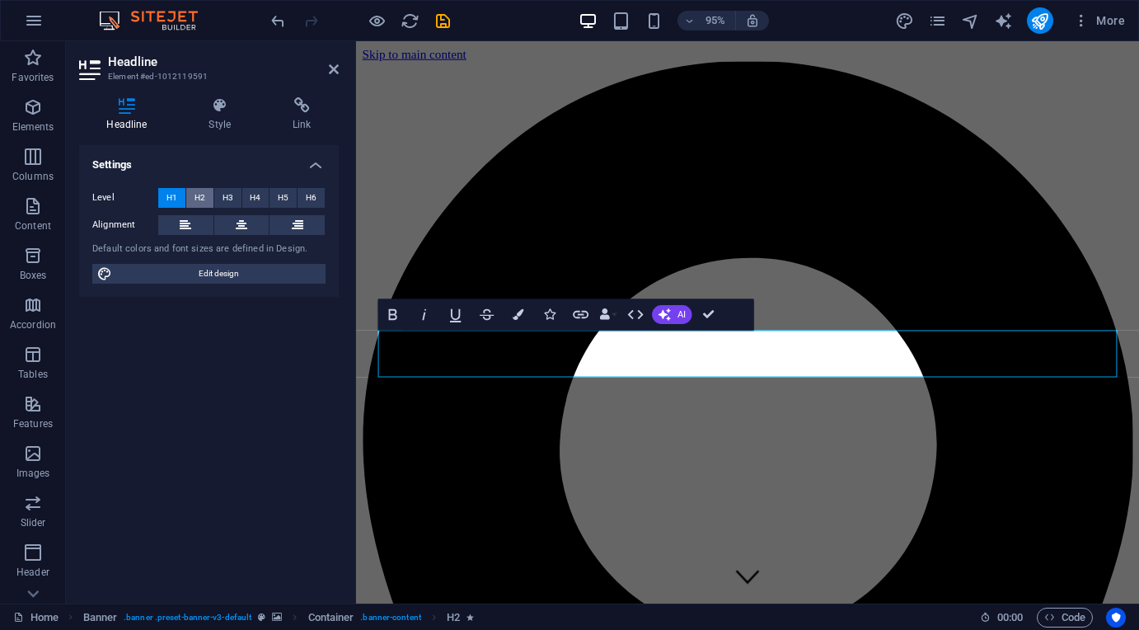
click at [199, 199] on span "H2" at bounding box center [200, 198] width 11 height 20
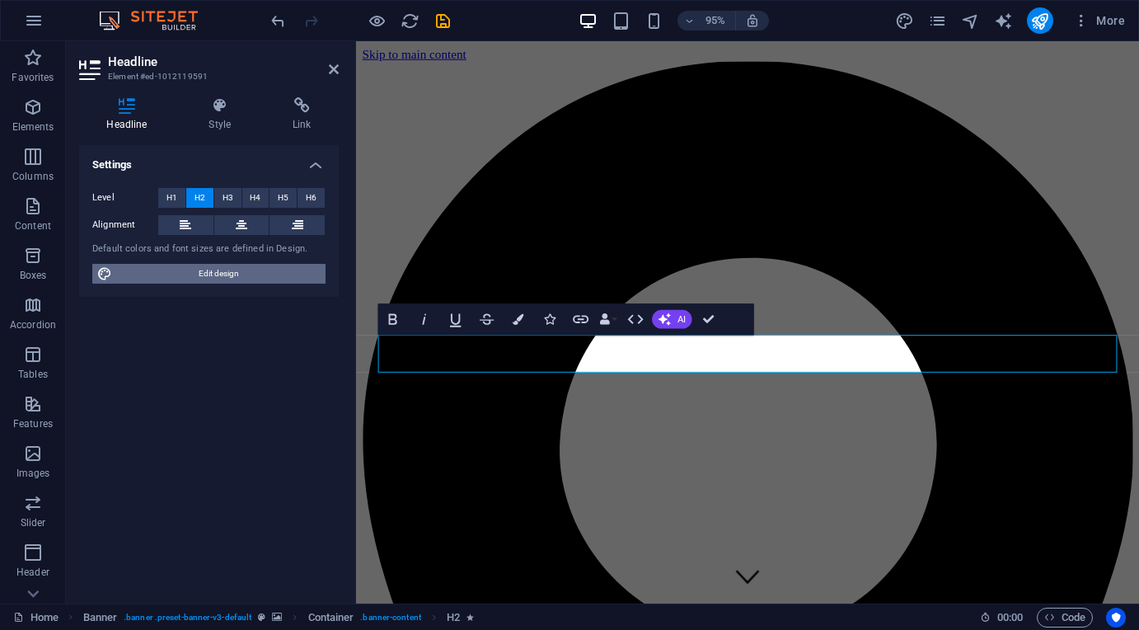
click at [219, 270] on span "Edit design" at bounding box center [219, 274] width 204 height 20
select select "px"
select select "300"
select select "px"
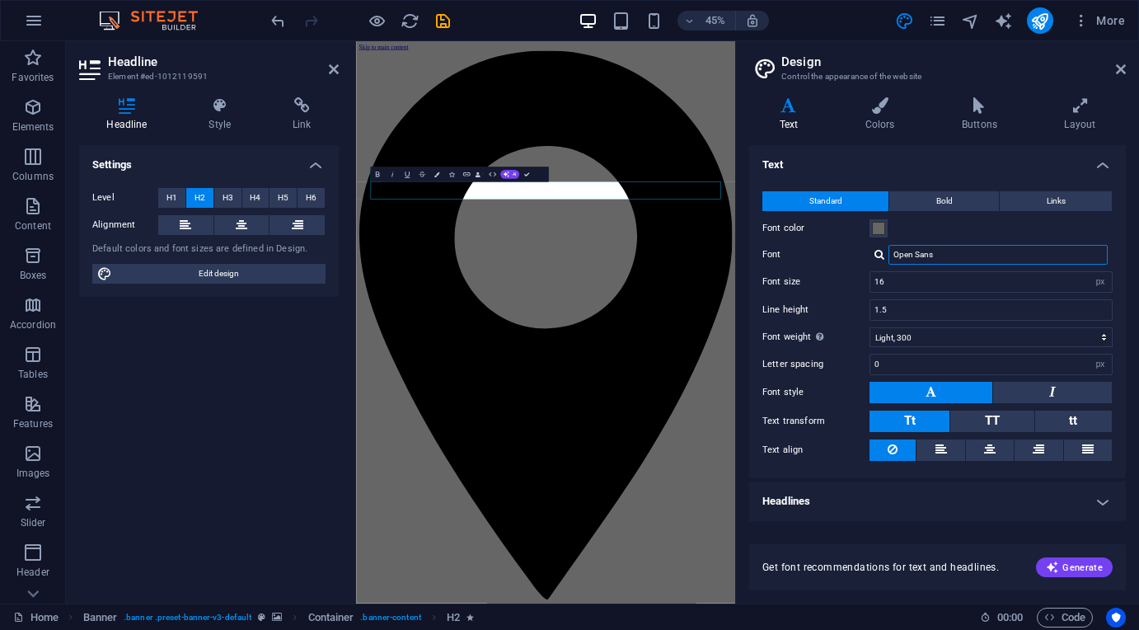
click at [969, 247] on input "Open Sans" at bounding box center [998, 255] width 219 height 20
click at [966, 195] on button "Bold" at bounding box center [944, 201] width 110 height 20
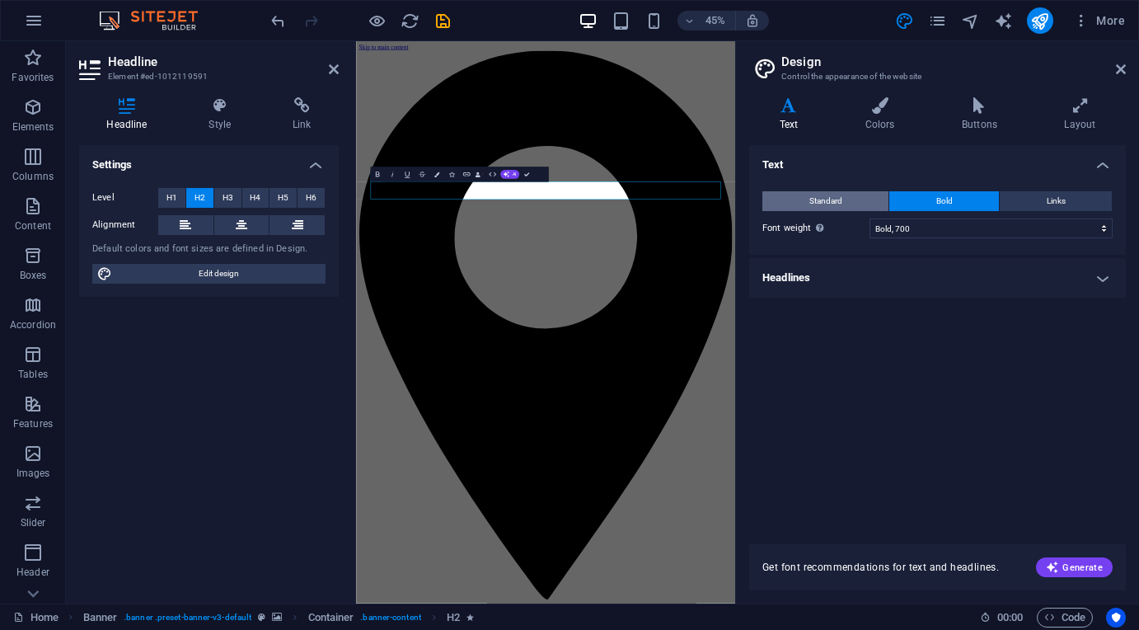
click at [838, 199] on span "Standard" at bounding box center [826, 201] width 33 height 20
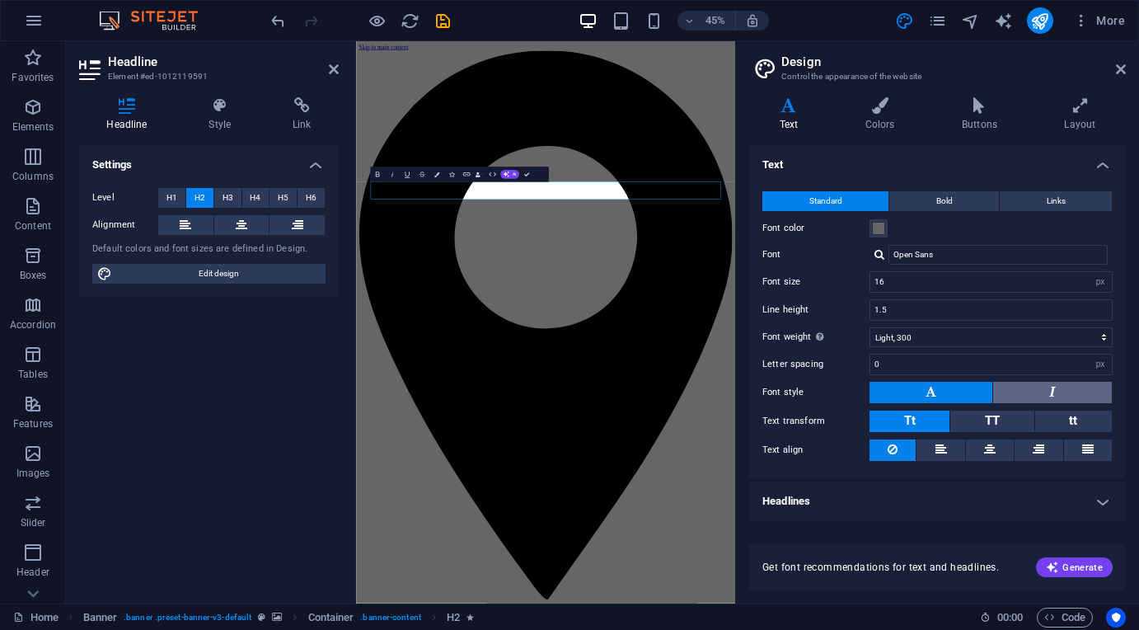
click at [1017, 385] on button at bounding box center [1052, 392] width 119 height 21
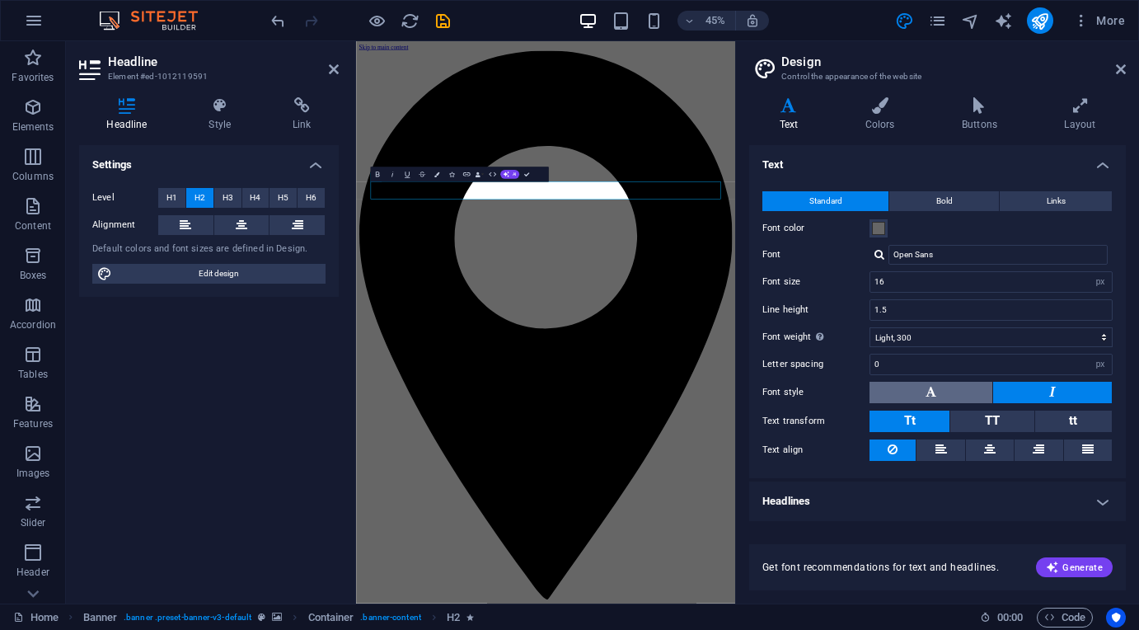
click at [972, 387] on button at bounding box center [931, 392] width 123 height 21
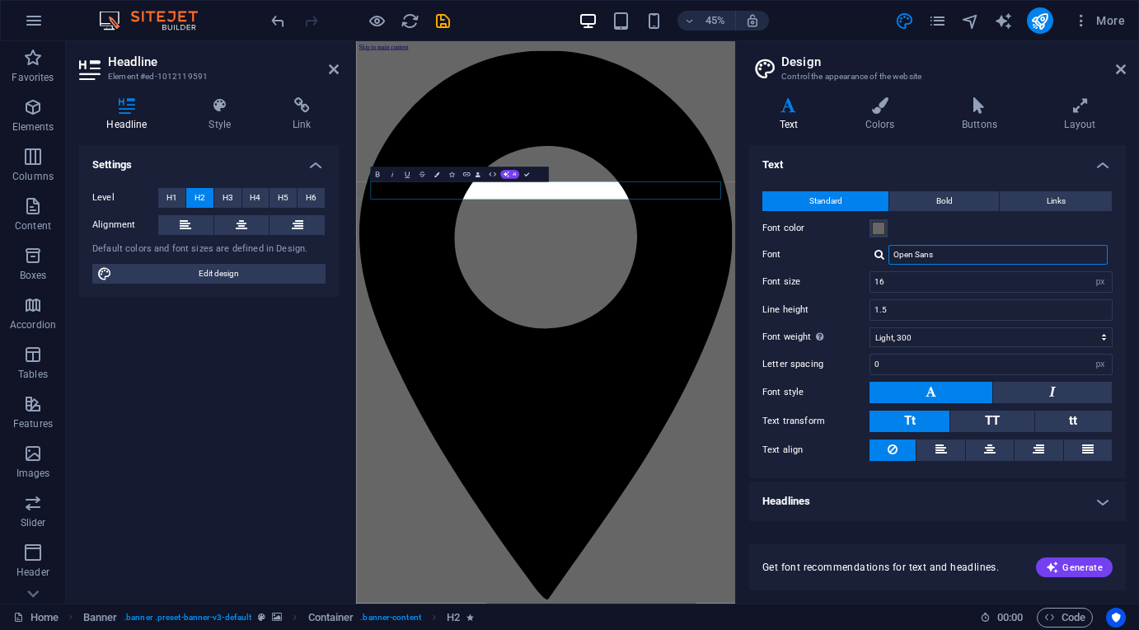
click at [983, 263] on input "Open Sans" at bounding box center [998, 255] width 219 height 20
click at [1073, 120] on h4 "Layout" at bounding box center [1081, 114] width 92 height 35
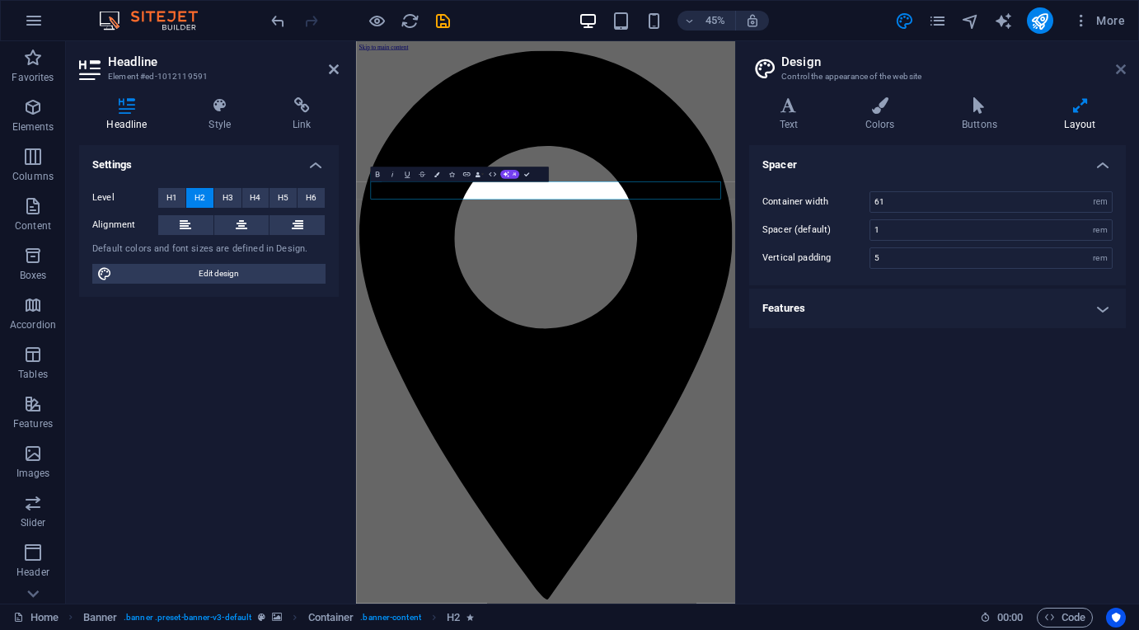
click at [1120, 69] on icon at bounding box center [1121, 69] width 10 height 13
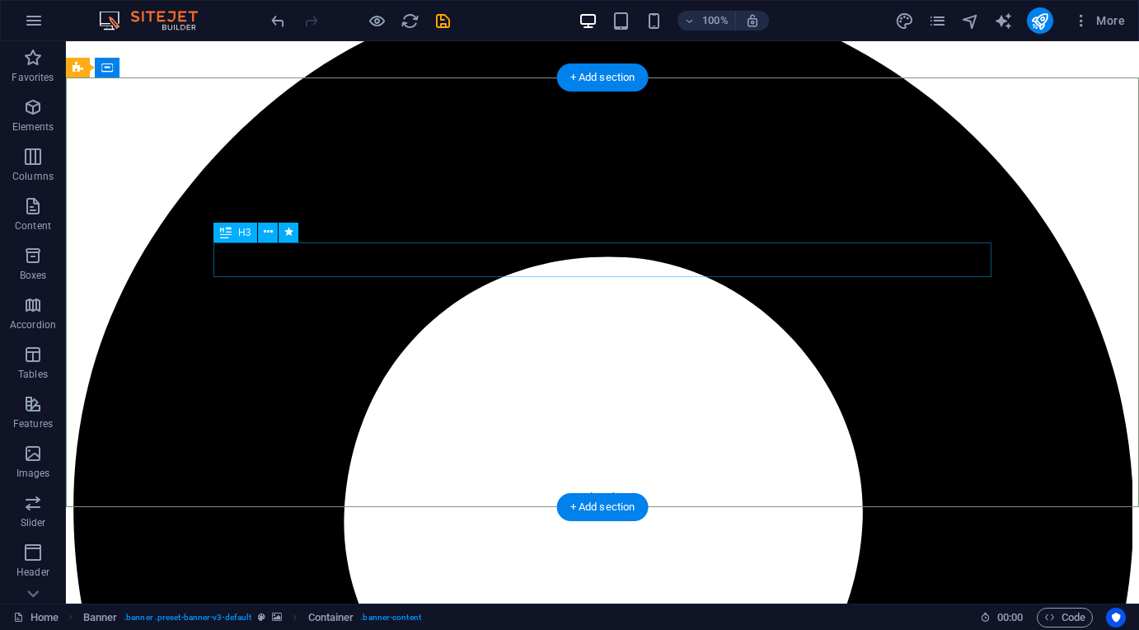
scroll to position [73, 0]
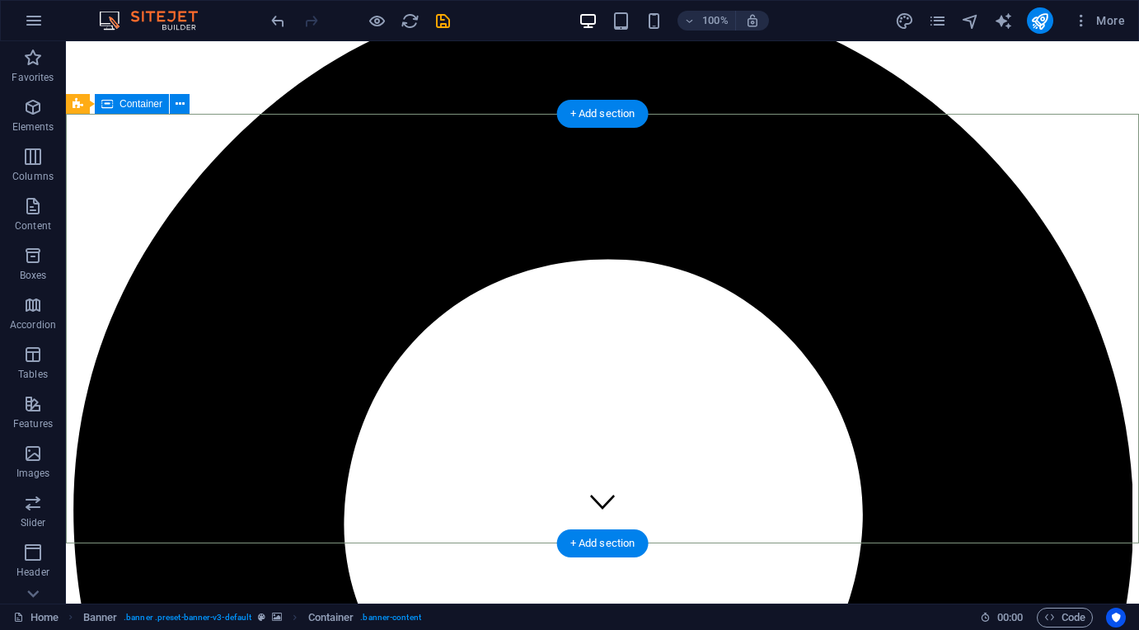
click at [181, 103] on icon at bounding box center [180, 104] width 9 height 17
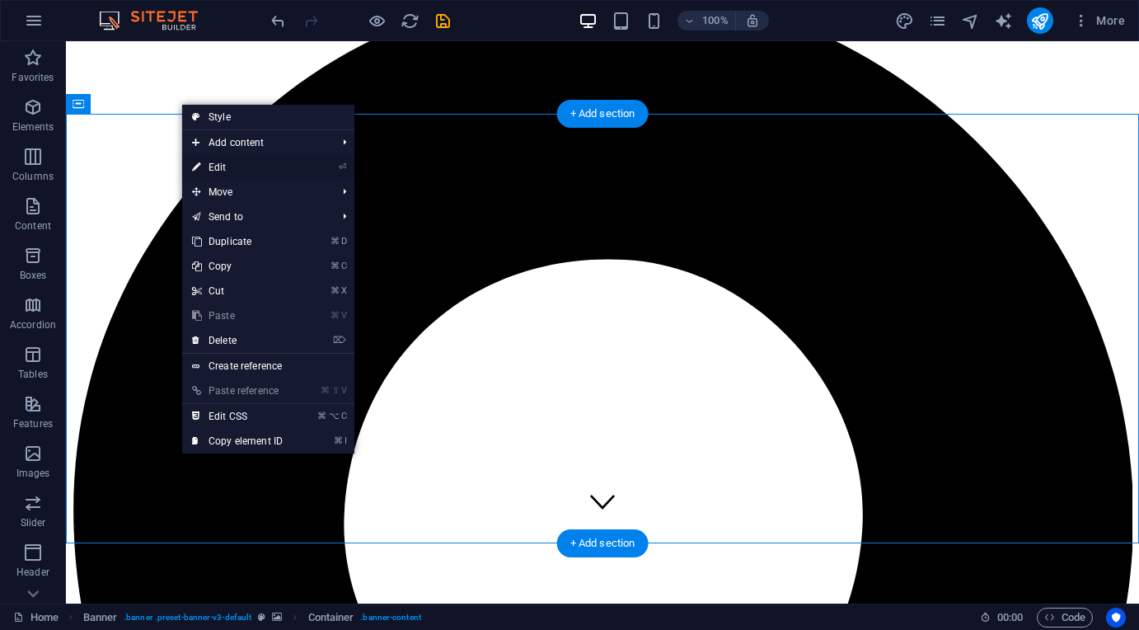
click at [226, 168] on link "⏎ Edit" at bounding box center [237, 167] width 110 height 25
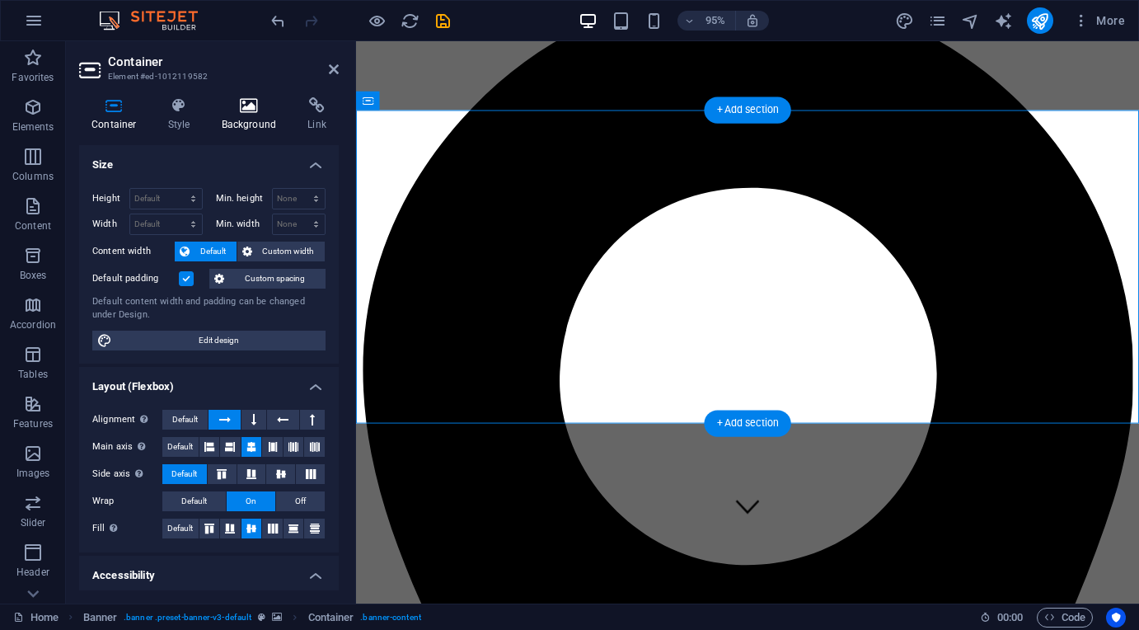
click at [244, 121] on h4 "Background" at bounding box center [252, 114] width 87 height 35
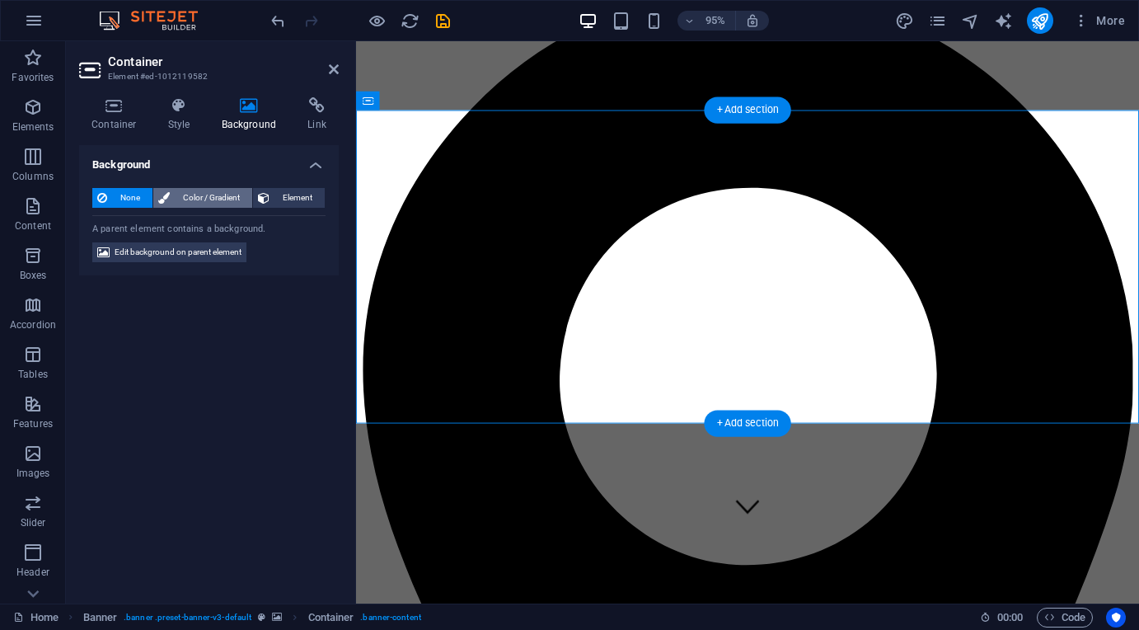
click at [203, 195] on span "Color / Gradient" at bounding box center [211, 198] width 73 height 20
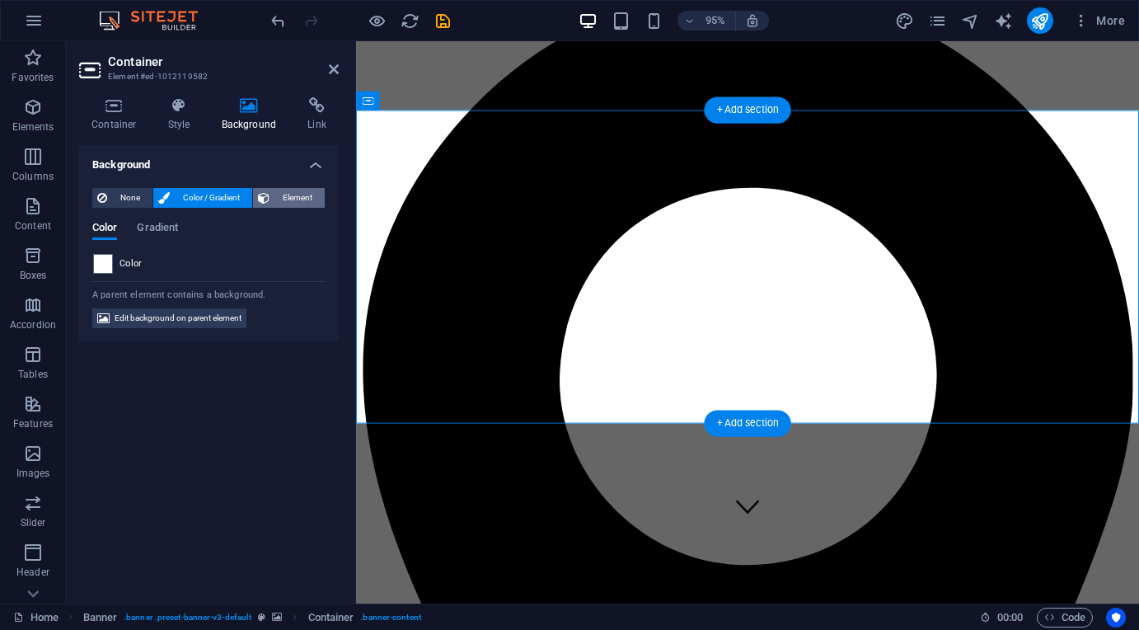
click at [308, 194] on span "Element" at bounding box center [297, 198] width 45 height 20
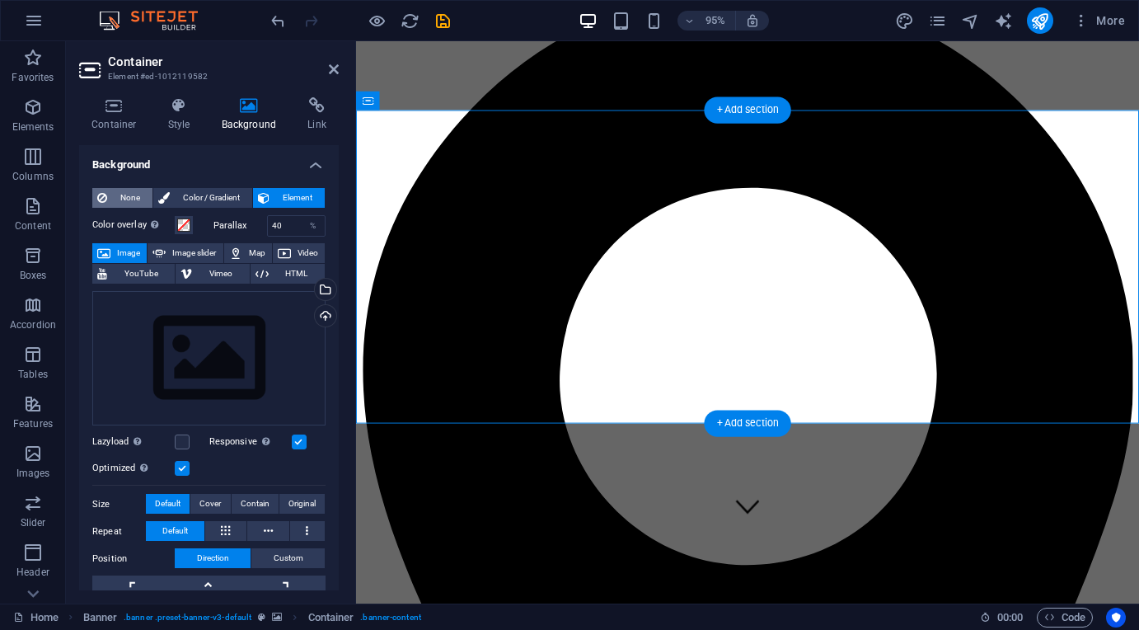
click at [141, 196] on span "None" at bounding box center [129, 198] width 35 height 20
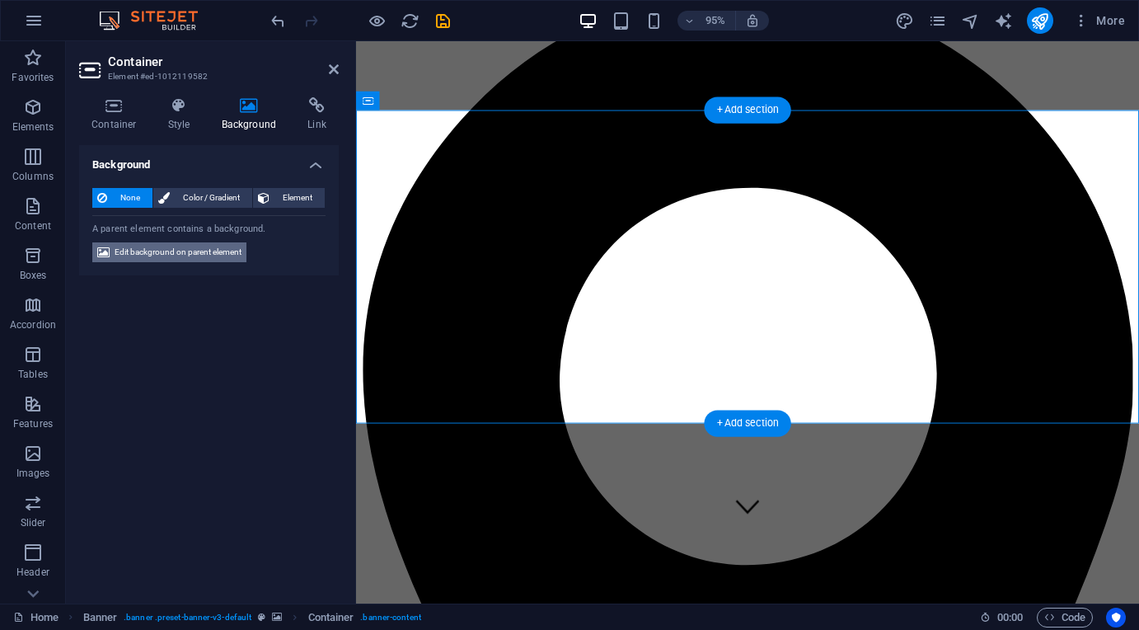
click at [174, 248] on span "Edit background on parent element" at bounding box center [178, 252] width 127 height 20
select select "ms"
select select "s"
select select "progressive"
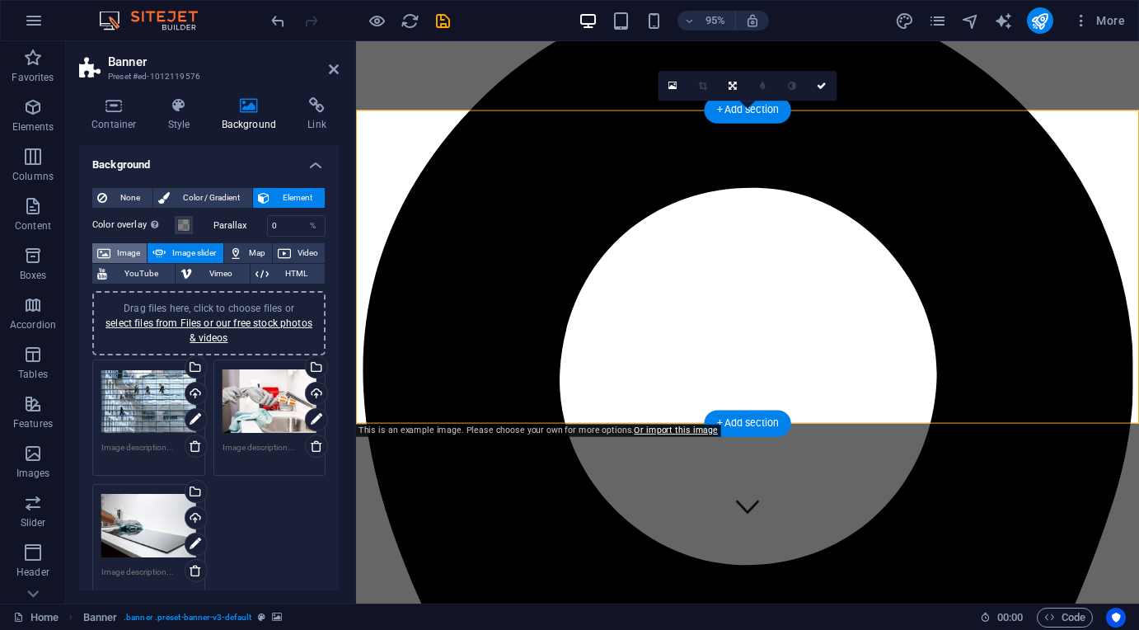
click at [129, 253] on span "Image" at bounding box center [128, 253] width 26 height 20
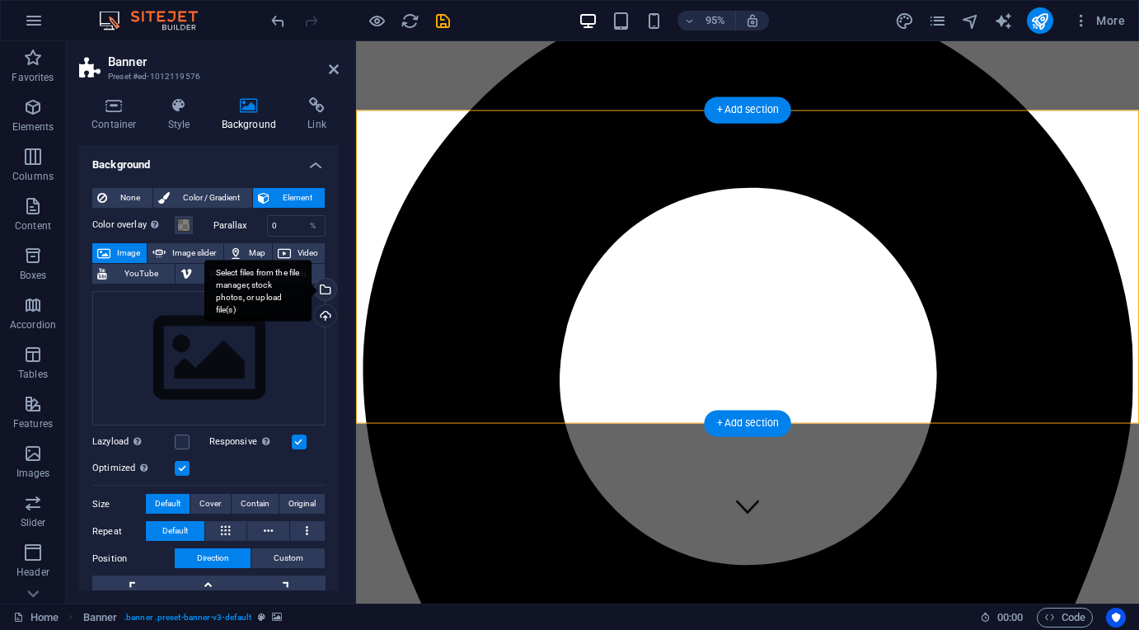
click at [326, 292] on div "Select files from the file manager, stock photos, or upload file(s)" at bounding box center [324, 291] width 25 height 25
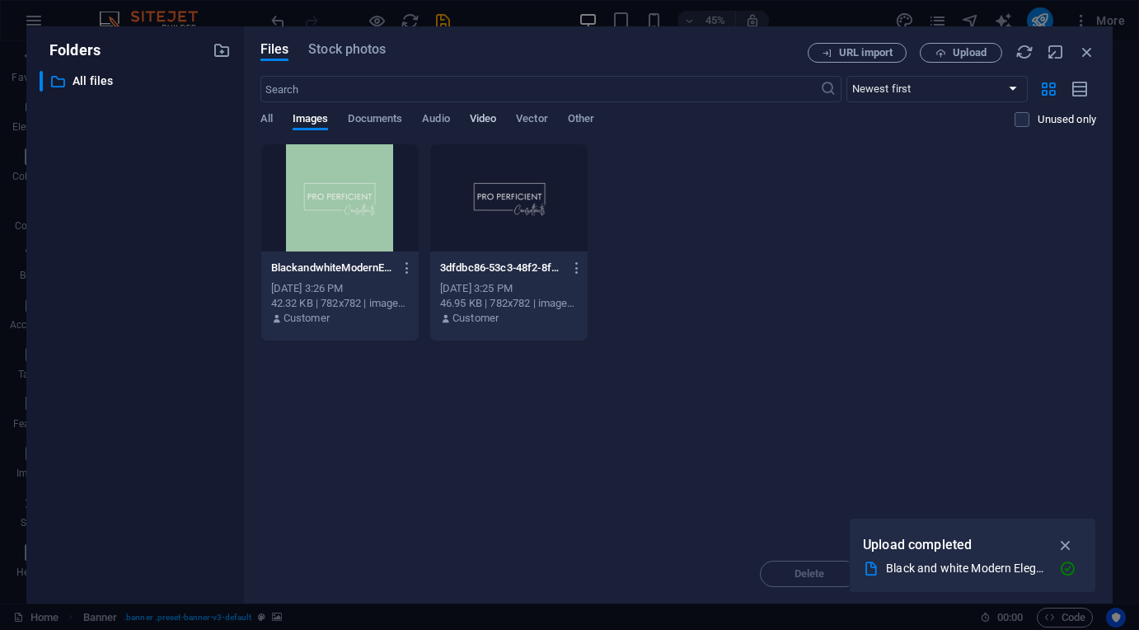
click at [478, 115] on span "Video" at bounding box center [483, 120] width 26 height 23
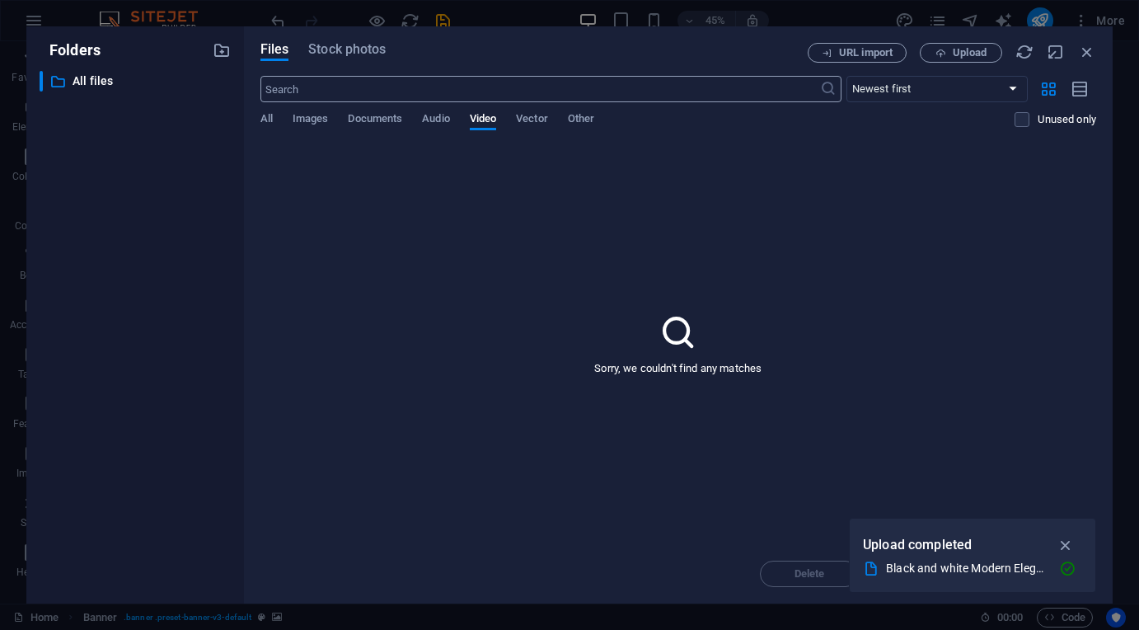
click at [346, 83] on input "text" at bounding box center [540, 89] width 560 height 26
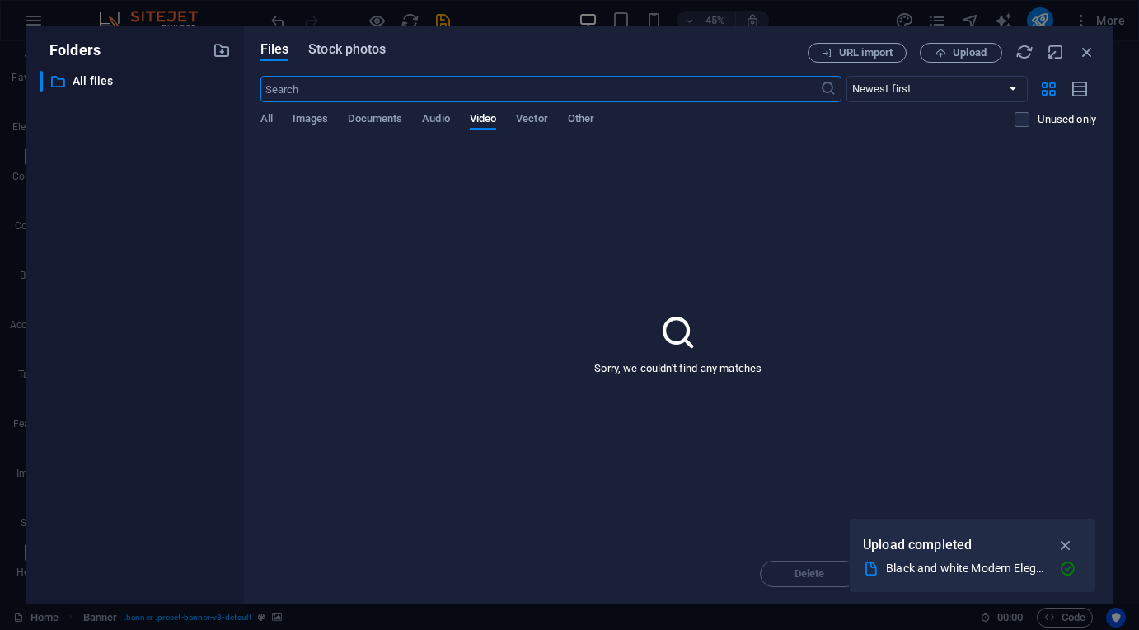
click at [345, 55] on span "Stock photos" at bounding box center [346, 50] width 77 height 20
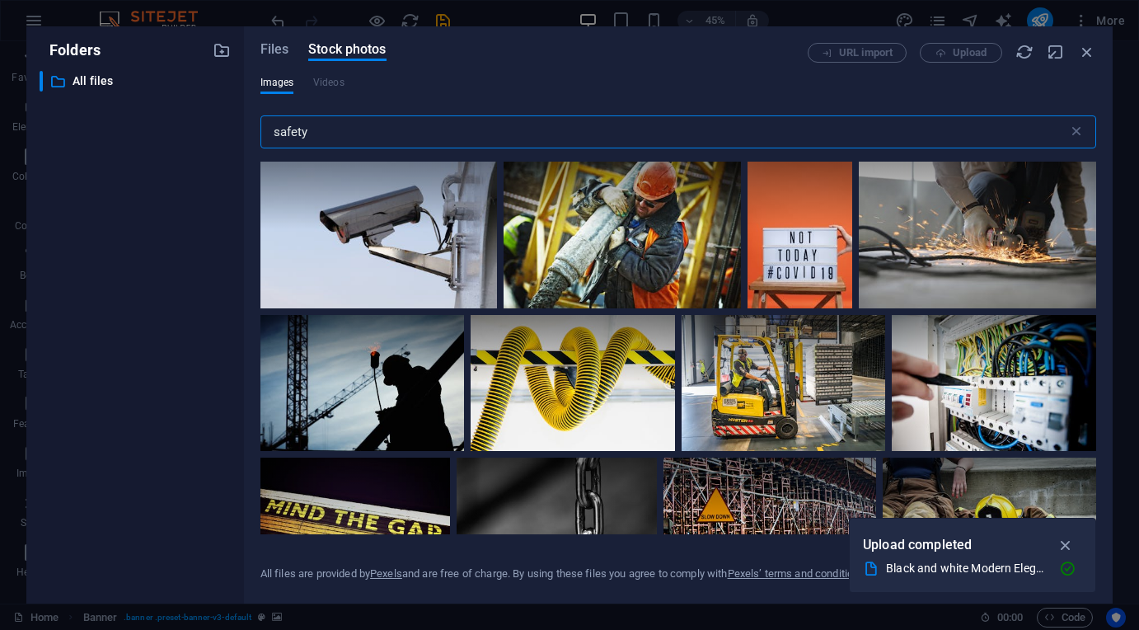
scroll to position [590, 0]
click at [441, 327] on icon at bounding box center [443, 335] width 28 height 28
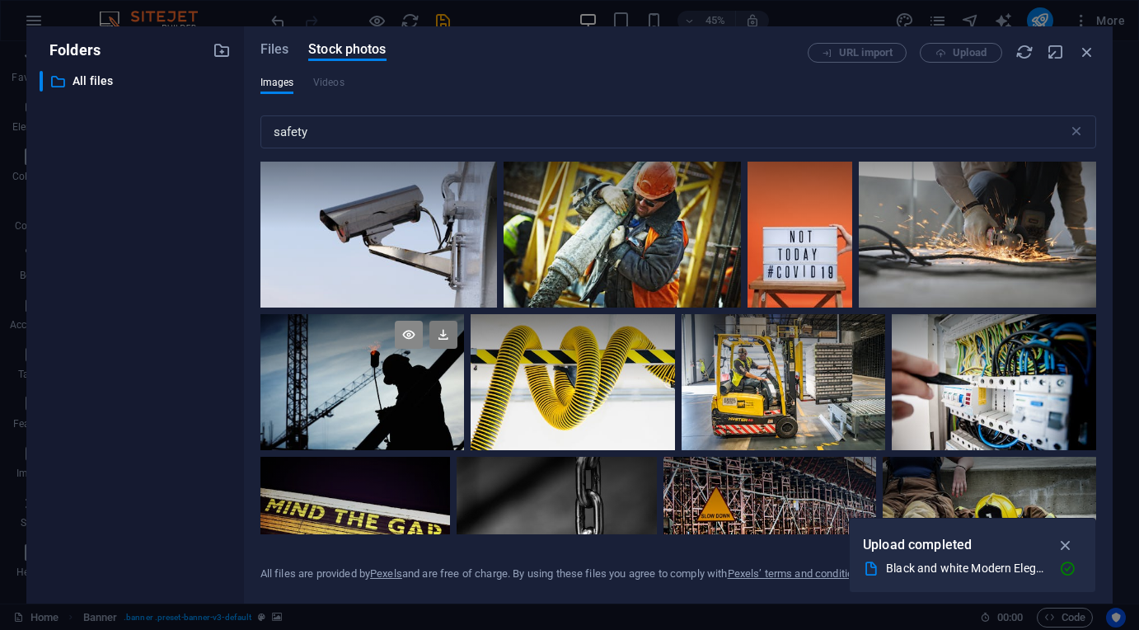
click at [411, 328] on icon at bounding box center [409, 335] width 28 height 28
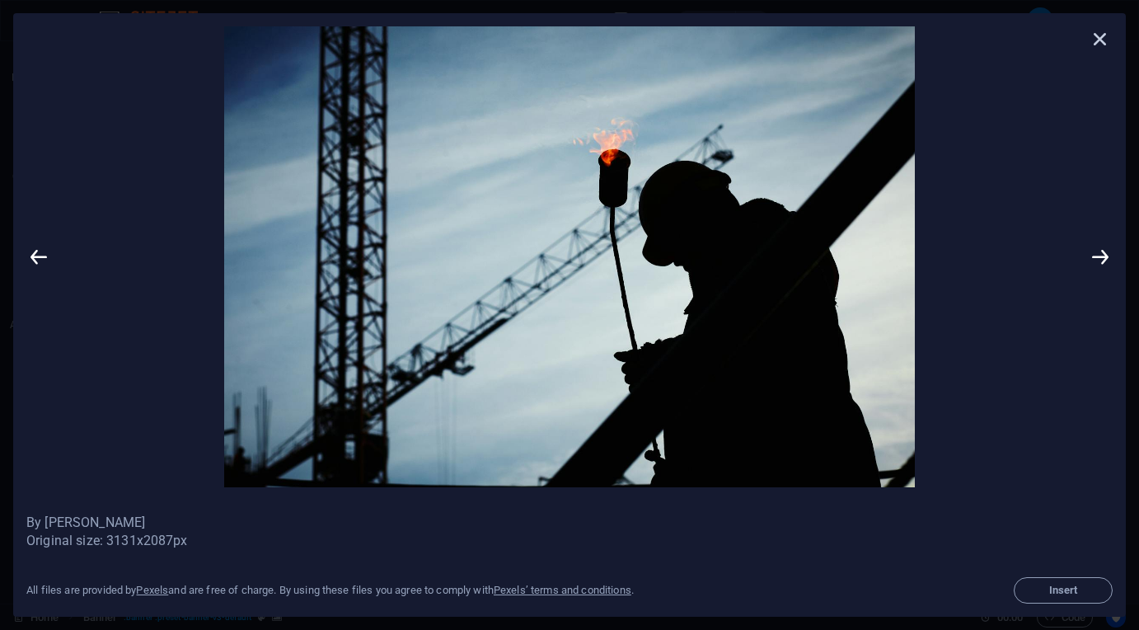
click at [1101, 35] on icon at bounding box center [1100, 38] width 25 height 25
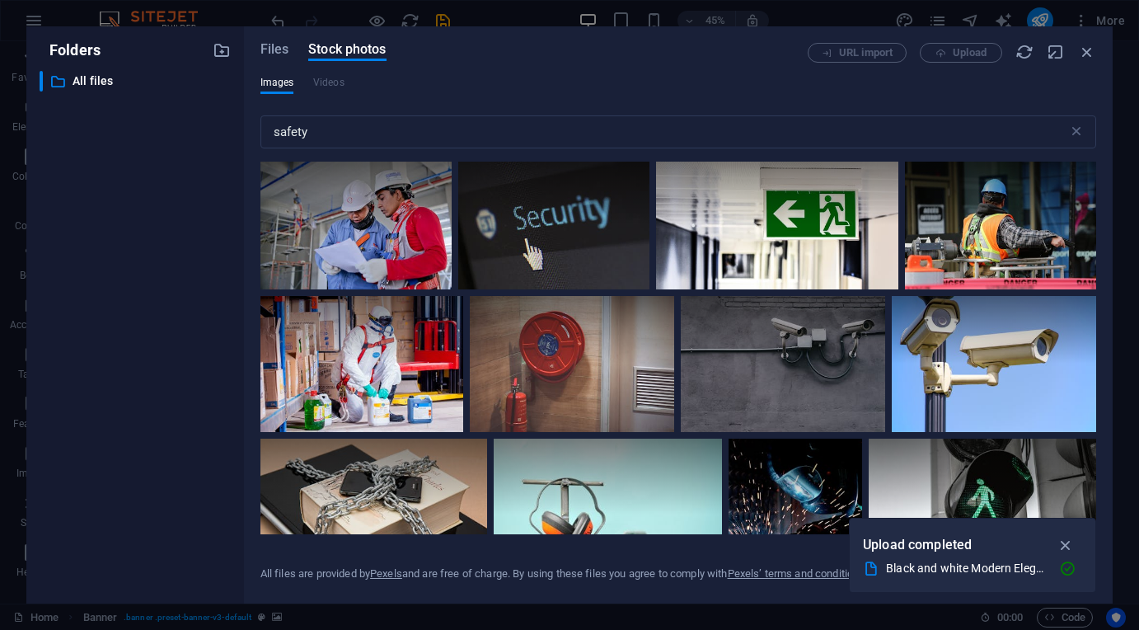
scroll to position [0, 0]
click at [827, 143] on input "safety" at bounding box center [664, 131] width 808 height 33
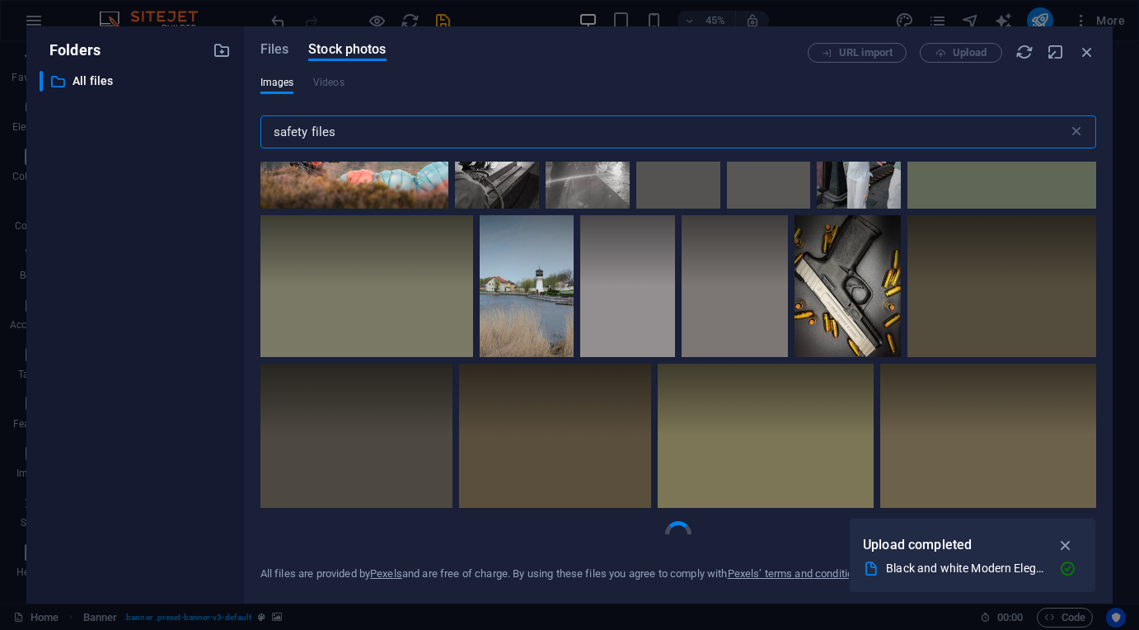
scroll to position [4437, 0]
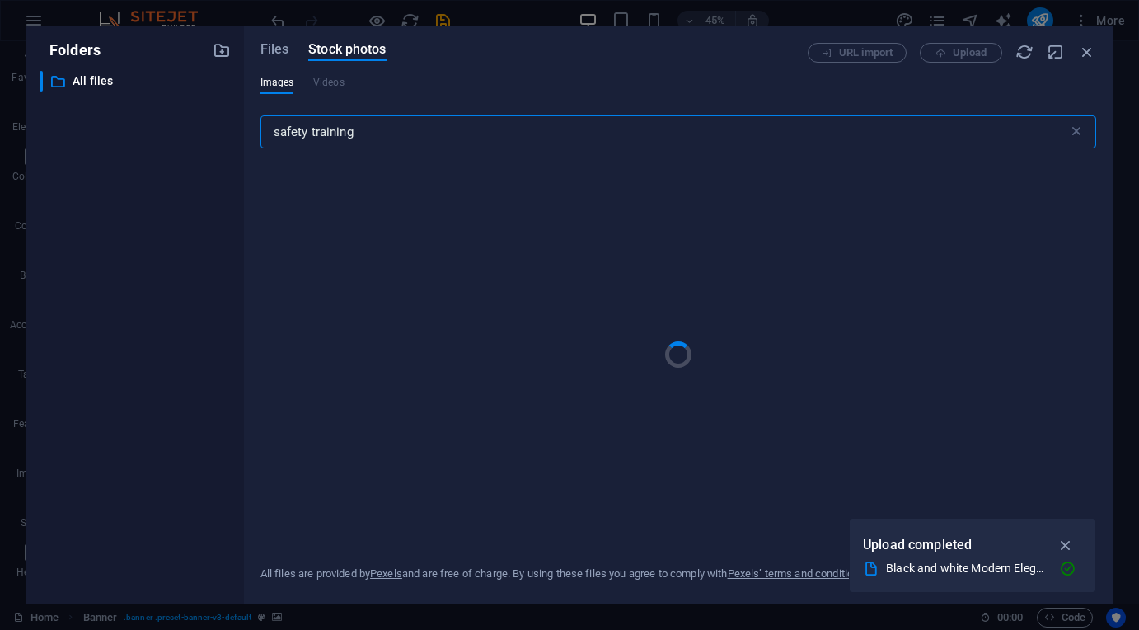
type input "safety training"
click at [1082, 53] on icon "button" at bounding box center [1087, 52] width 18 height 18
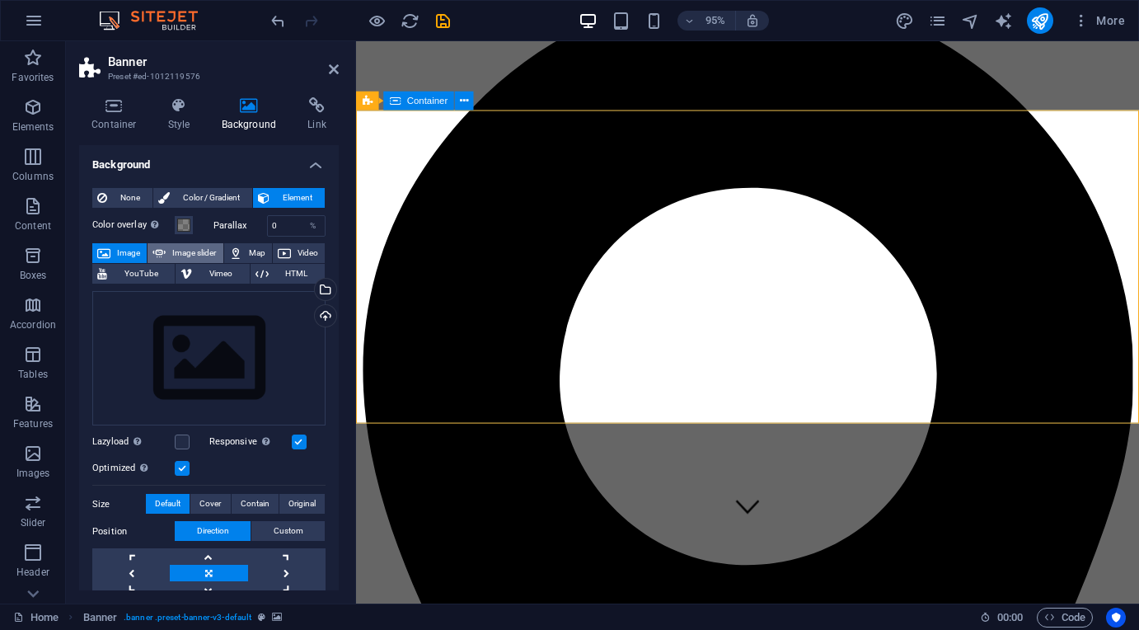
click at [190, 250] on span "Image slider" at bounding box center [194, 253] width 47 height 20
select select "ms"
select select "s"
select select "progressive"
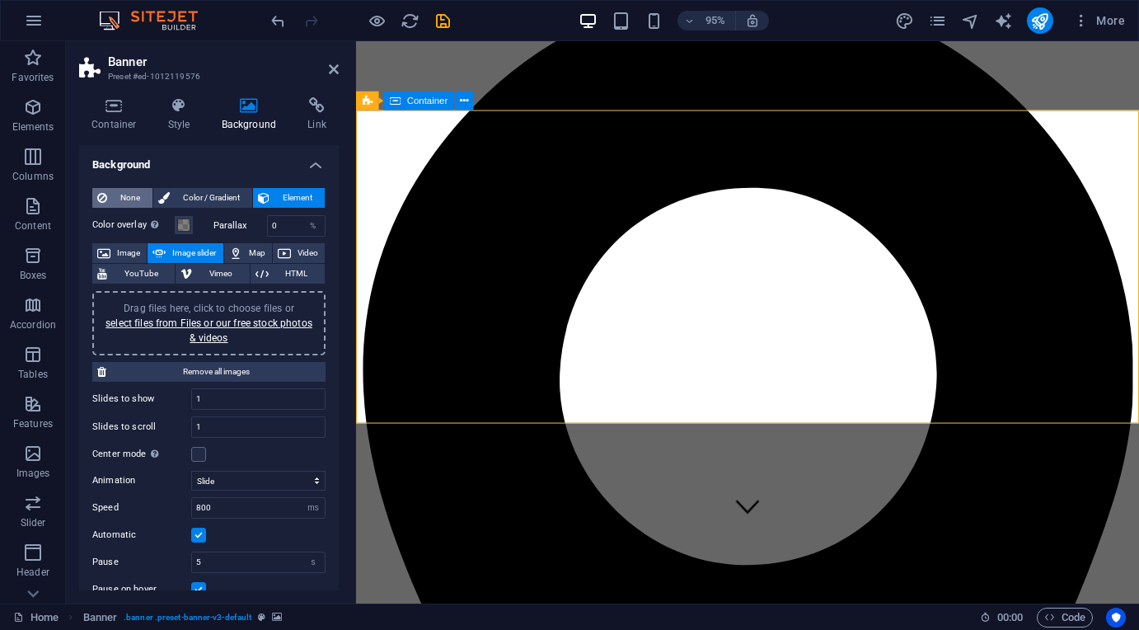
click at [128, 195] on span "None" at bounding box center [129, 198] width 35 height 20
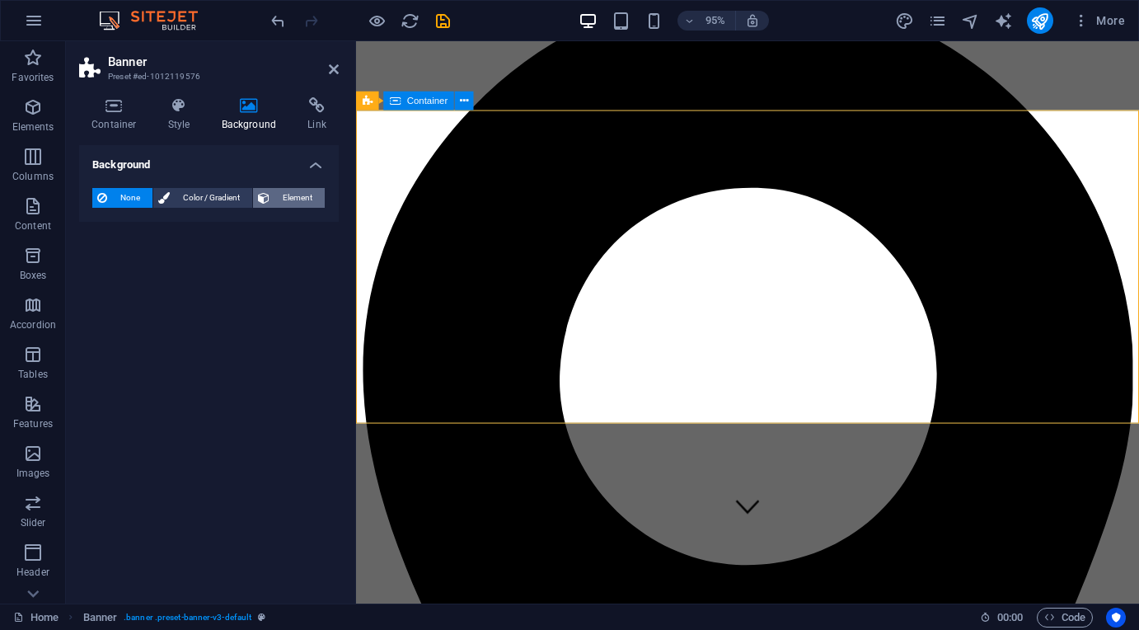
click at [307, 197] on span "Element" at bounding box center [297, 198] width 45 height 20
select select "ms"
select select "s"
select select "progressive"
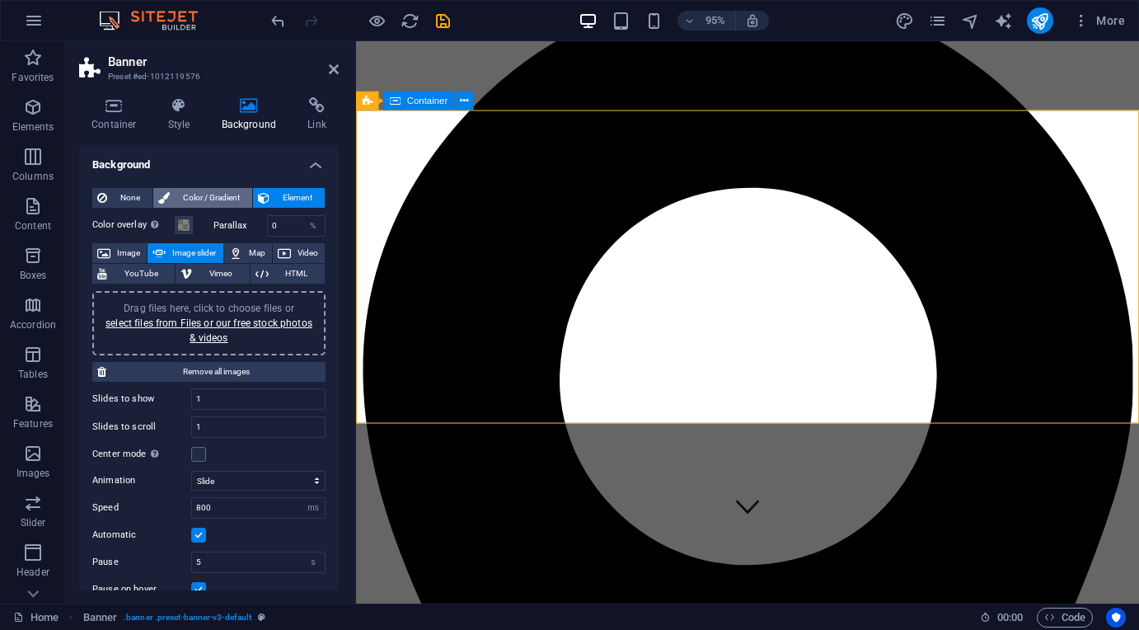
click at [221, 192] on span "Color / Gradient" at bounding box center [211, 198] width 73 height 20
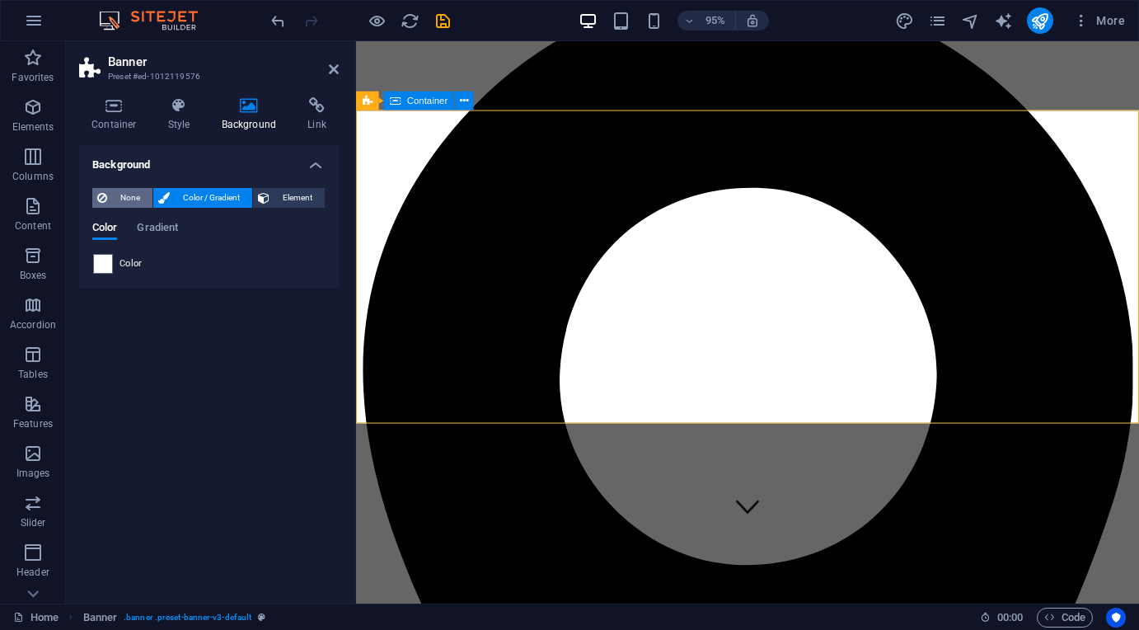
click at [123, 199] on span "None" at bounding box center [129, 198] width 35 height 20
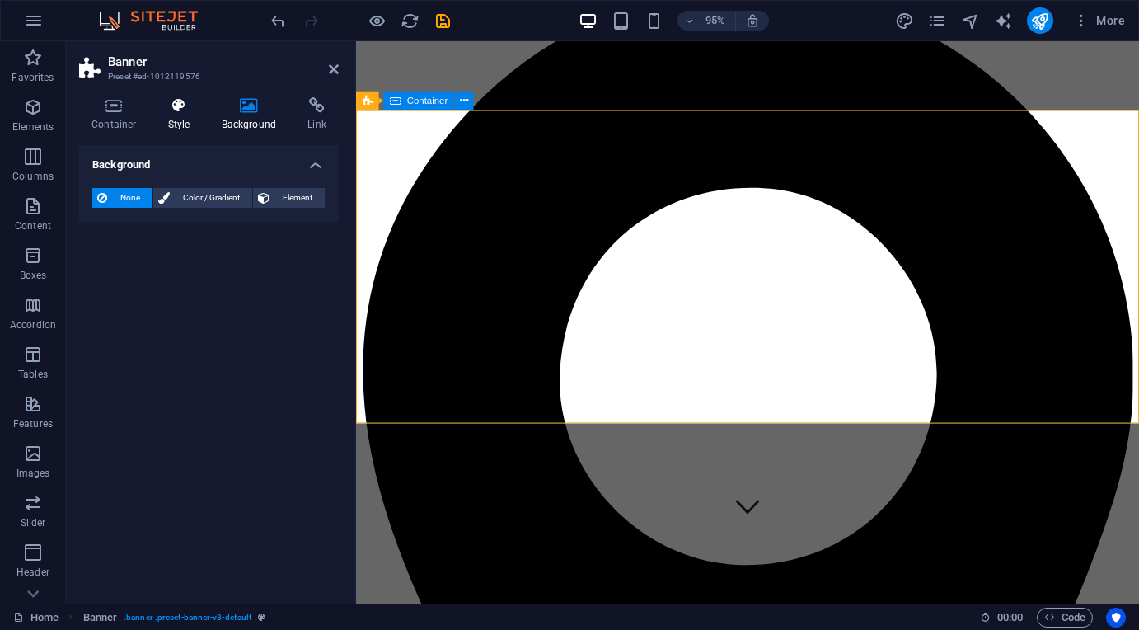
click at [185, 120] on h4 "Style" at bounding box center [183, 114] width 54 height 35
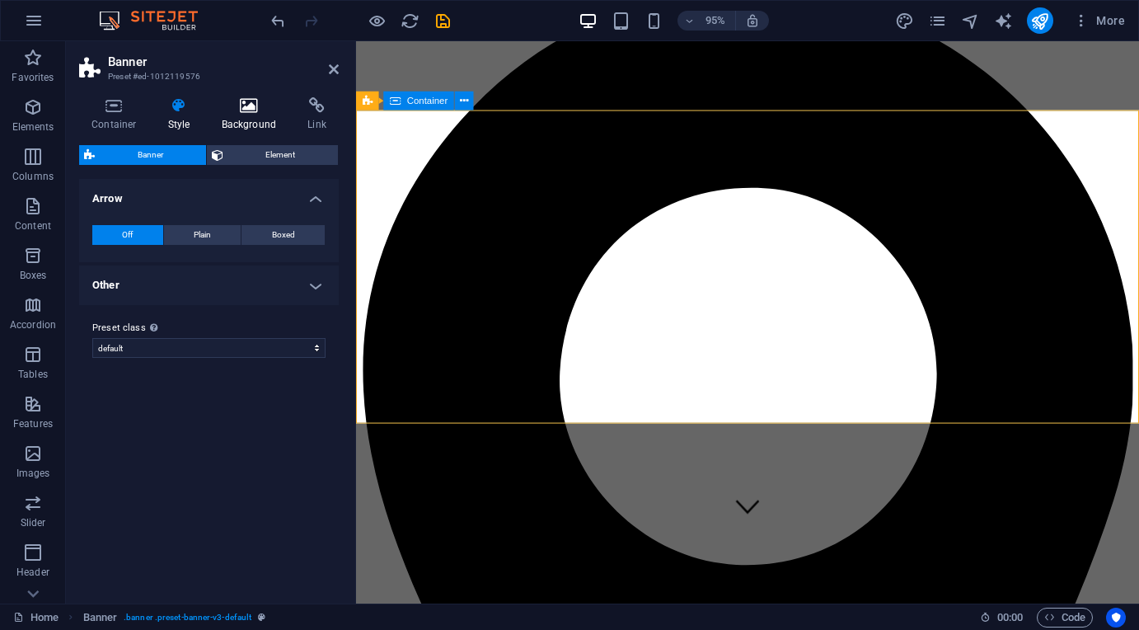
click at [253, 109] on icon at bounding box center [249, 105] width 80 height 16
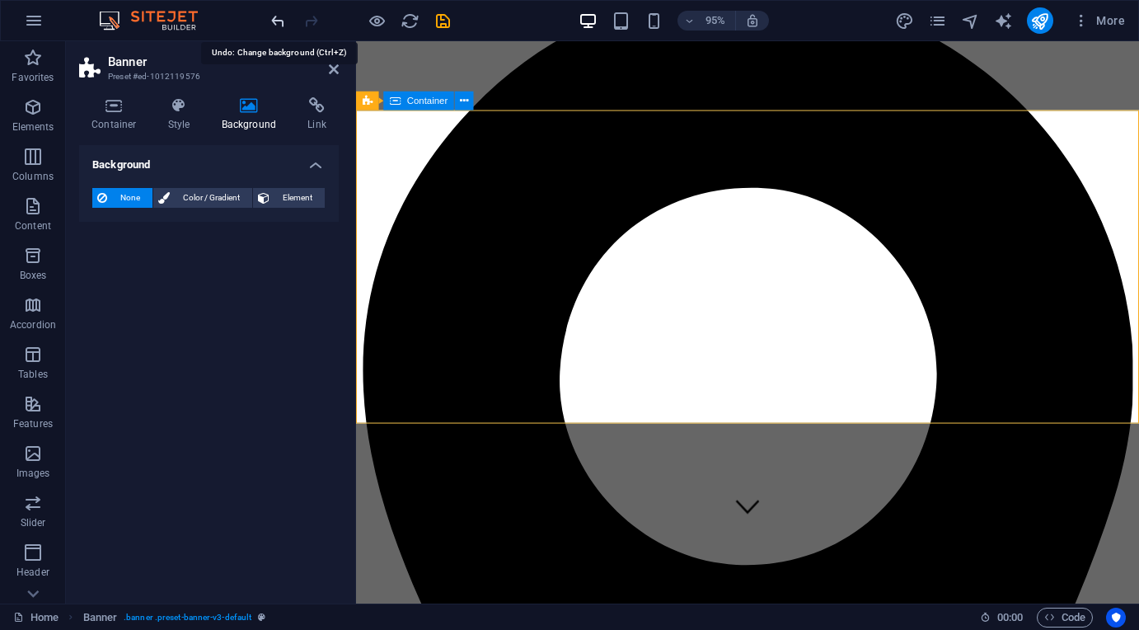
click at [271, 25] on icon "undo" at bounding box center [278, 21] width 19 height 19
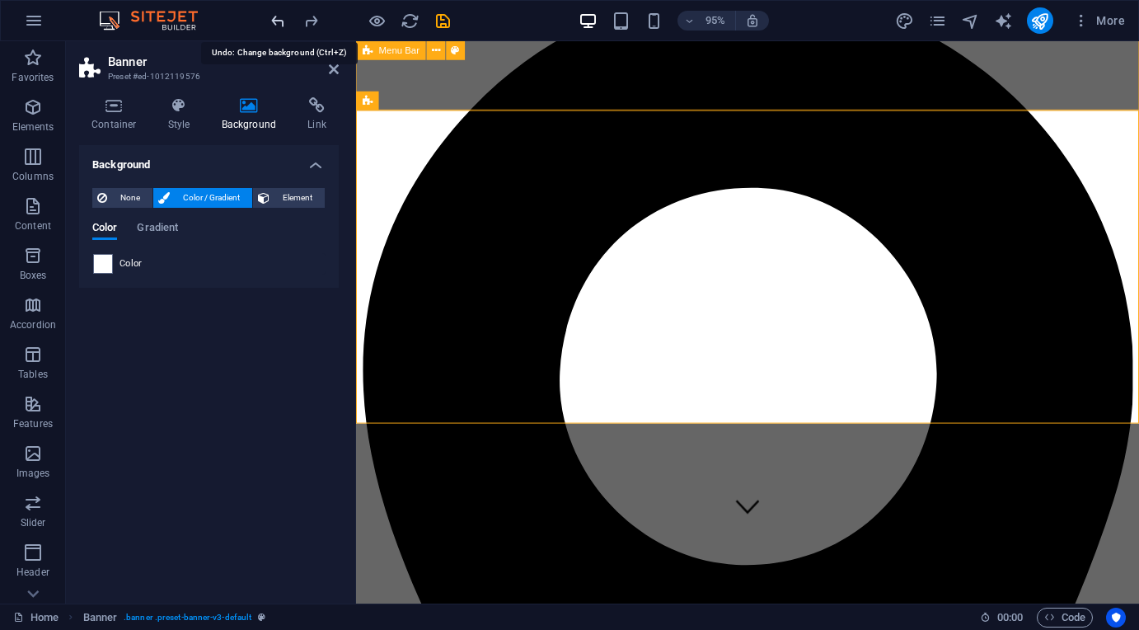
click at [276, 16] on icon "undo" at bounding box center [278, 21] width 19 height 19
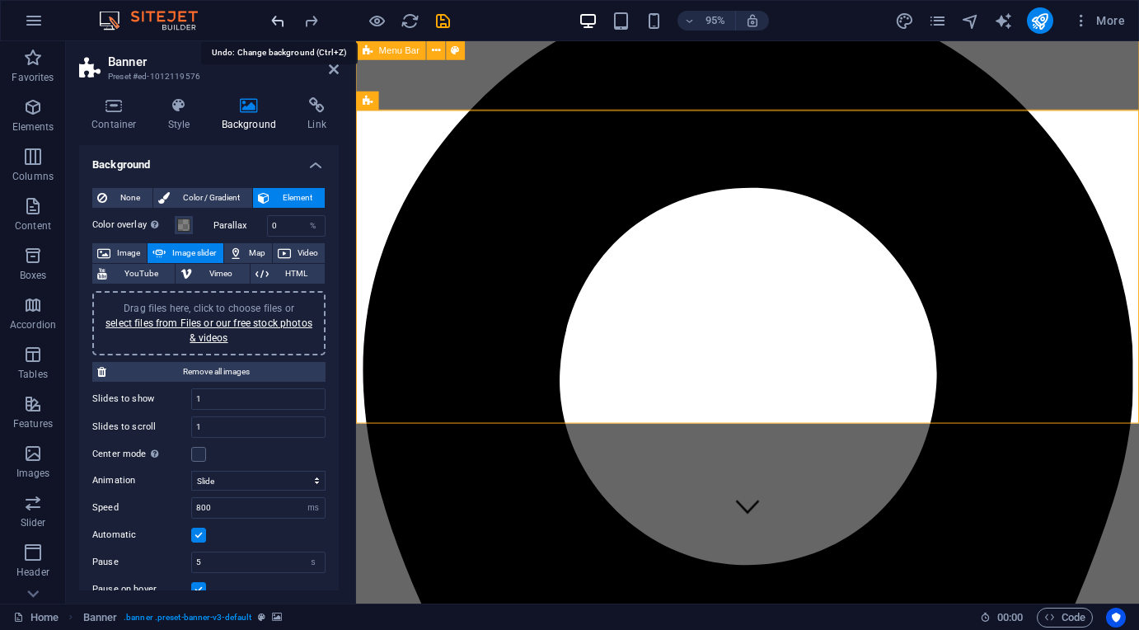
click at [276, 16] on icon "undo" at bounding box center [278, 21] width 19 height 19
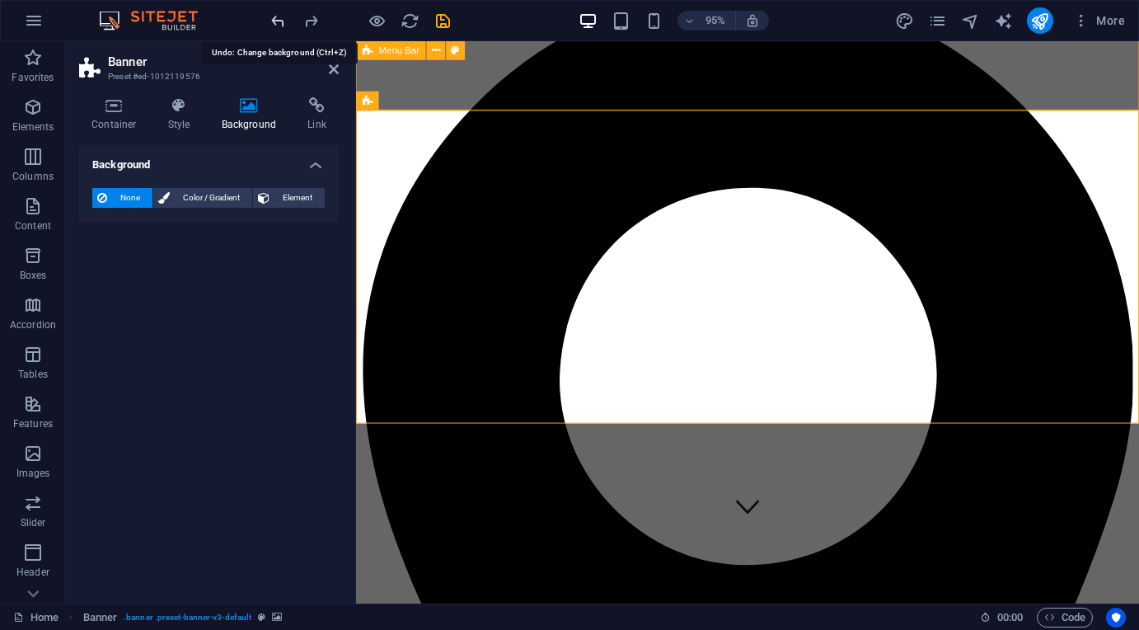
click at [276, 16] on icon "undo" at bounding box center [278, 21] width 19 height 19
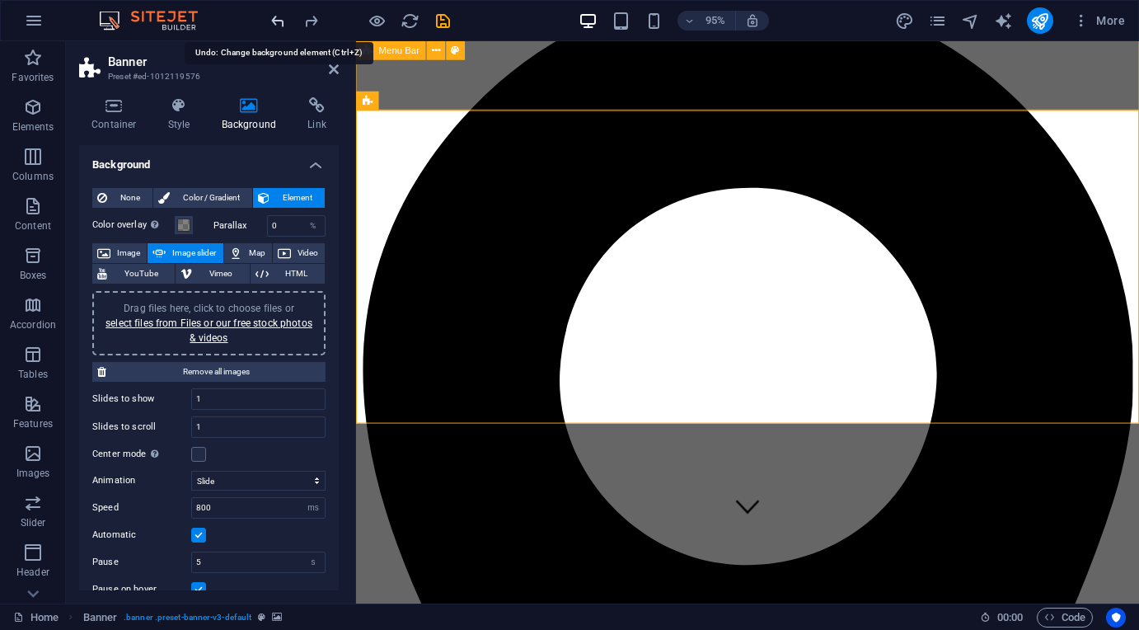
click at [278, 17] on icon "undo" at bounding box center [278, 21] width 19 height 19
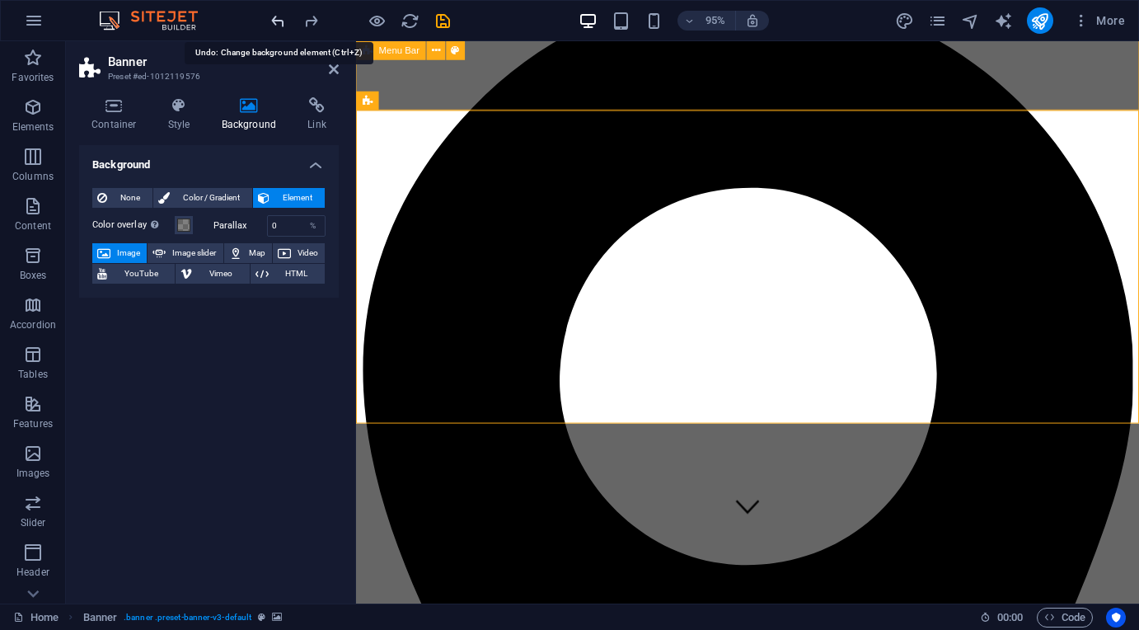
click at [278, 17] on icon "undo" at bounding box center [278, 21] width 19 height 19
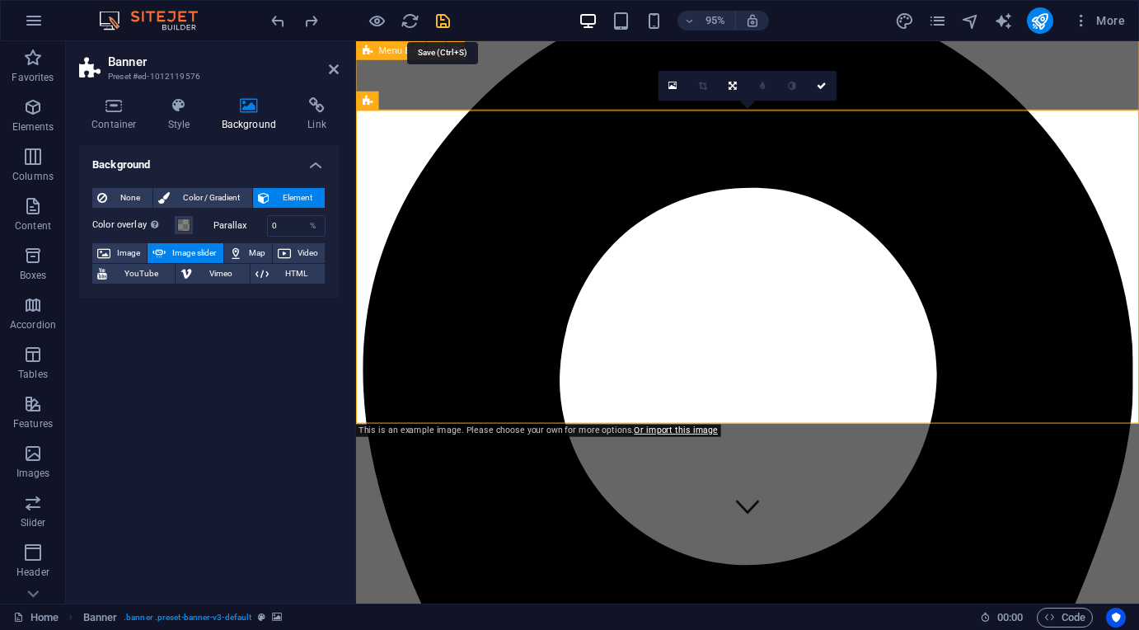
click at [443, 19] on icon "save" at bounding box center [443, 21] width 19 height 19
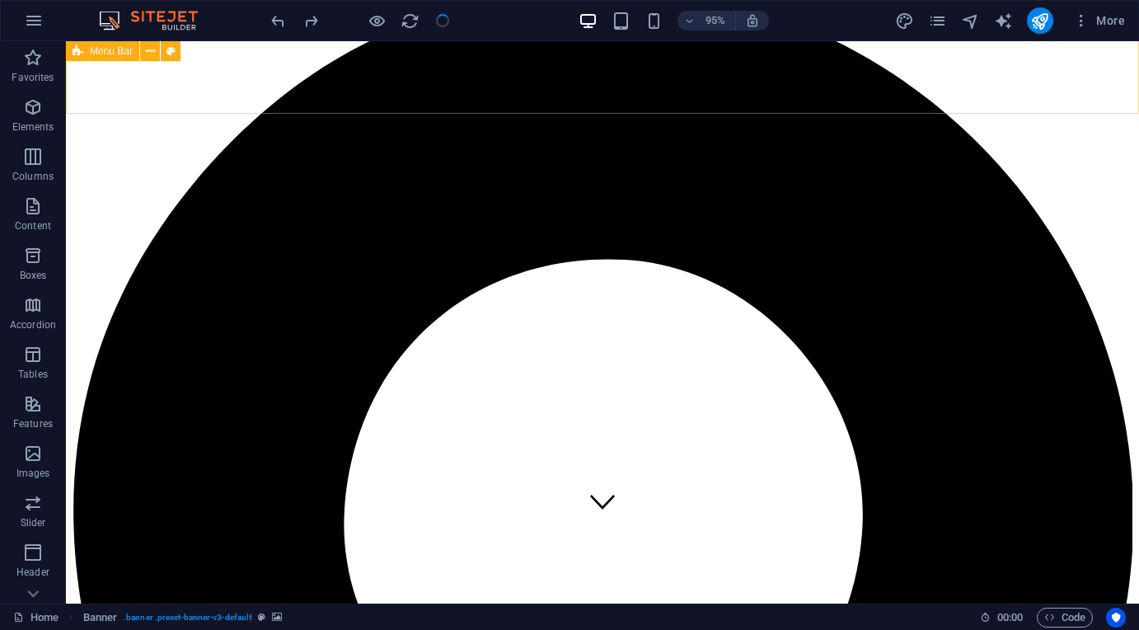
select select
checkbox input "false"
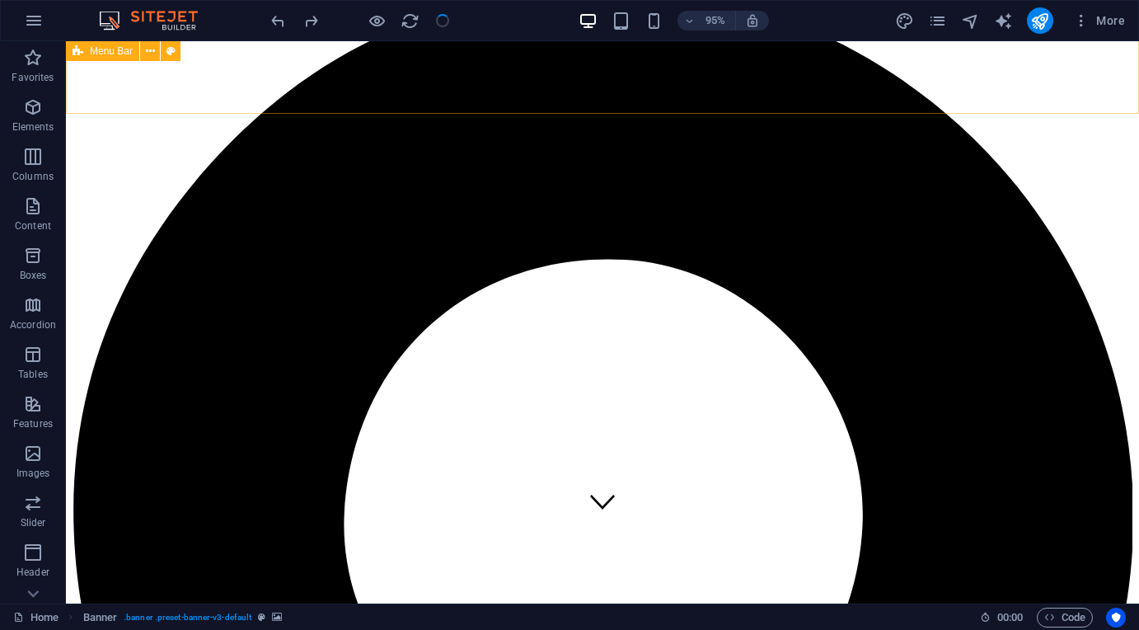
checkbox input "false"
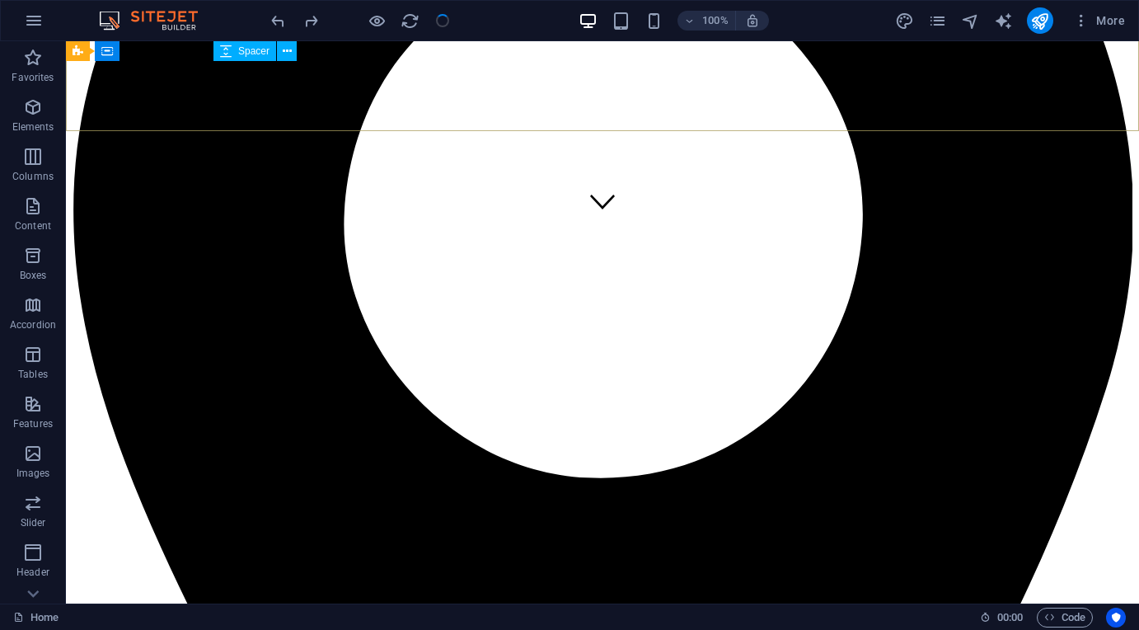
scroll to position [373, 0]
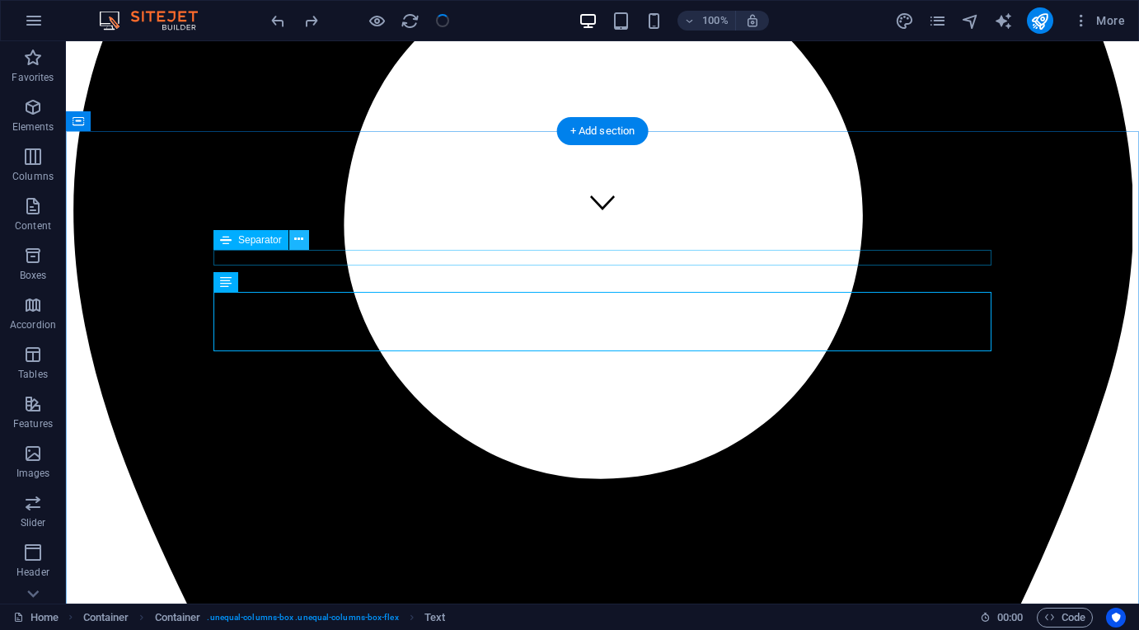
click at [298, 242] on icon at bounding box center [298, 239] width 9 height 17
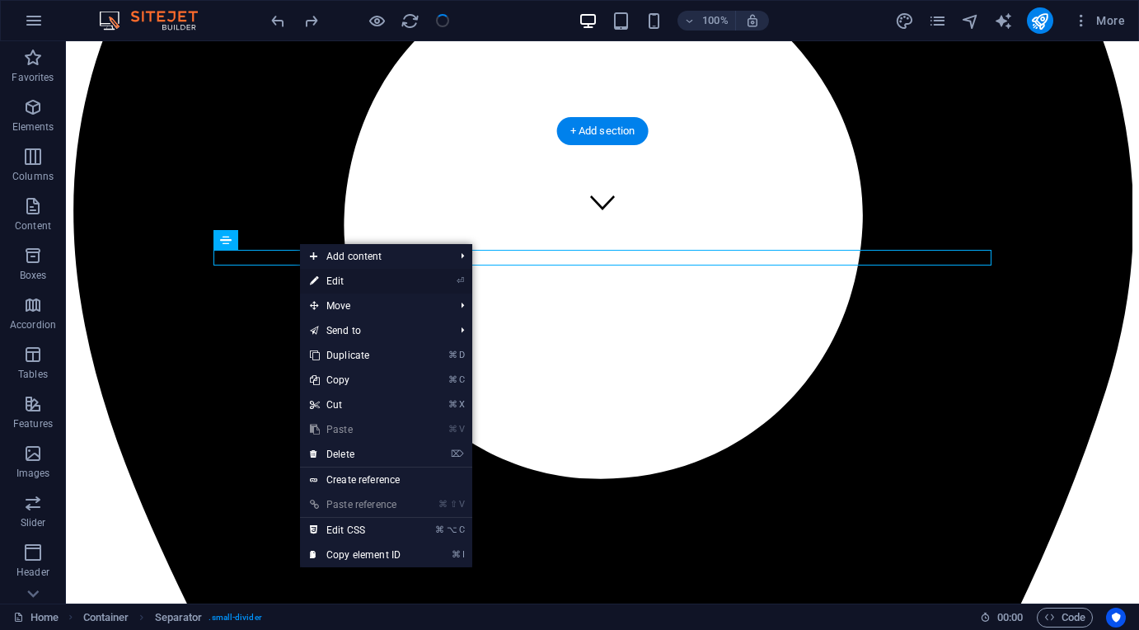
click at [350, 284] on link "⏎ Edit" at bounding box center [355, 281] width 110 height 25
select select "px"
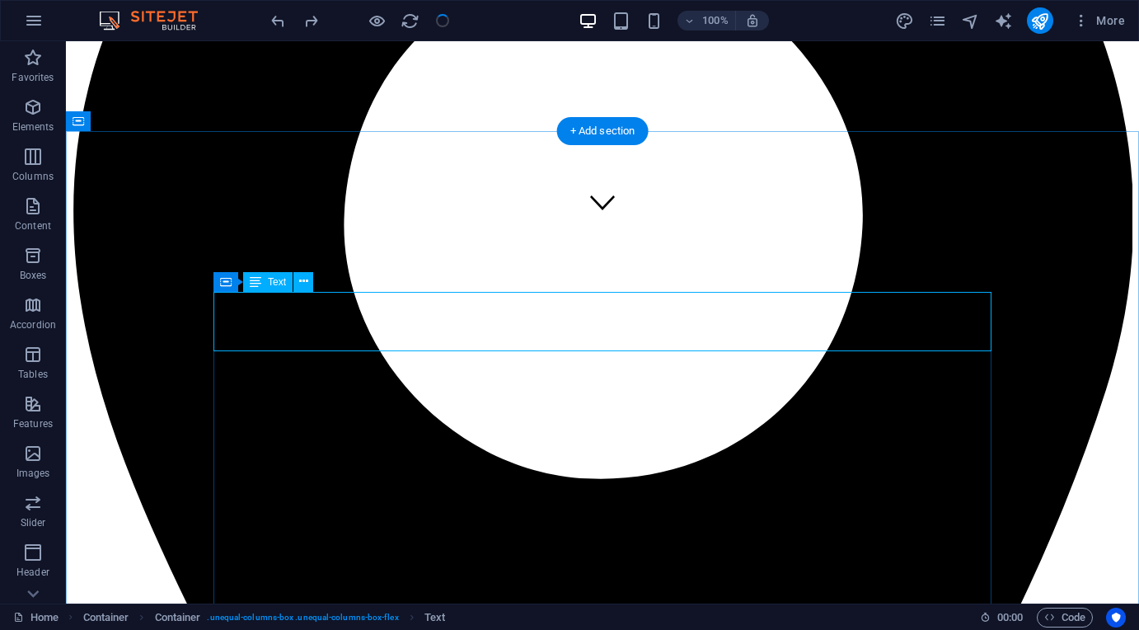
click at [302, 283] on icon at bounding box center [303, 281] width 9 height 17
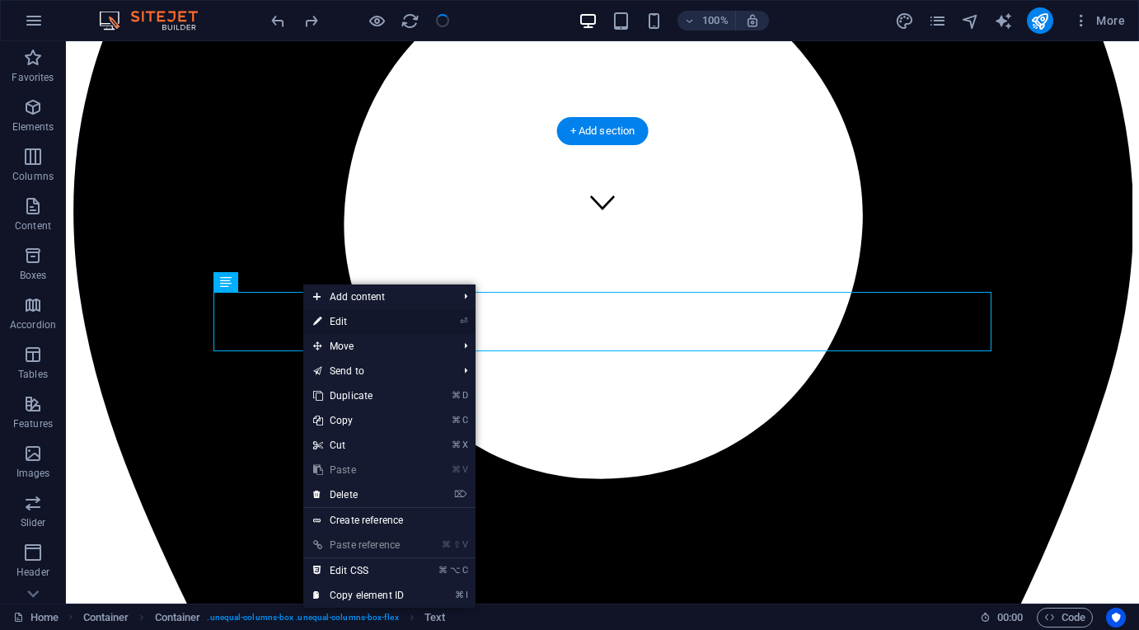
click at [340, 327] on link "⏎ Edit" at bounding box center [358, 321] width 110 height 25
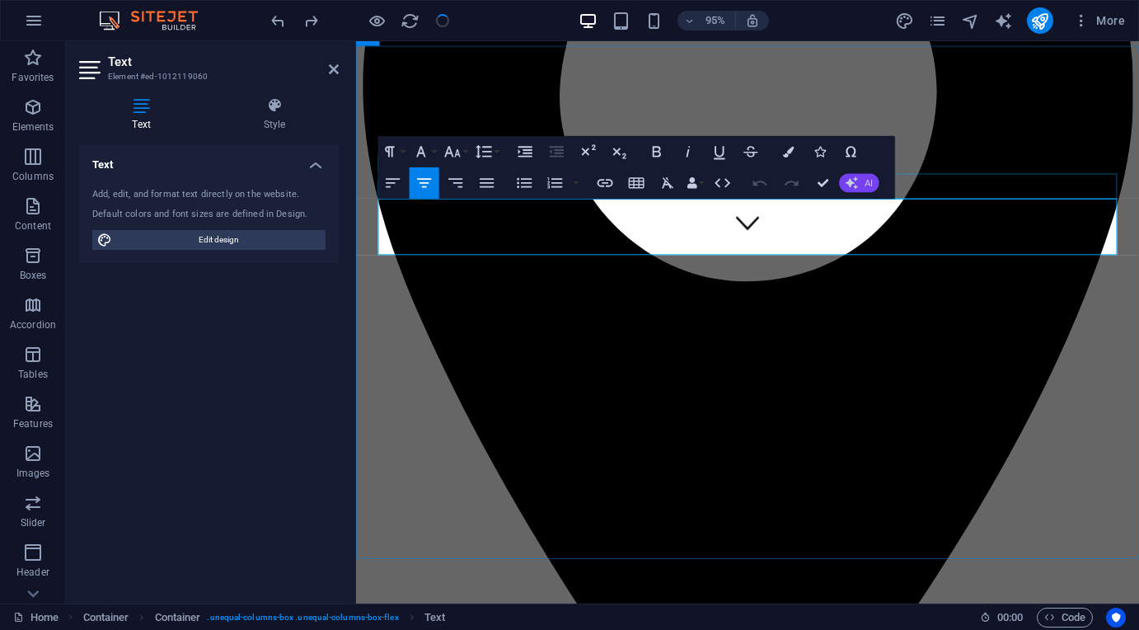
click at [867, 185] on span "AI" at bounding box center [869, 182] width 8 height 9
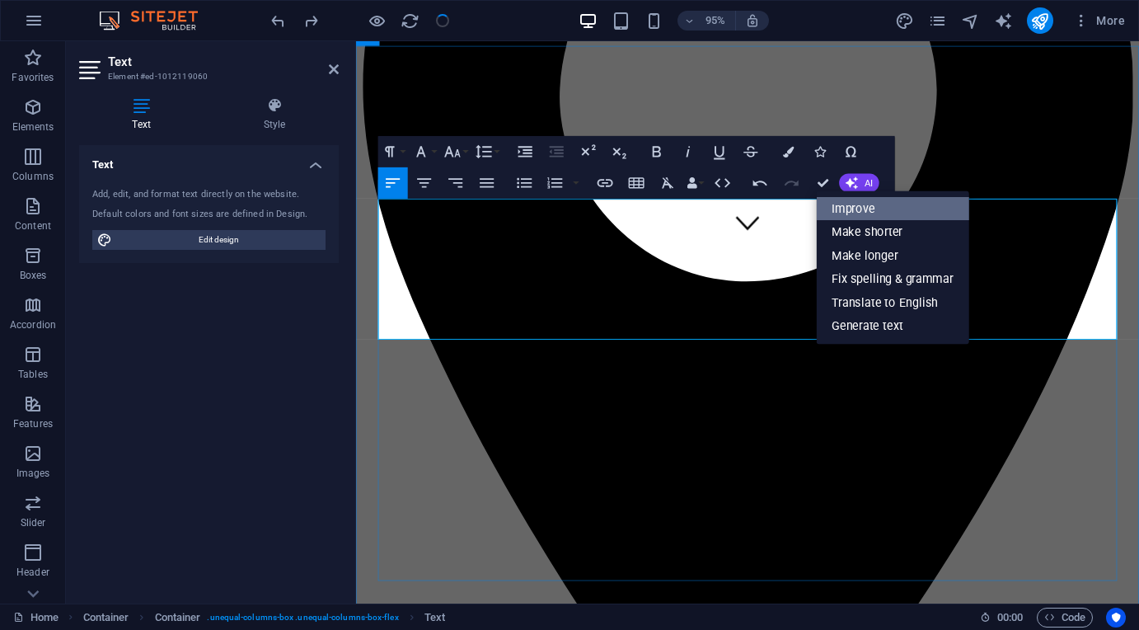
click at [852, 210] on link "Improve" at bounding box center [892, 209] width 153 height 24
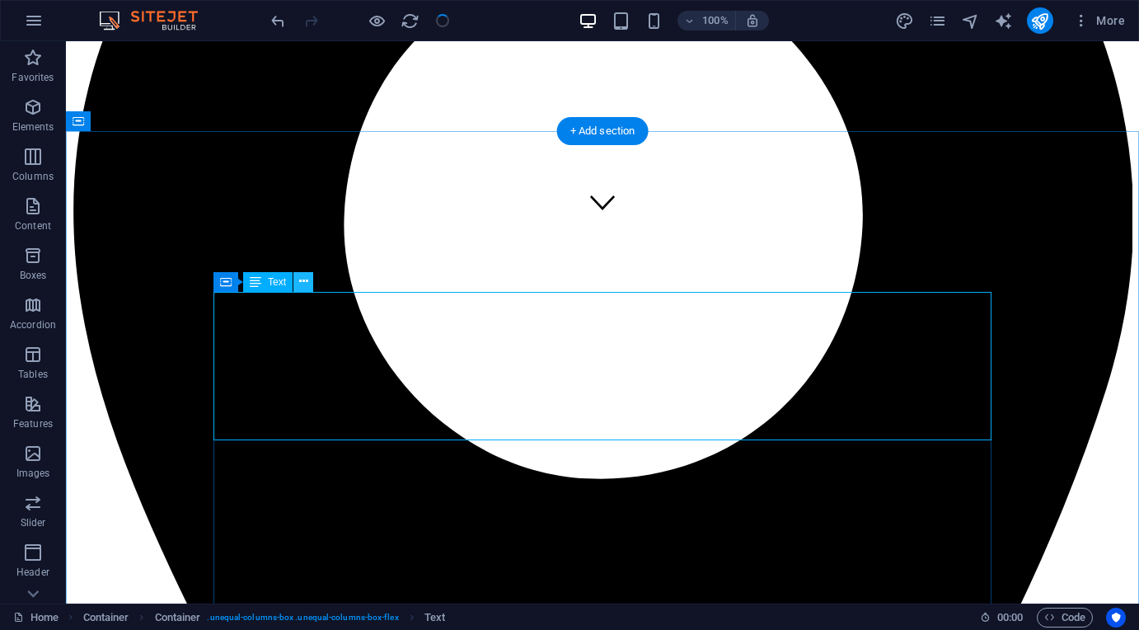
click at [299, 287] on icon at bounding box center [303, 281] width 9 height 17
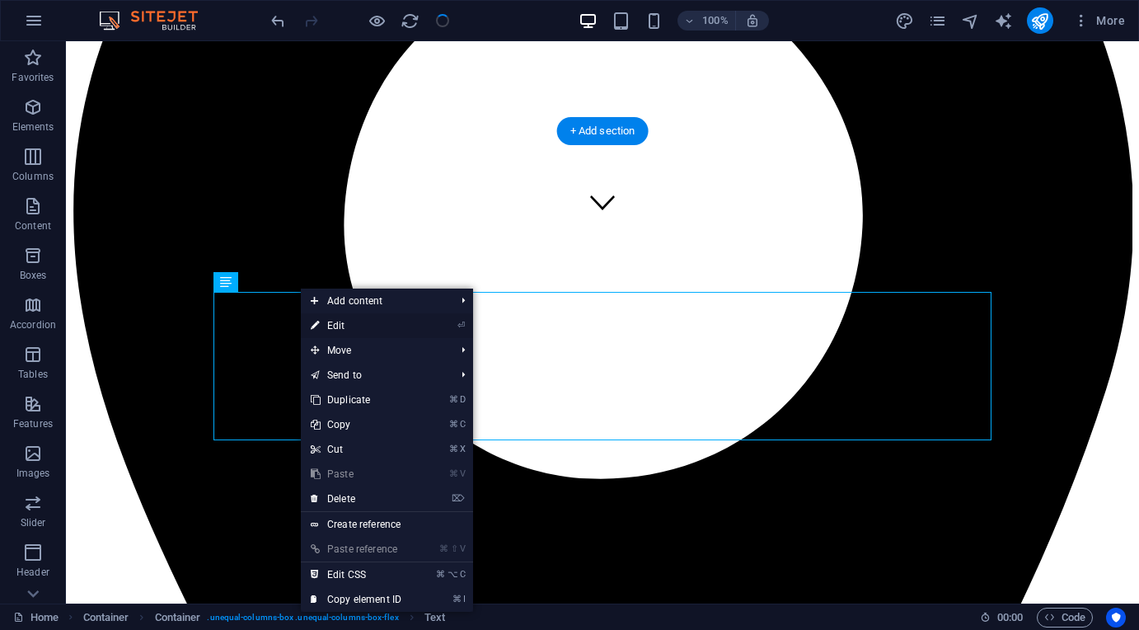
click at [396, 322] on link "⏎ Edit" at bounding box center [356, 325] width 110 height 25
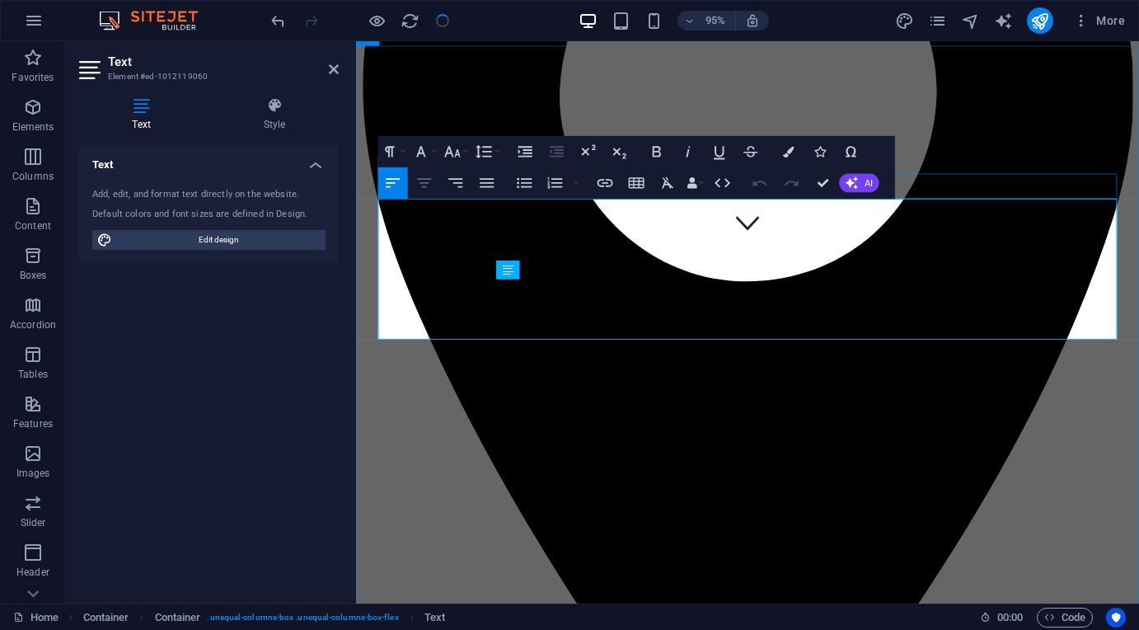
click at [433, 183] on icon "button" at bounding box center [424, 183] width 19 height 19
click at [859, 185] on button "AI" at bounding box center [859, 183] width 40 height 19
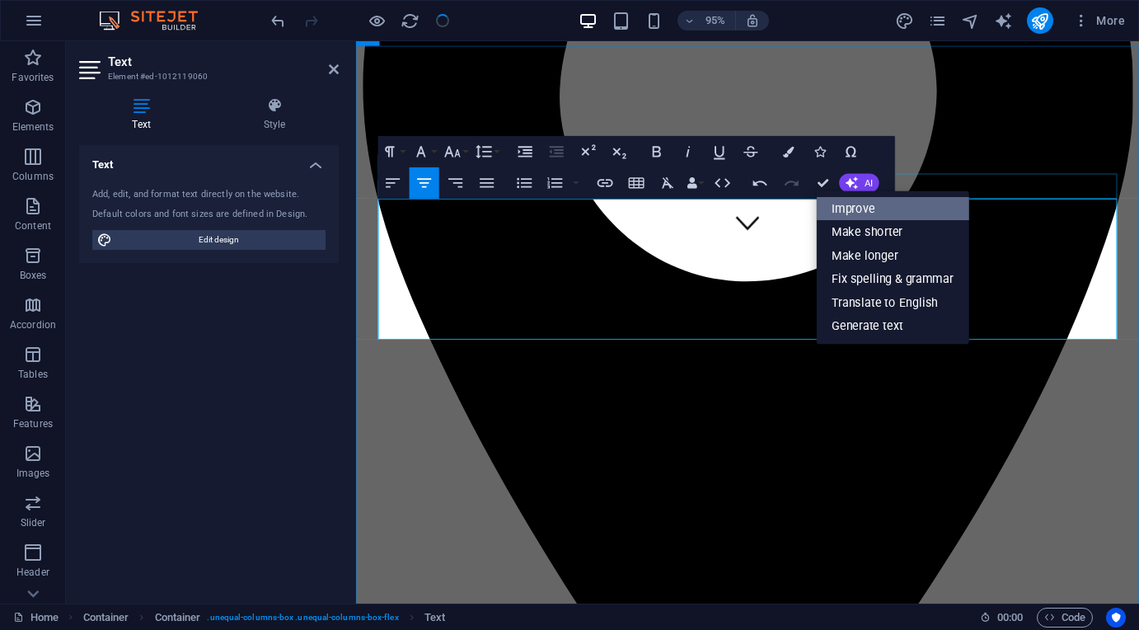
click at [877, 214] on link "Improve" at bounding box center [892, 209] width 153 height 24
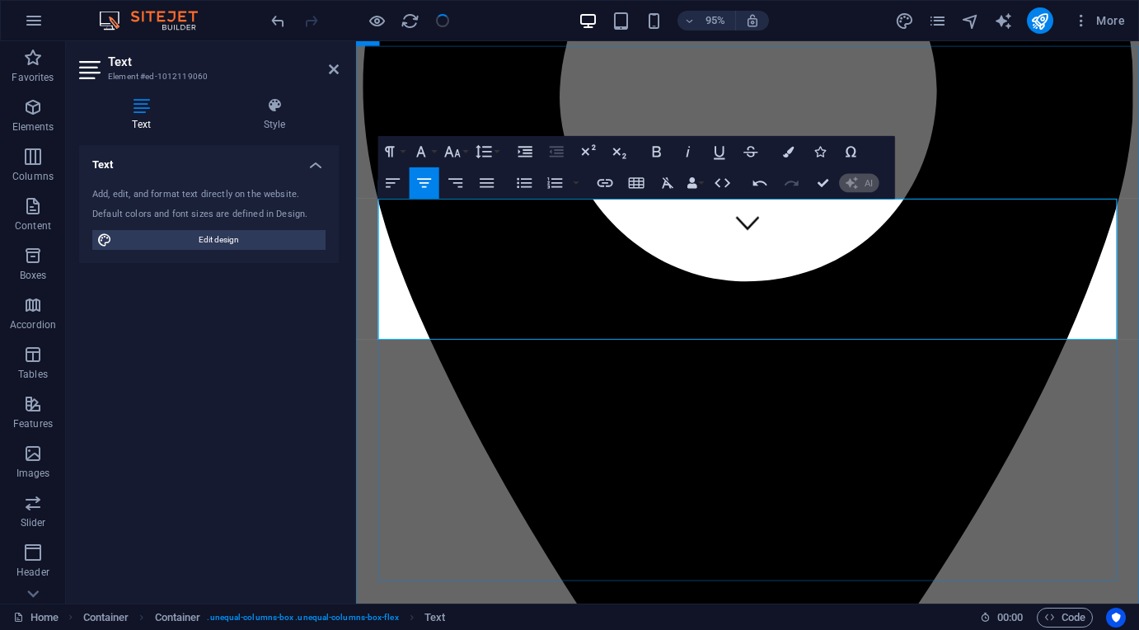
copy span "Pro Perficient Consultants was established in [DATE] with the aim to assist and…"
